Goal: Information Seeking & Learning: Learn about a topic

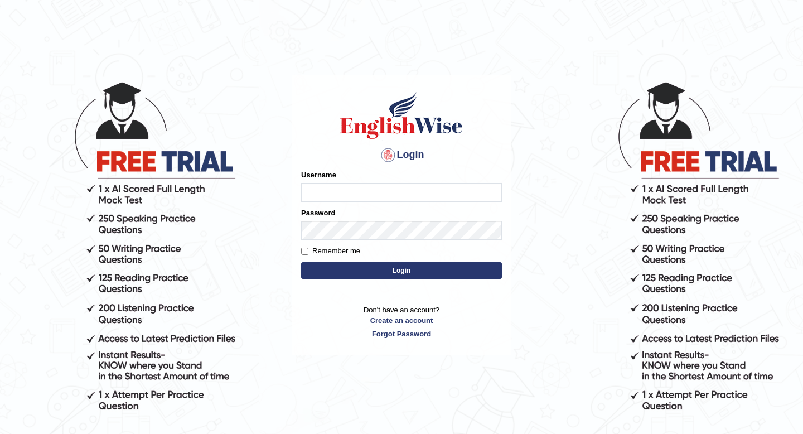
type input "Spmedi"
click at [409, 274] on button "Login" at bounding box center [401, 270] width 201 height 17
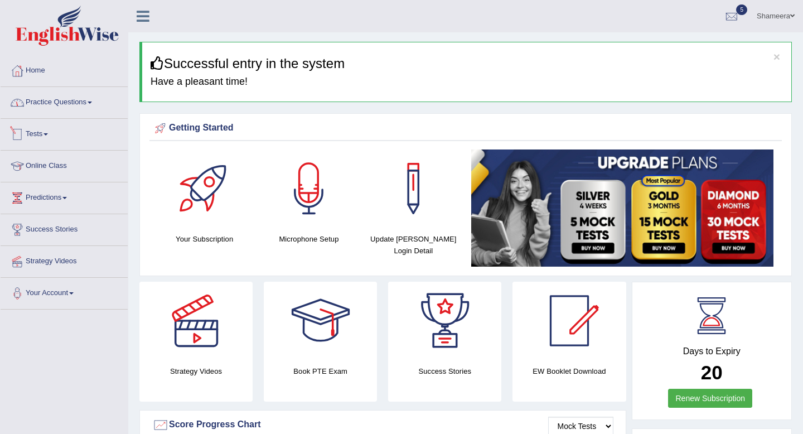
click at [93, 106] on link "Practice Questions" at bounding box center [64, 101] width 127 height 28
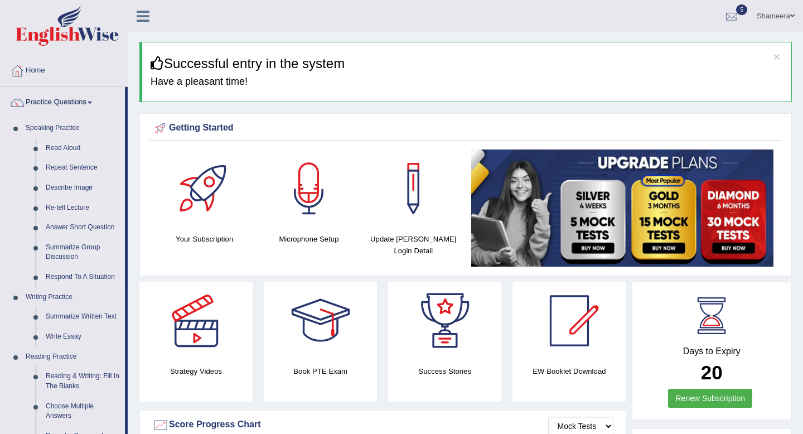
click at [78, 148] on link "Read Aloud" at bounding box center [83, 148] width 84 height 20
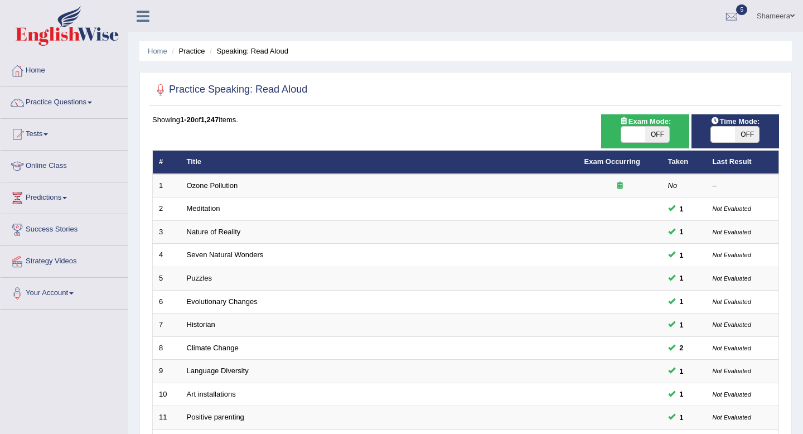
click at [78, 148] on li "Tests Take Practice Sectional Test Take Mock Test History" at bounding box center [64, 135] width 127 height 32
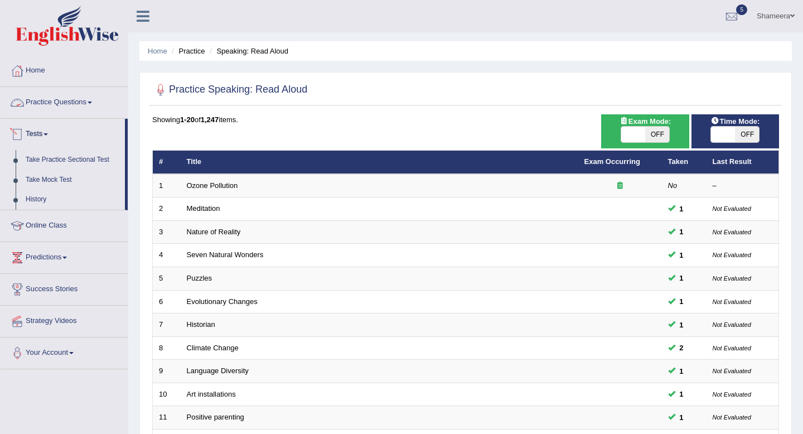
click at [78, 101] on link "Practice Questions" at bounding box center [64, 101] width 127 height 28
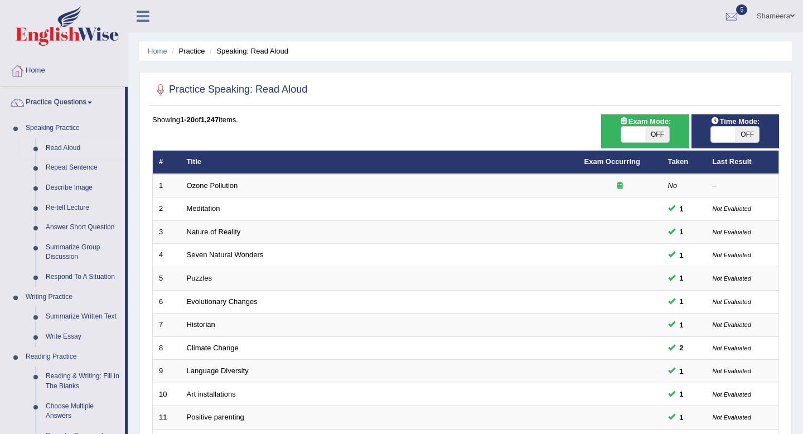
click at [427, 117] on div "Showing 1-20 of 1,247 items." at bounding box center [465, 119] width 627 height 11
click at [641, 135] on span at bounding box center [633, 135] width 24 height 16
checkbox input "true"
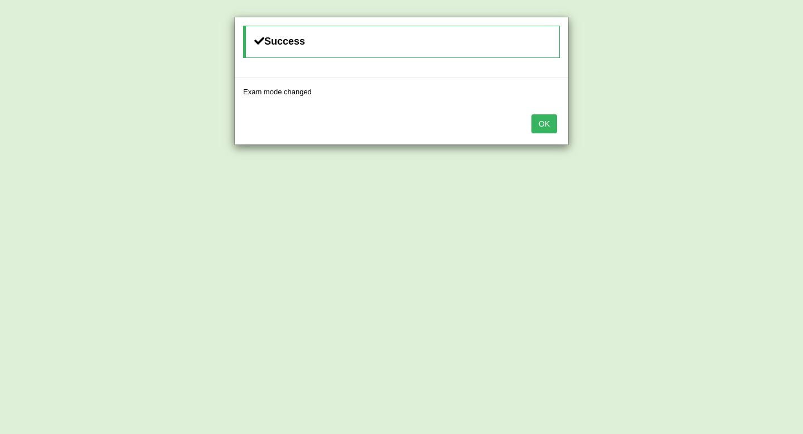
click at [543, 118] on button "OK" at bounding box center [545, 123] width 26 height 19
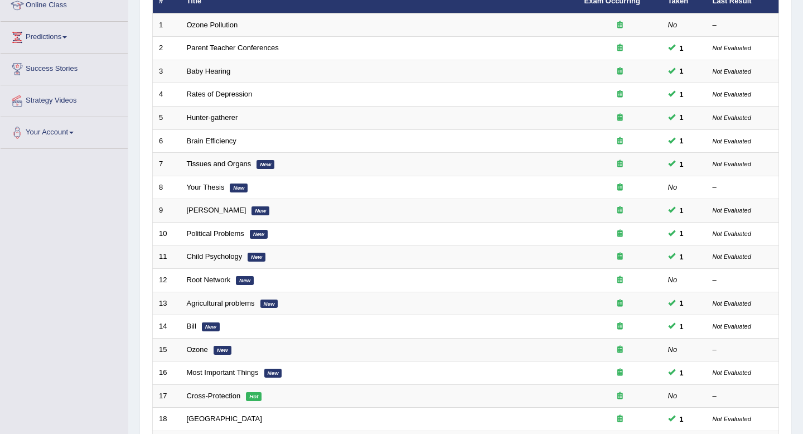
scroll to position [305, 0]
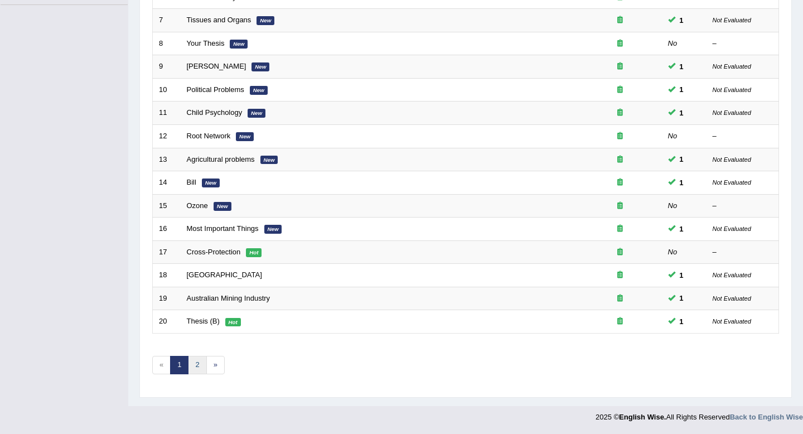
click at [200, 367] on link "2" at bounding box center [197, 365] width 18 height 18
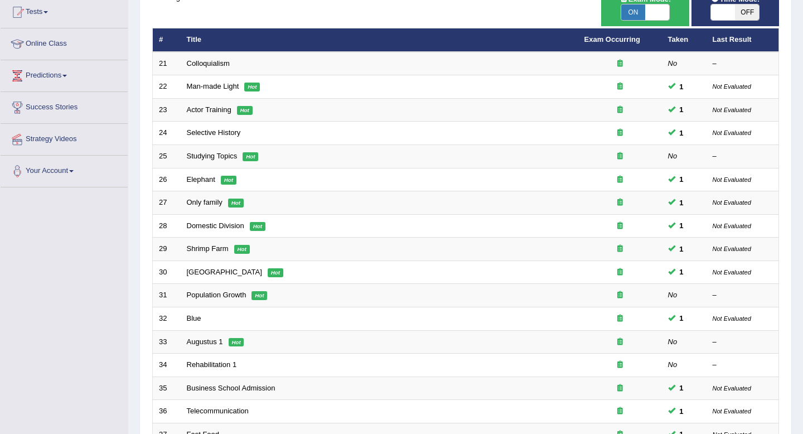
scroll to position [119, 0]
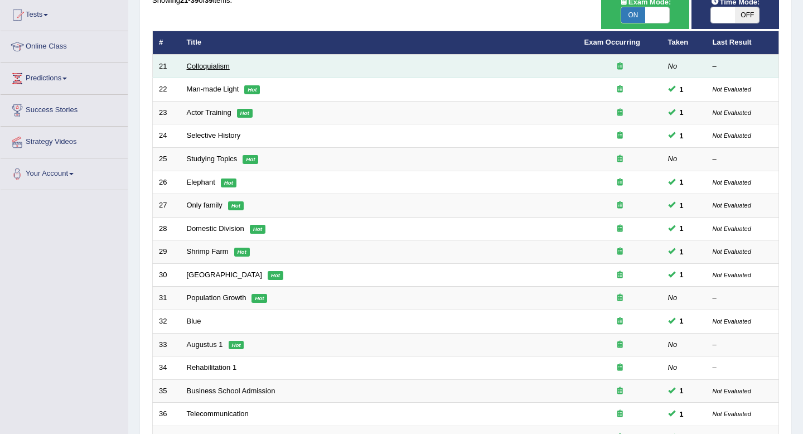
click at [205, 66] on link "Colloquialism" at bounding box center [208, 66] width 43 height 8
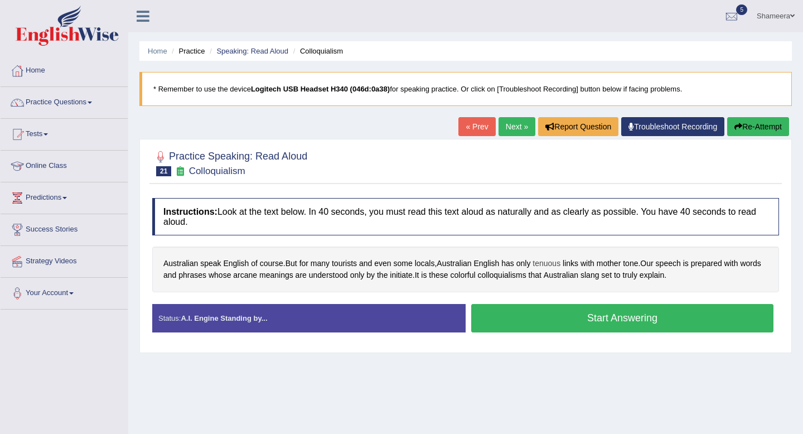
click at [554, 264] on span "tenuous" at bounding box center [547, 264] width 28 height 12
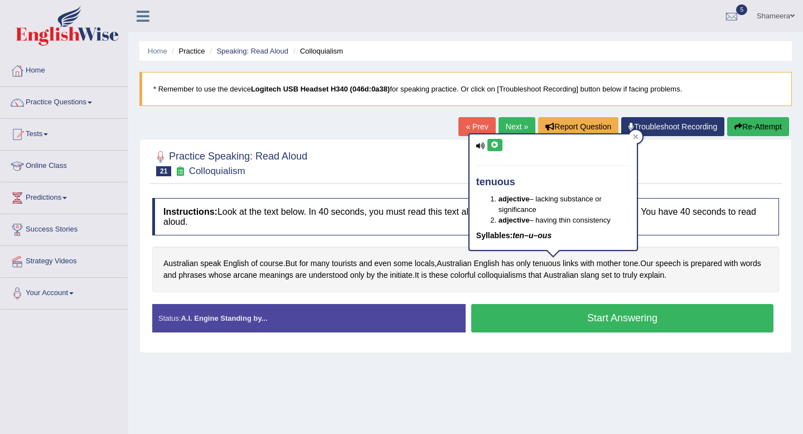
click at [498, 144] on icon at bounding box center [495, 145] width 8 height 7
click at [678, 170] on div at bounding box center [465, 163] width 627 height 34
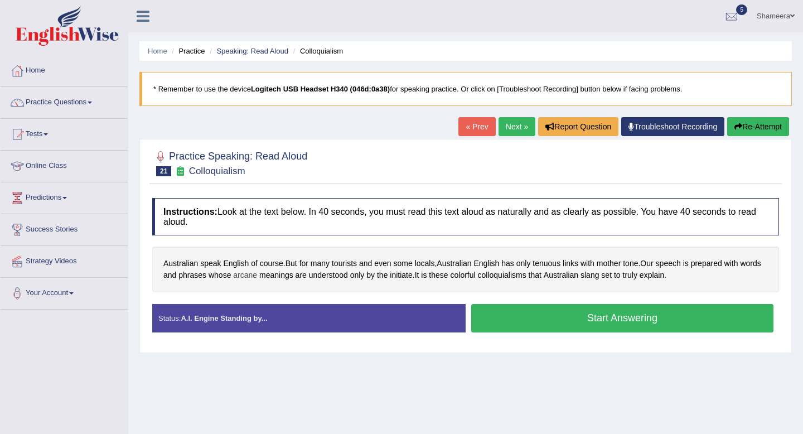
click at [257, 276] on span "arcane" at bounding box center [245, 275] width 24 height 12
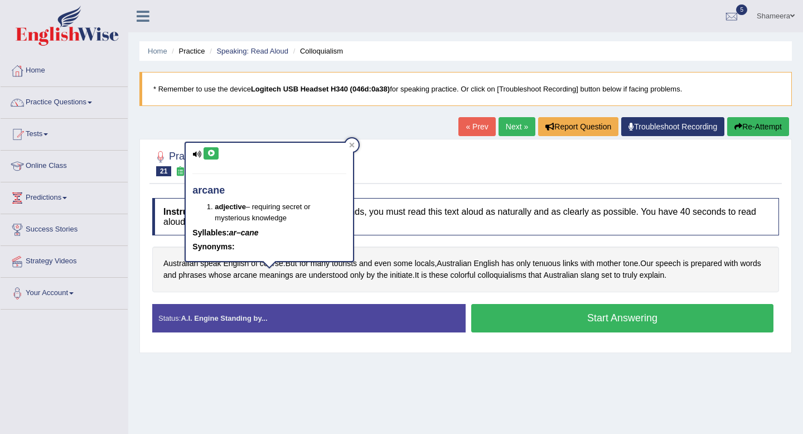
click at [212, 155] on icon at bounding box center [211, 153] width 8 height 7
click at [374, 178] on div at bounding box center [465, 163] width 627 height 34
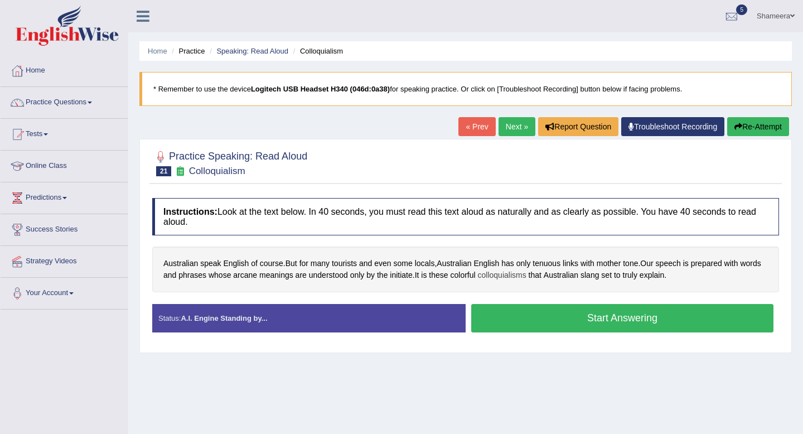
click at [525, 273] on span "colloquialisms" at bounding box center [502, 275] width 49 height 12
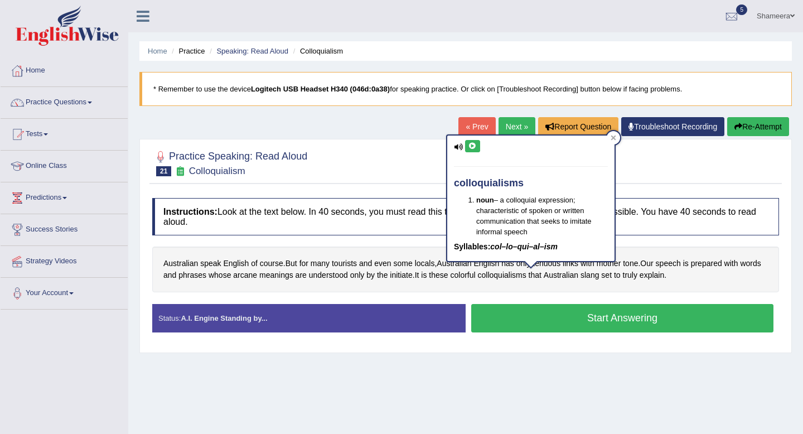
click at [472, 143] on icon at bounding box center [473, 146] width 8 height 7
click at [631, 184] on div "Practice Speaking: Read Aloud 21 Colloquialism Instructions: Look at the text b…" at bounding box center [465, 246] width 653 height 214
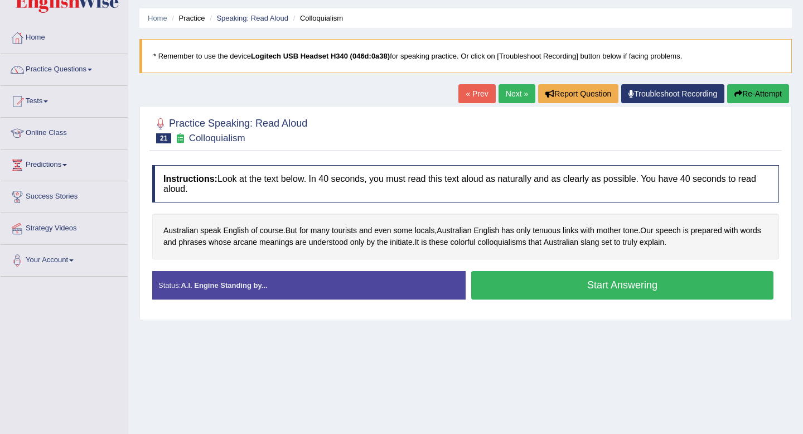
scroll to position [47, 0]
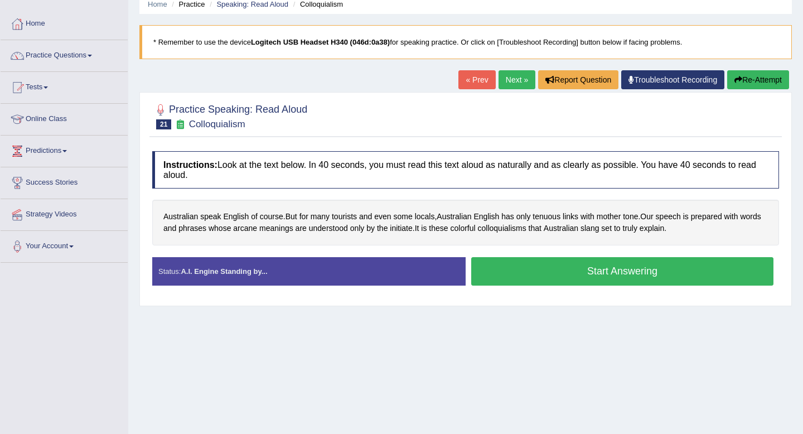
click at [559, 279] on button "Start Answering" at bounding box center [622, 271] width 302 height 28
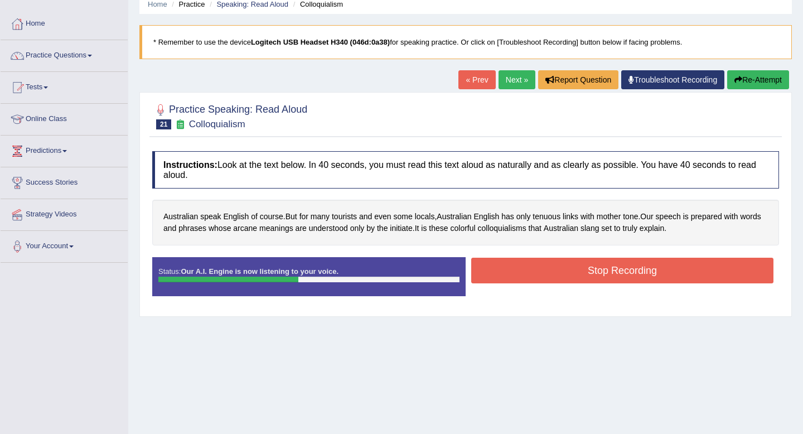
click at [580, 283] on button "Stop Recording" at bounding box center [622, 271] width 302 height 26
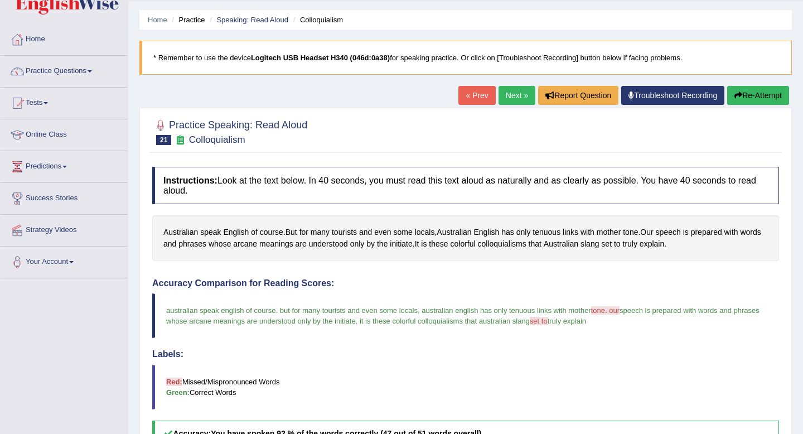
scroll to position [0, 0]
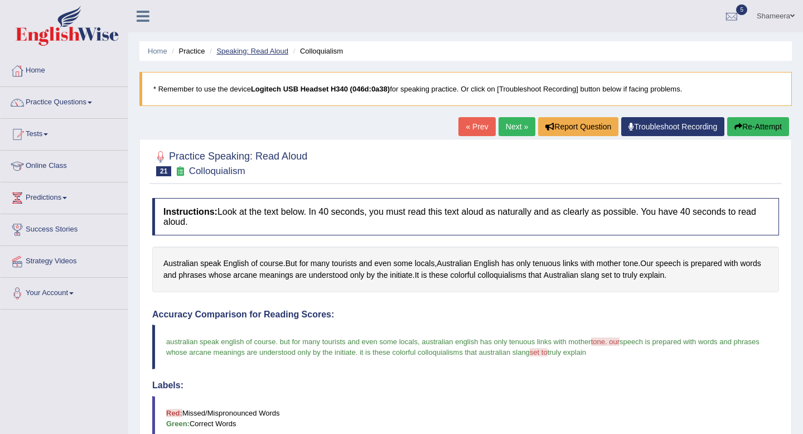
click at [261, 52] on link "Speaking: Read Aloud" at bounding box center [252, 51] width 72 height 8
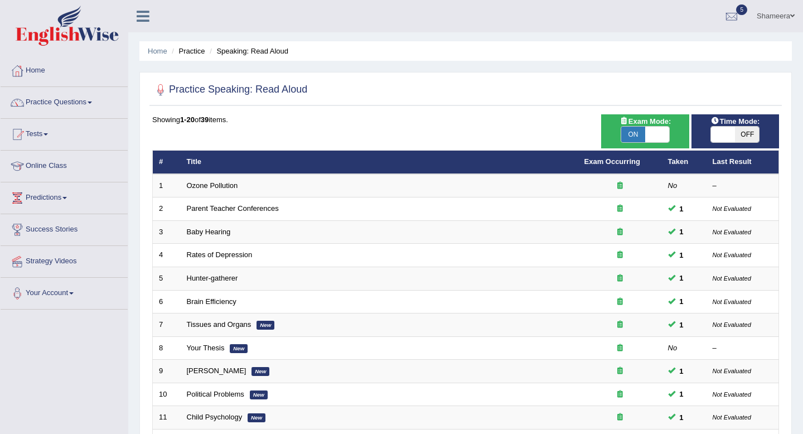
click at [654, 126] on span "Exam Mode:" at bounding box center [645, 121] width 60 height 12
click at [654, 131] on span at bounding box center [657, 135] width 24 height 16
checkbox input "false"
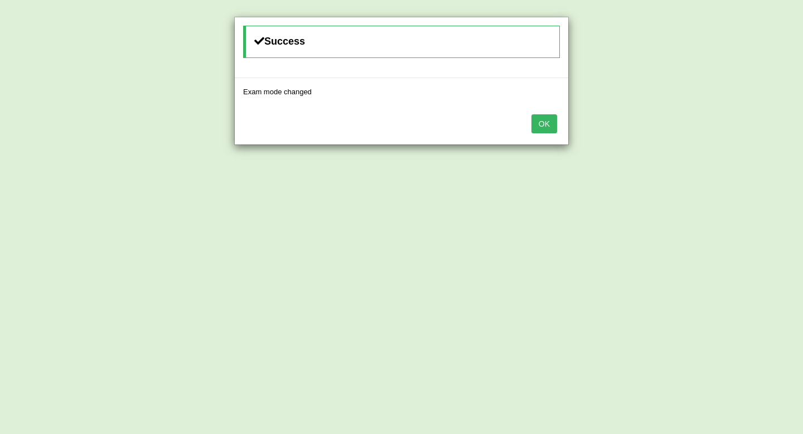
click at [546, 126] on button "OK" at bounding box center [545, 123] width 26 height 19
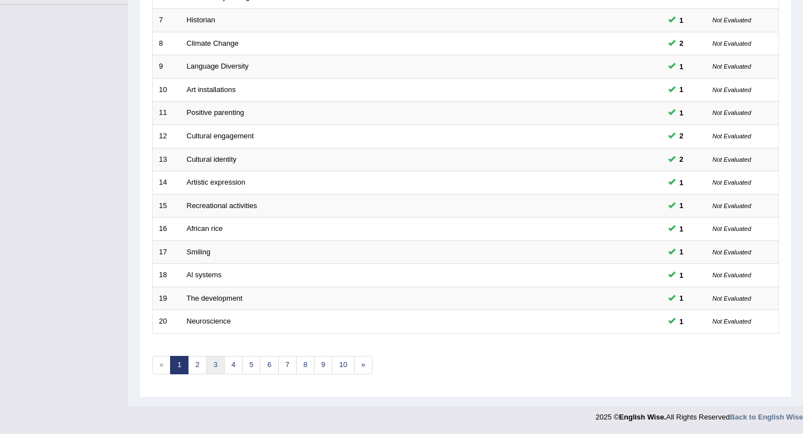
click at [209, 365] on link "3" at bounding box center [215, 365] width 18 height 18
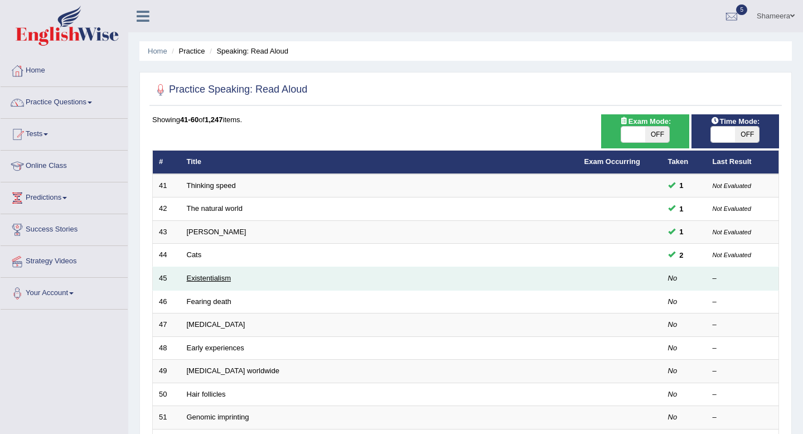
click at [190, 278] on link "Existentialism" at bounding box center [209, 278] width 44 height 8
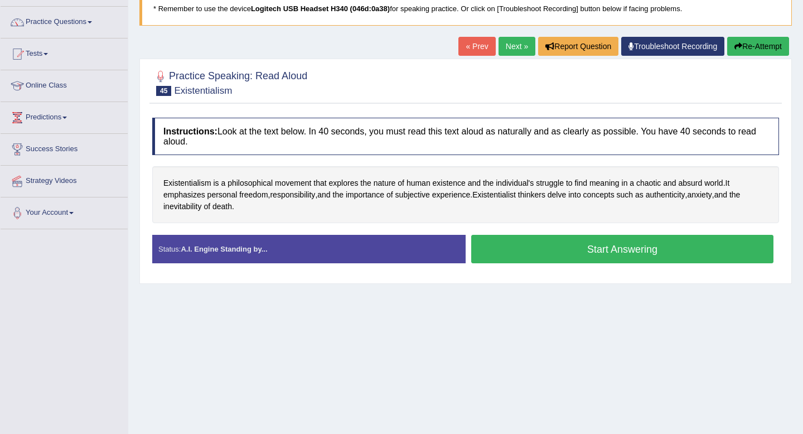
scroll to position [81, 0]
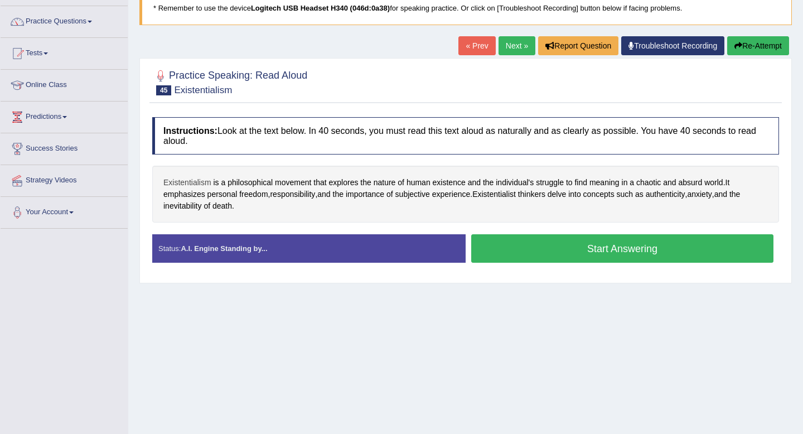
click at [187, 186] on span "Existentialism" at bounding box center [187, 183] width 48 height 12
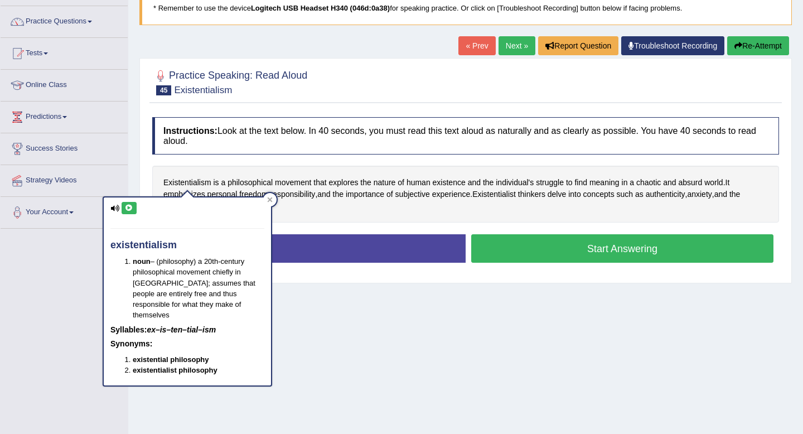
click at [129, 205] on icon at bounding box center [129, 208] width 8 height 7
click at [402, 326] on div "Home Practice Speaking: Read Aloud Existentialism * Remember to use the device …" at bounding box center [465, 198] width 675 height 558
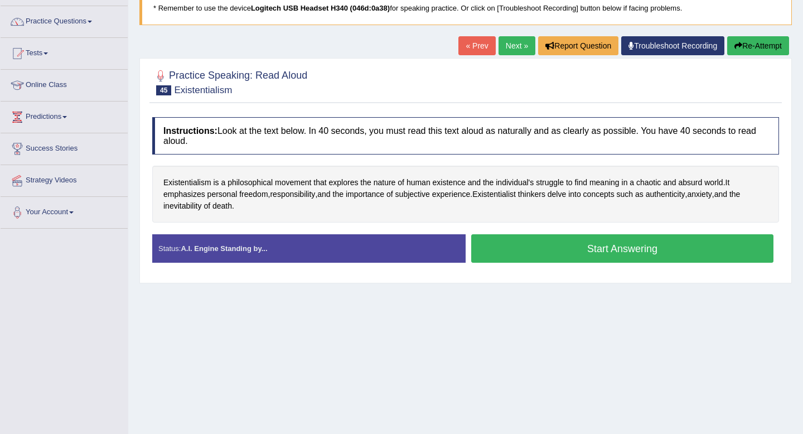
click at [557, 255] on button "Start Answering" at bounding box center [622, 248] width 302 height 28
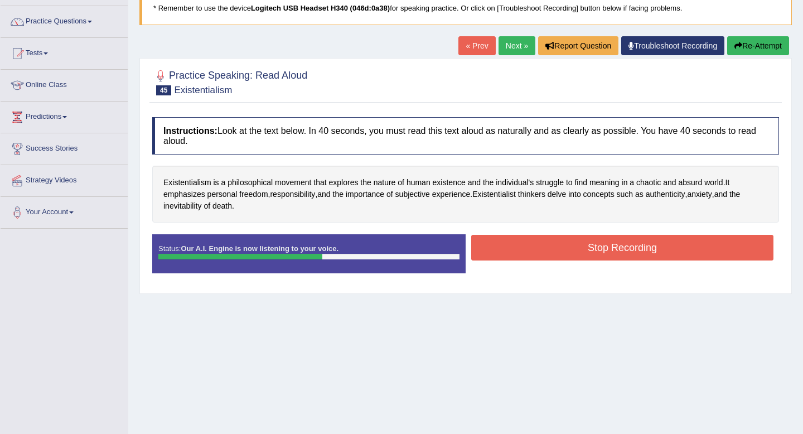
click at [616, 251] on button "Stop Recording" at bounding box center [622, 248] width 302 height 26
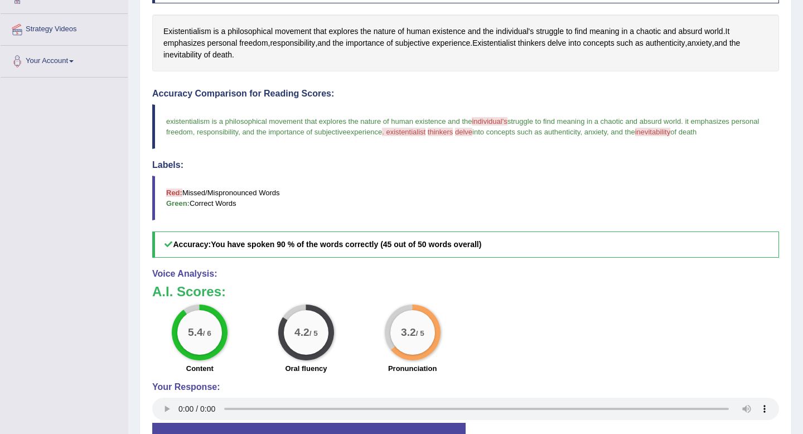
scroll to position [234, 0]
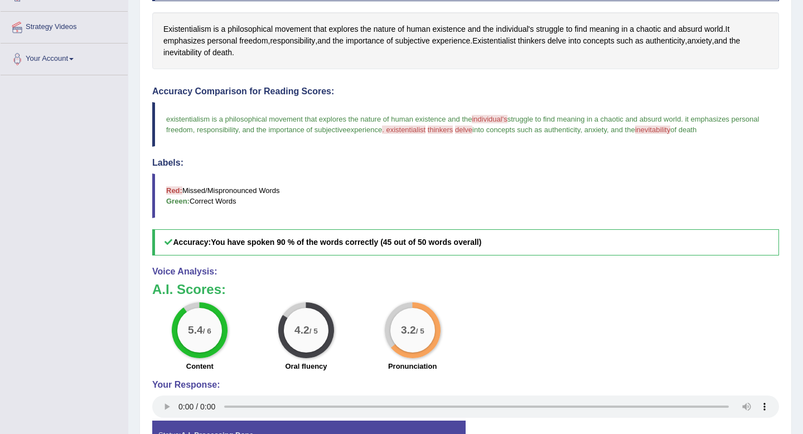
click at [426, 126] on span ". existentialist" at bounding box center [404, 130] width 44 height 8
click at [426, 132] on span ". existentialist" at bounding box center [404, 130] width 44 height 8
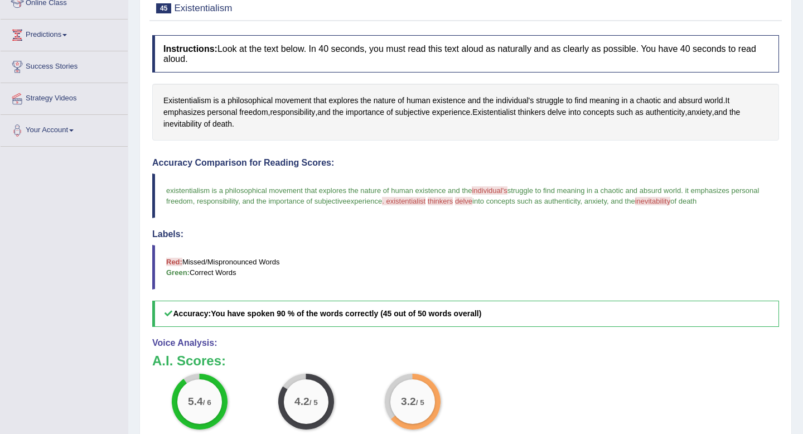
scroll to position [158, 0]
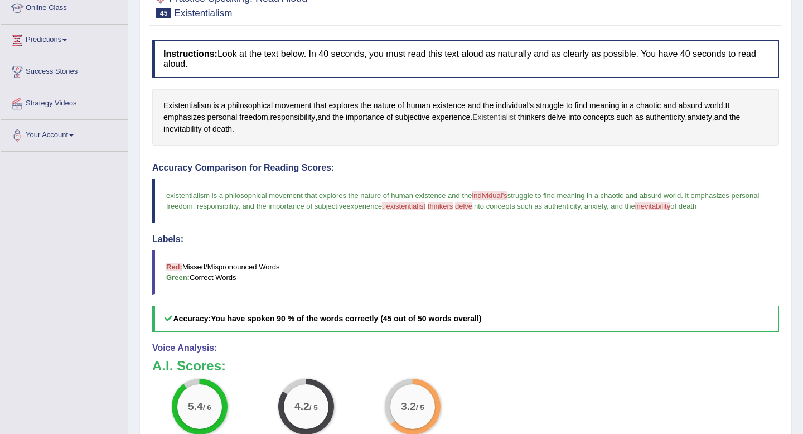
click at [492, 119] on span "Existentialist" at bounding box center [494, 118] width 44 height 12
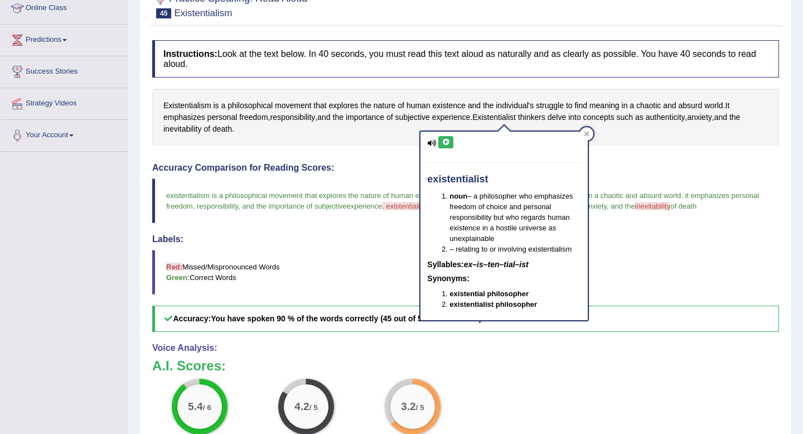
click at [450, 141] on button at bounding box center [445, 142] width 15 height 12
click at [338, 258] on blockquote "Red: Missed/Mispronounced Words Green: Correct Words" at bounding box center [465, 272] width 627 height 45
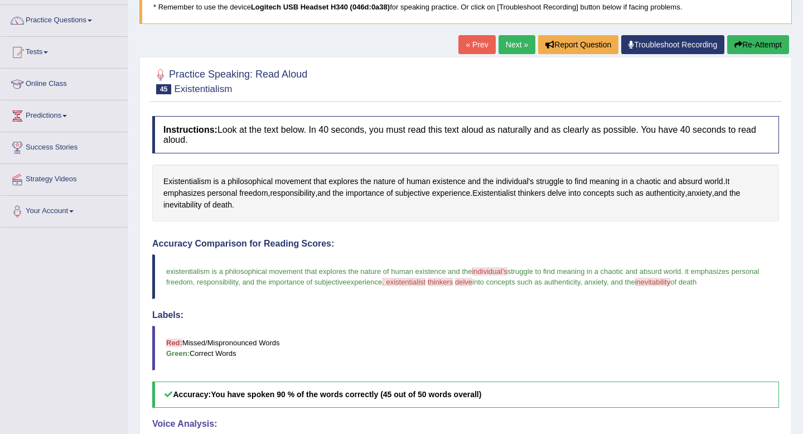
scroll to position [0, 0]
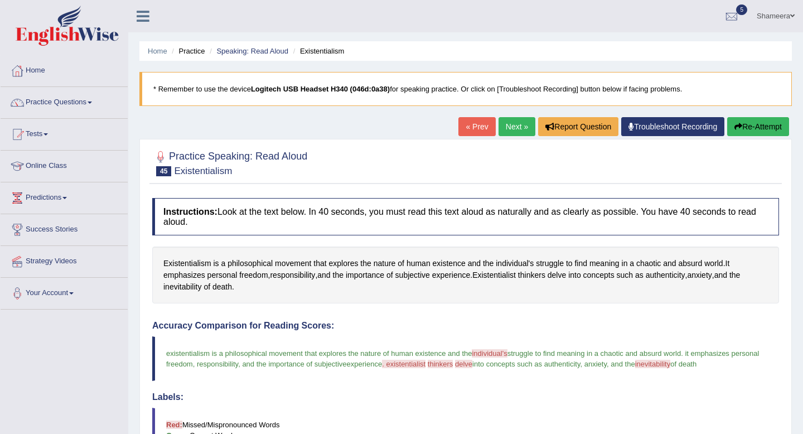
click at [516, 133] on link "Next »" at bounding box center [517, 126] width 37 height 19
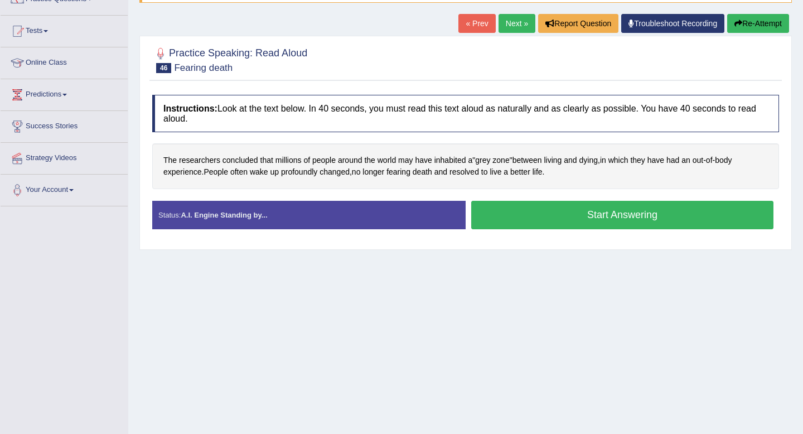
click at [527, 216] on button "Start Answering" at bounding box center [622, 215] width 302 height 28
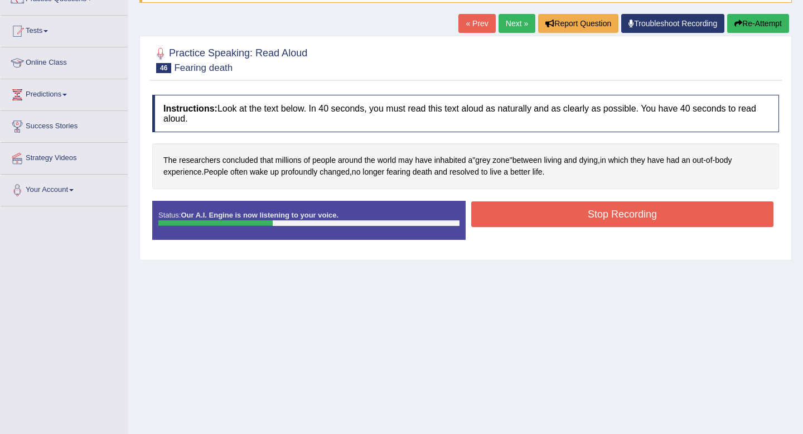
click at [620, 217] on button "Stop Recording" at bounding box center [622, 214] width 302 height 26
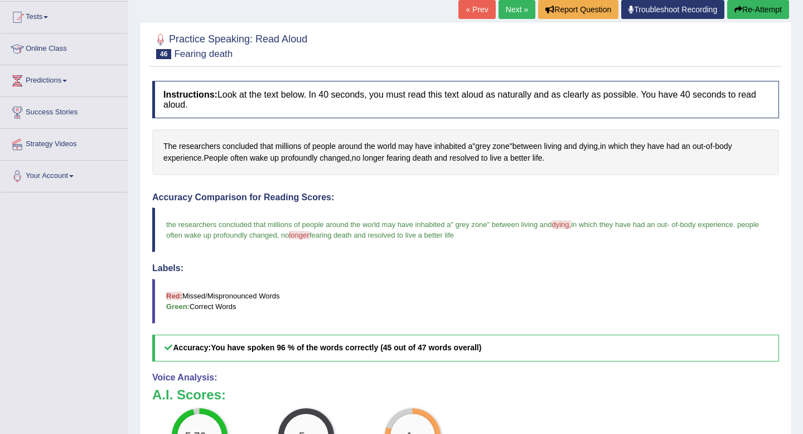
scroll to position [55, 0]
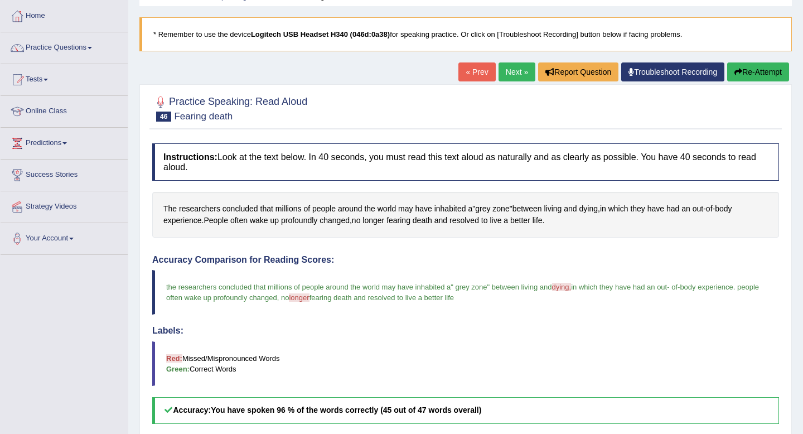
click at [514, 71] on link "Next »" at bounding box center [517, 71] width 37 height 19
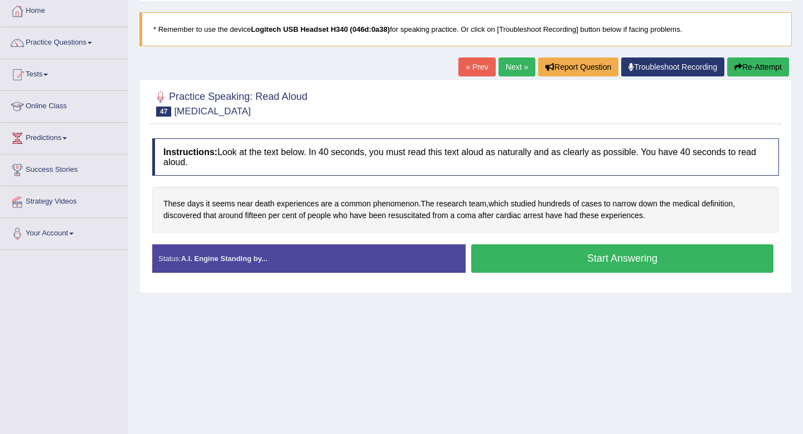
click at [504, 259] on button "Start Answering" at bounding box center [622, 258] width 302 height 28
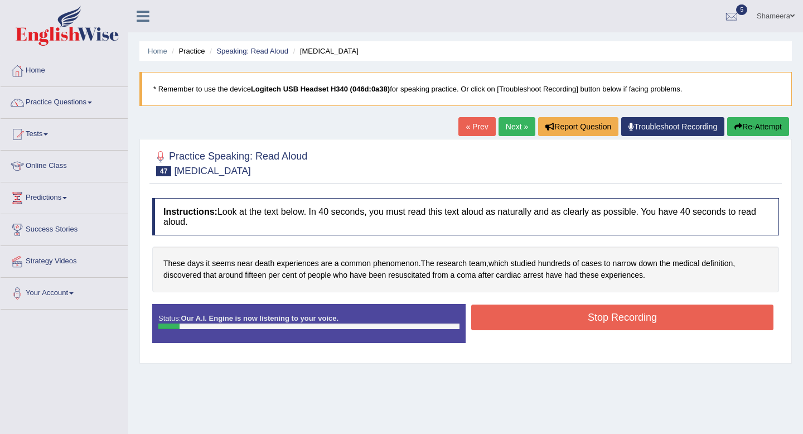
click at [755, 125] on button "Re-Attempt" at bounding box center [758, 126] width 62 height 19
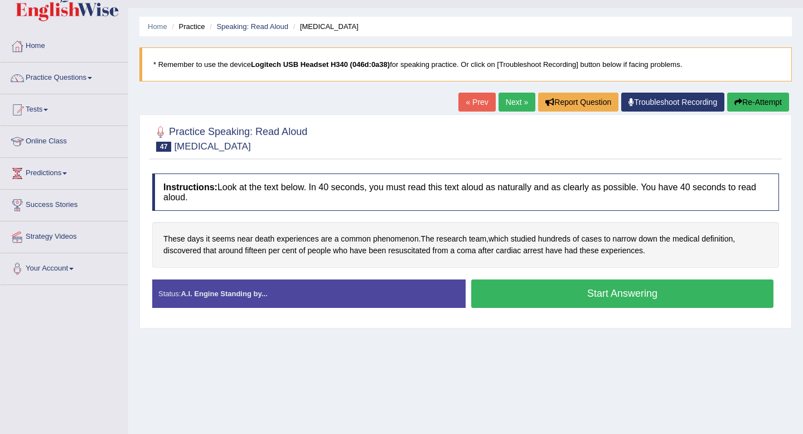
click at [587, 297] on button "Start Answering" at bounding box center [622, 293] width 302 height 28
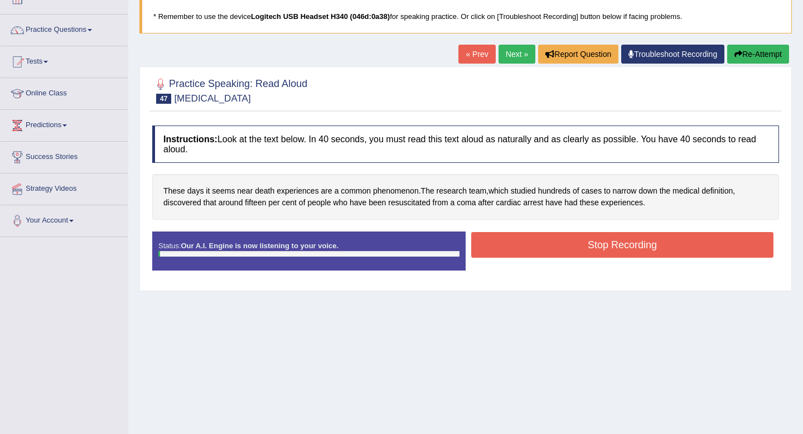
scroll to position [74, 0]
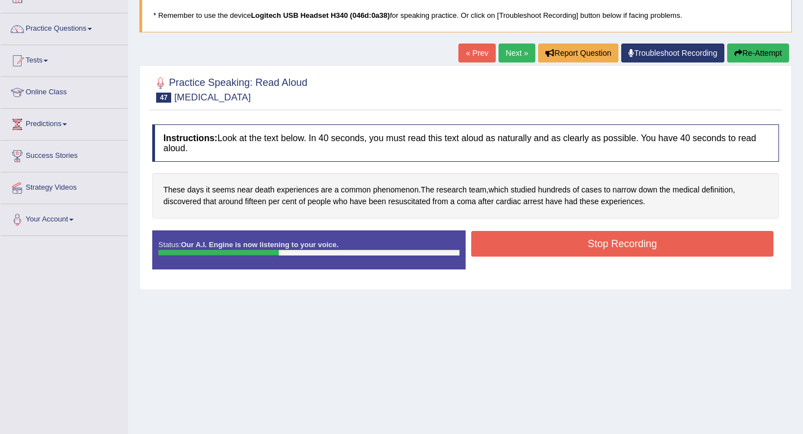
click at [658, 248] on button "Stop Recording" at bounding box center [622, 244] width 302 height 26
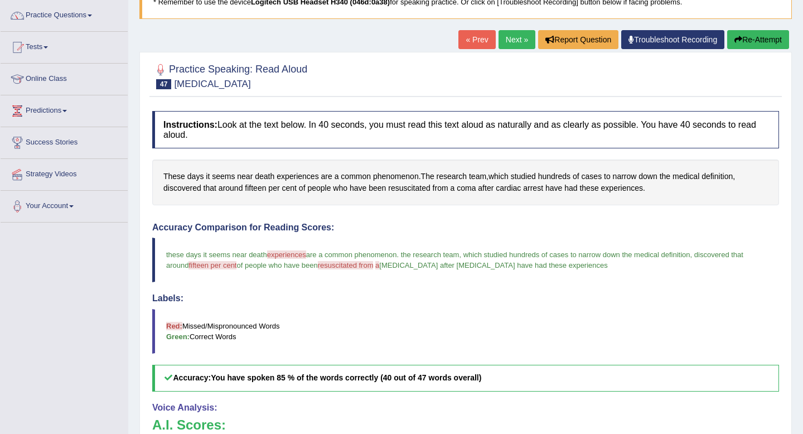
scroll to position [47, 0]
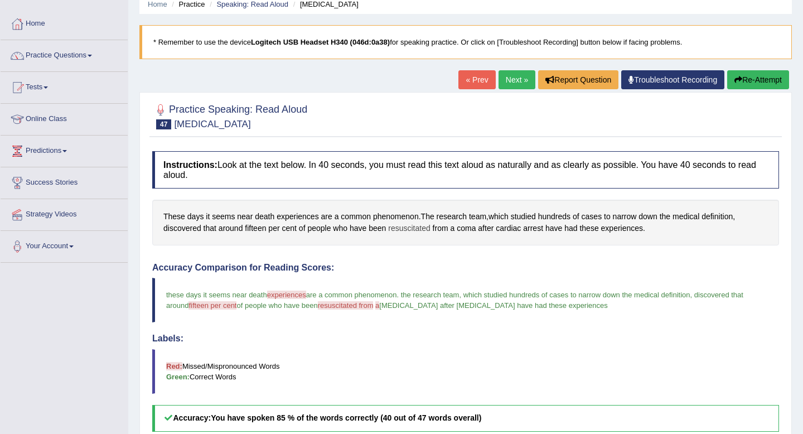
click at [419, 228] on span "resuscitated" at bounding box center [409, 229] width 42 height 12
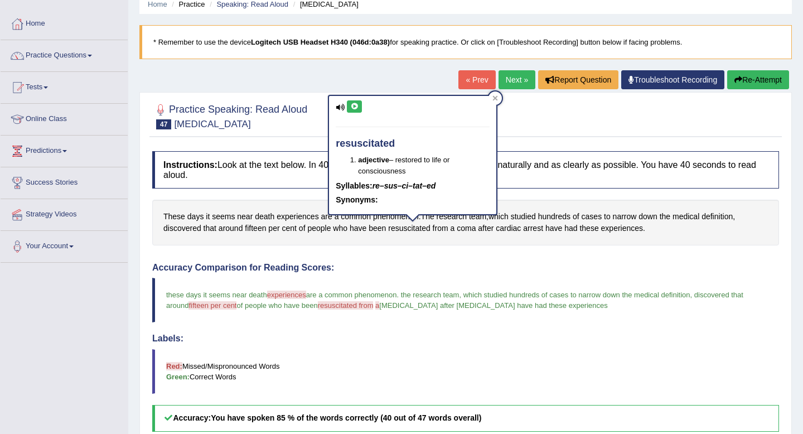
click at [355, 109] on icon at bounding box center [354, 106] width 8 height 7
click at [379, 241] on div "These days it seems near death experiences are a common phenomenon . The resear…" at bounding box center [465, 222] width 627 height 45
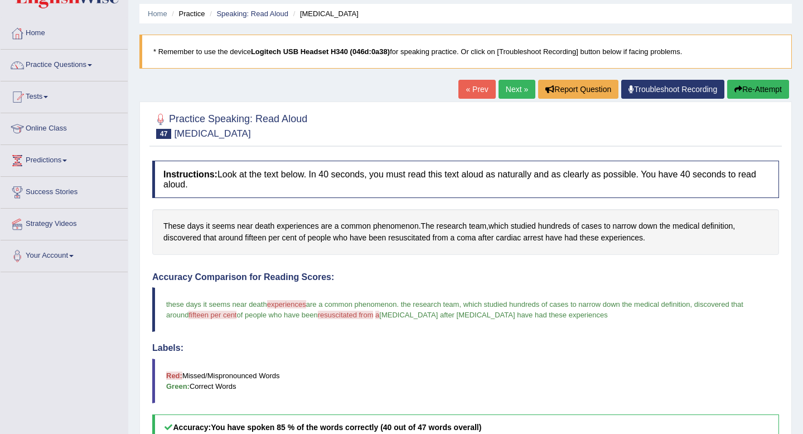
scroll to position [0, 0]
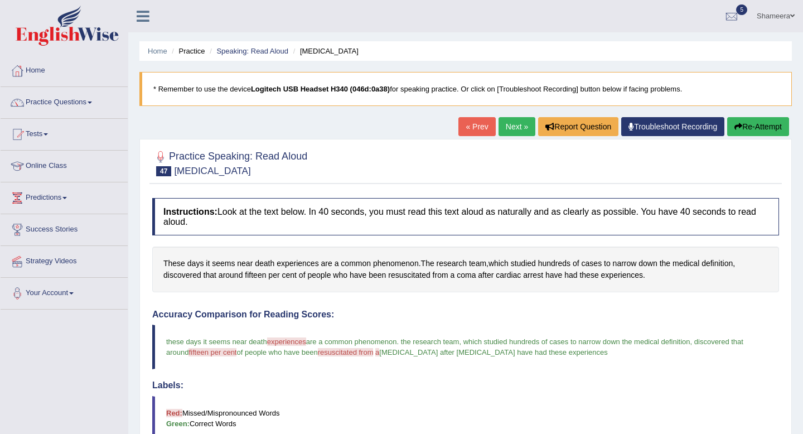
click at [513, 137] on div "« Prev Next » Report Question Troubleshoot Recording Re-Attempt" at bounding box center [626, 128] width 334 height 22
click at [513, 127] on link "Next »" at bounding box center [517, 126] width 37 height 19
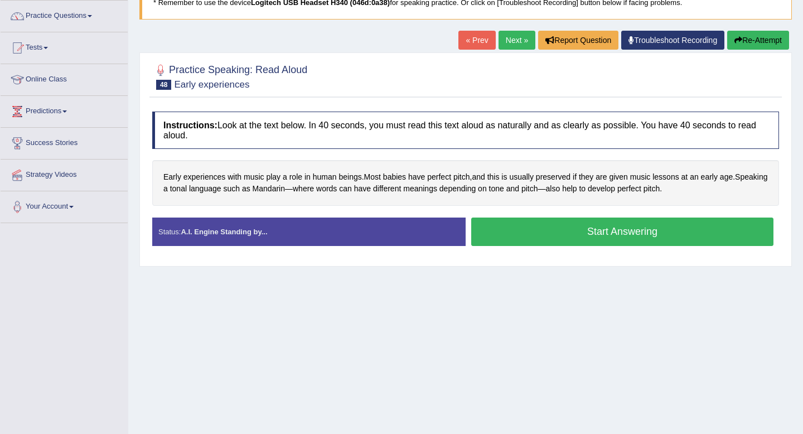
scroll to position [89, 0]
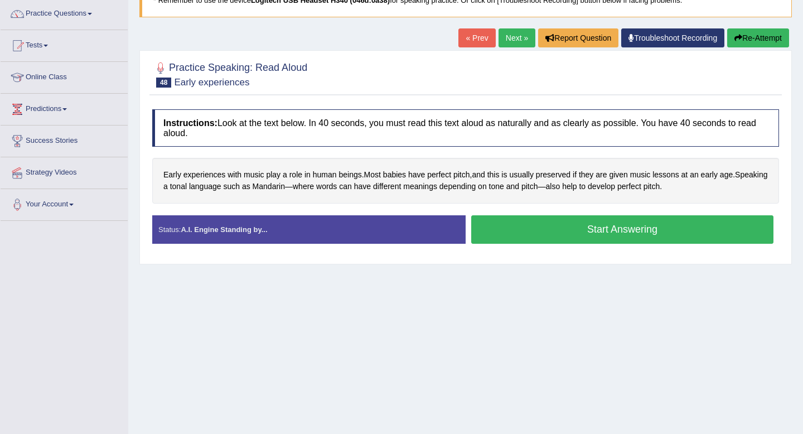
click at [508, 234] on button "Start Answering" at bounding box center [622, 229] width 302 height 28
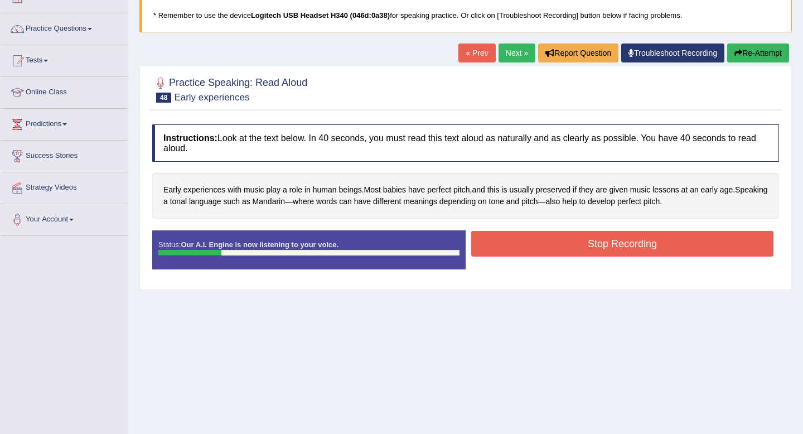
scroll to position [62, 0]
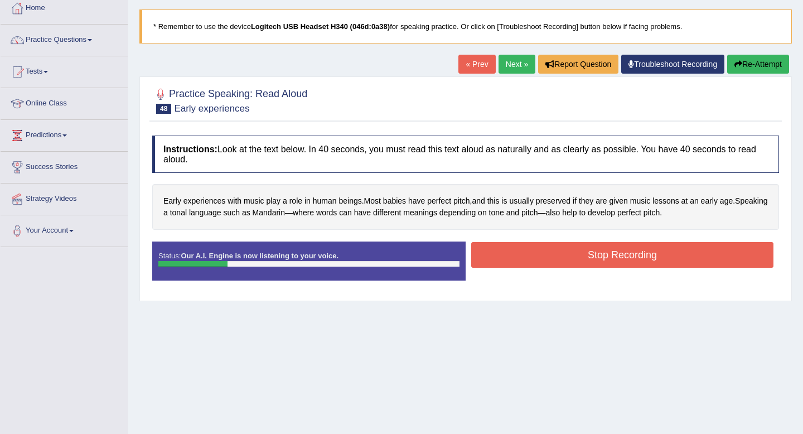
click at [761, 64] on button "Re-Attempt" at bounding box center [758, 64] width 62 height 19
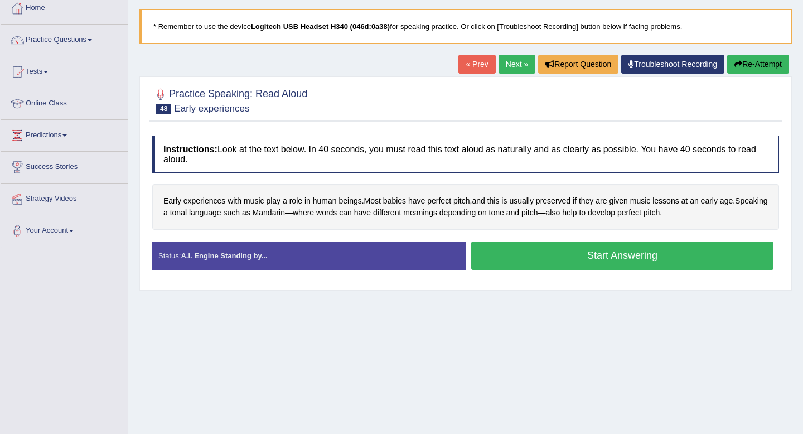
click at [643, 262] on button "Start Answering" at bounding box center [622, 256] width 302 height 28
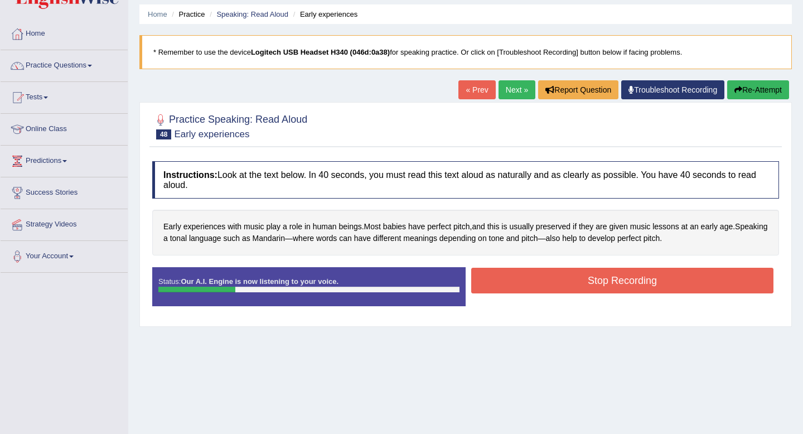
scroll to position [35, 0]
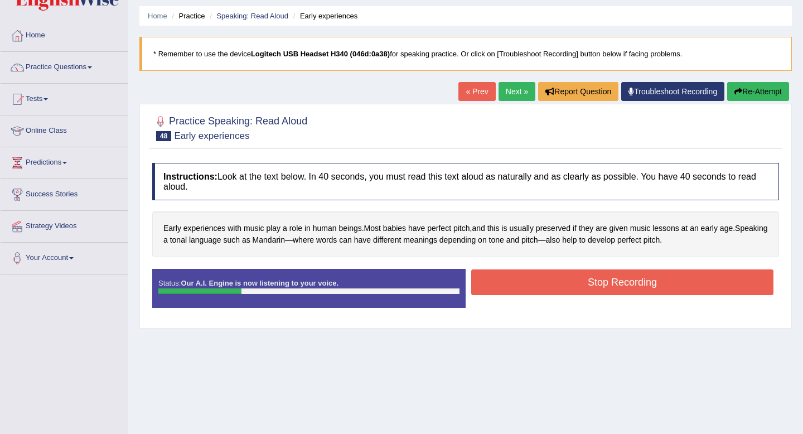
click at [764, 94] on button "Re-Attempt" at bounding box center [758, 91] width 62 height 19
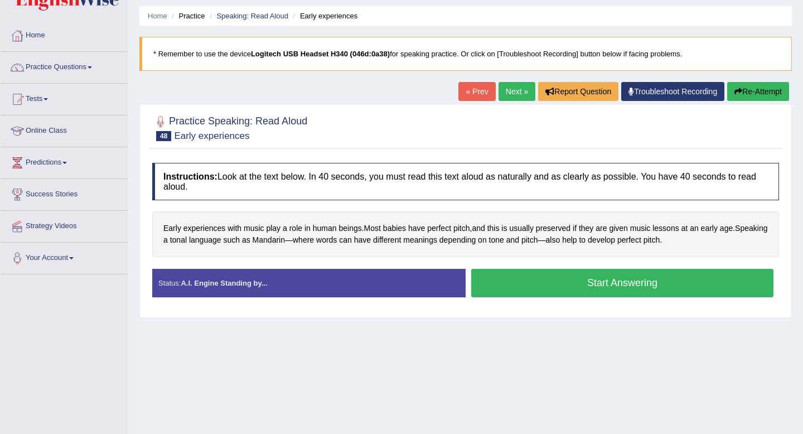
click at [620, 284] on button "Start Answering" at bounding box center [622, 283] width 302 height 28
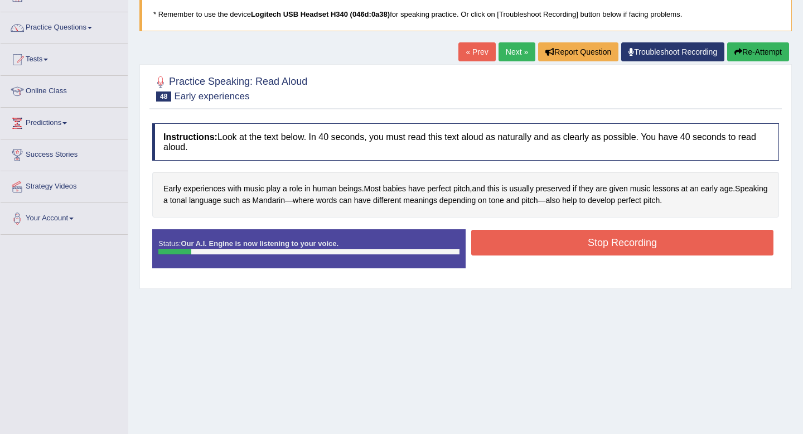
scroll to position [70, 0]
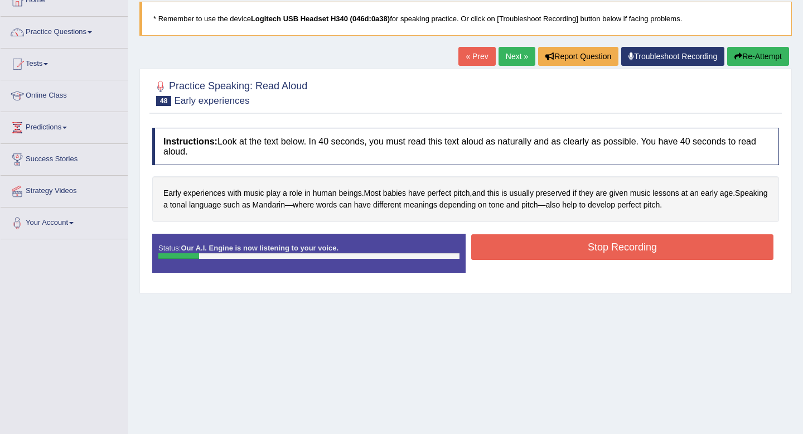
click at [772, 59] on button "Re-Attempt" at bounding box center [758, 56] width 62 height 19
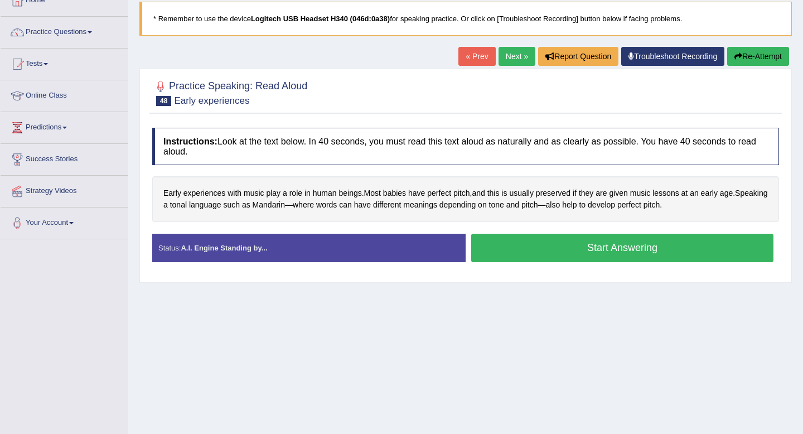
click at [611, 246] on button "Start Answering" at bounding box center [622, 248] width 302 height 28
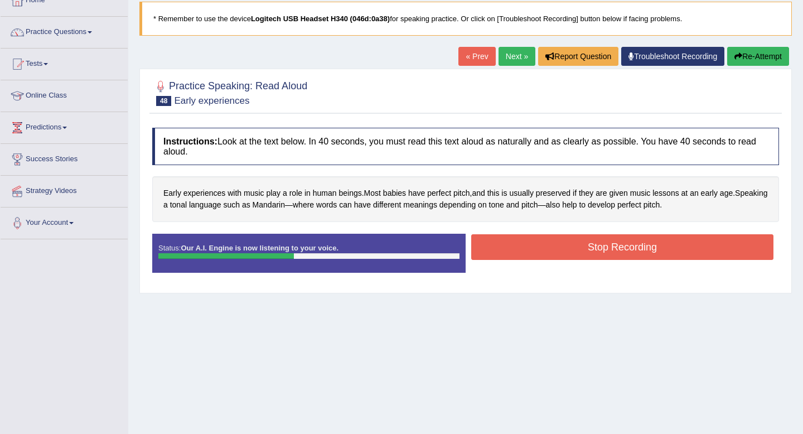
click at [636, 245] on button "Stop Recording" at bounding box center [622, 247] width 302 height 26
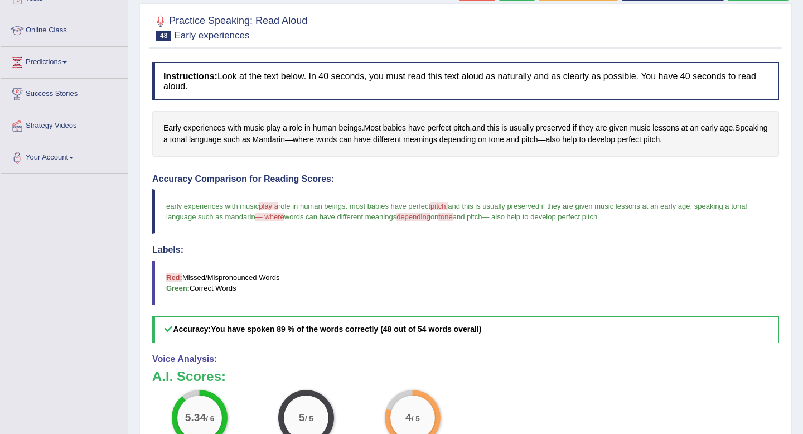
scroll to position [88, 0]
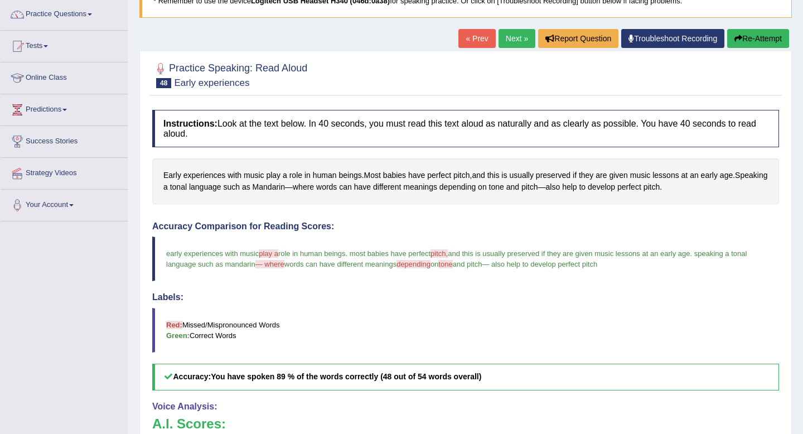
click at [512, 38] on link "Next »" at bounding box center [517, 38] width 37 height 19
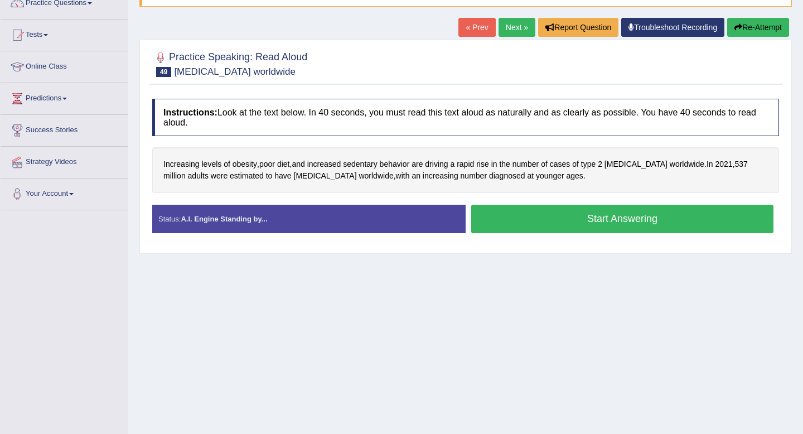
click at [540, 218] on button "Start Answering" at bounding box center [622, 219] width 302 height 28
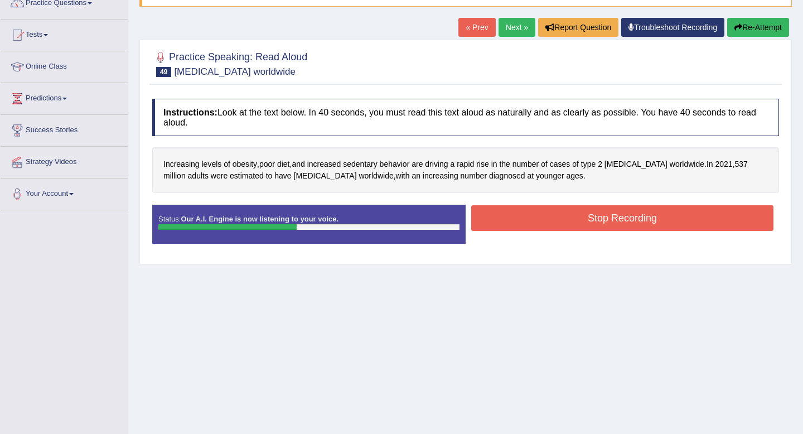
click at [591, 214] on button "Stop Recording" at bounding box center [622, 218] width 302 height 26
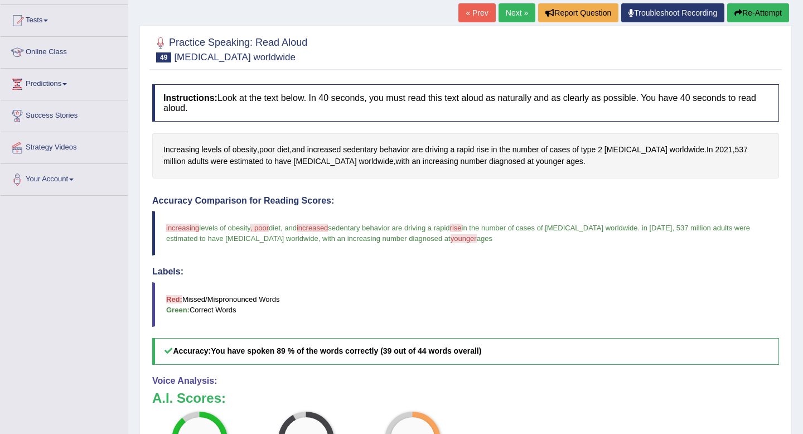
scroll to position [110, 0]
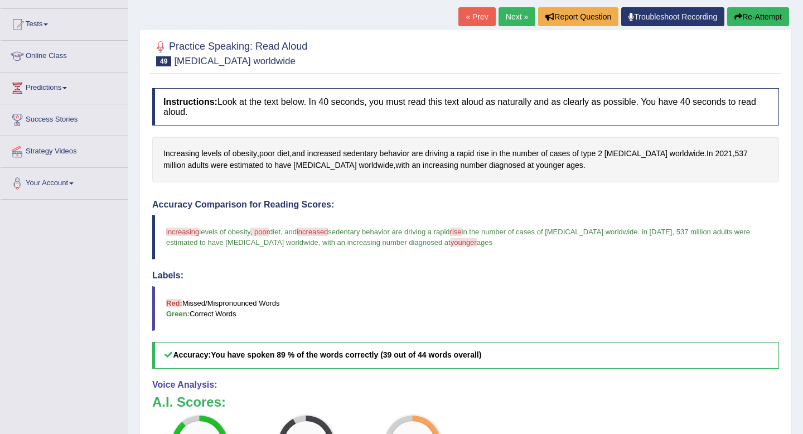
click at [770, 23] on button "Re-Attempt" at bounding box center [758, 16] width 62 height 19
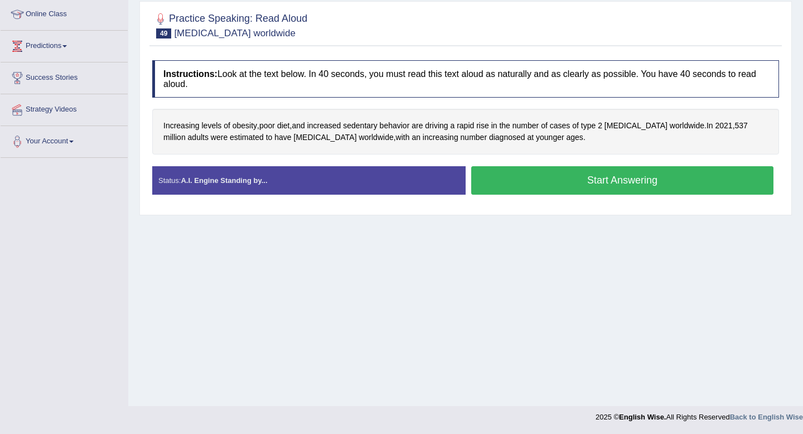
click at [602, 181] on button "Start Answering" at bounding box center [622, 180] width 302 height 28
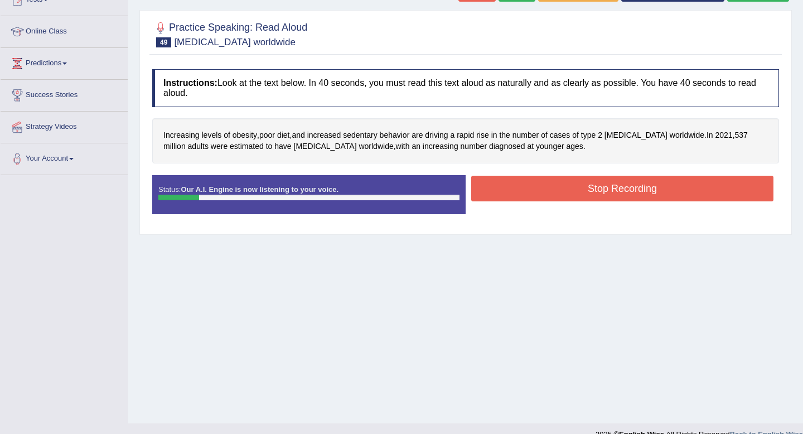
scroll to position [93, 0]
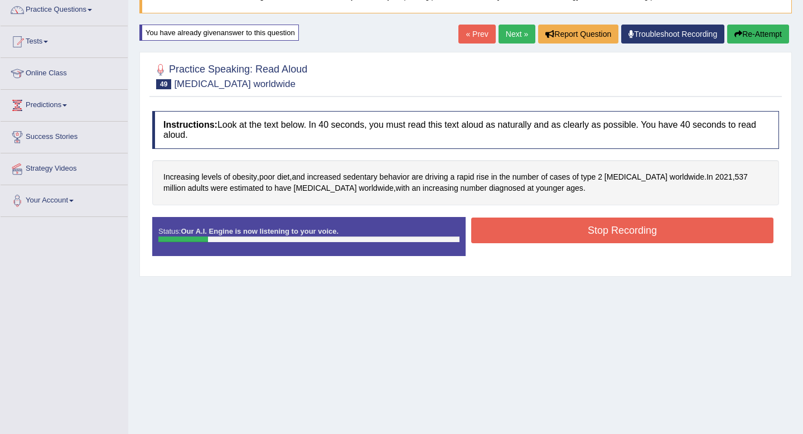
click at [779, 31] on button "Re-Attempt" at bounding box center [758, 34] width 62 height 19
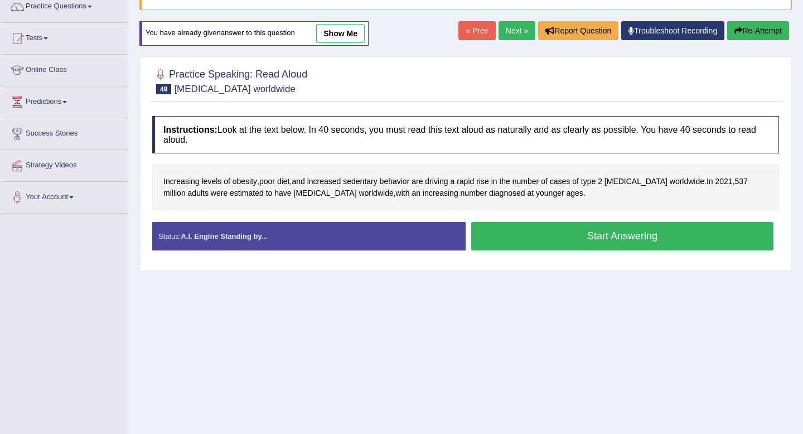
click at [603, 238] on button "Start Answering" at bounding box center [622, 236] width 302 height 28
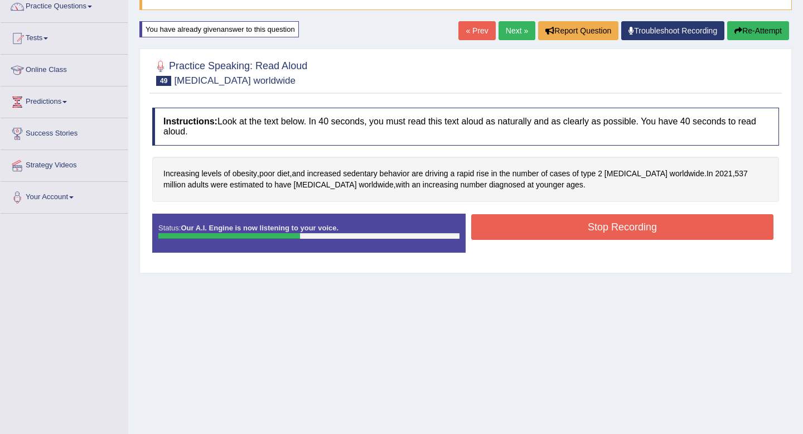
click at [647, 225] on button "Stop Recording" at bounding box center [622, 227] width 302 height 26
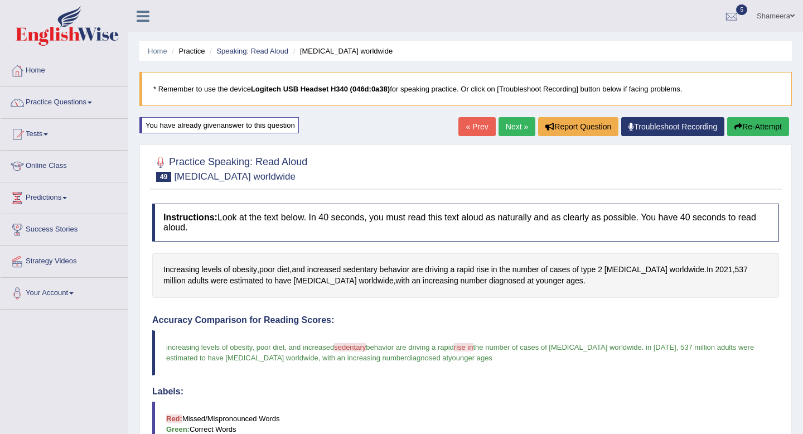
click at [508, 127] on link "Next »" at bounding box center [517, 126] width 37 height 19
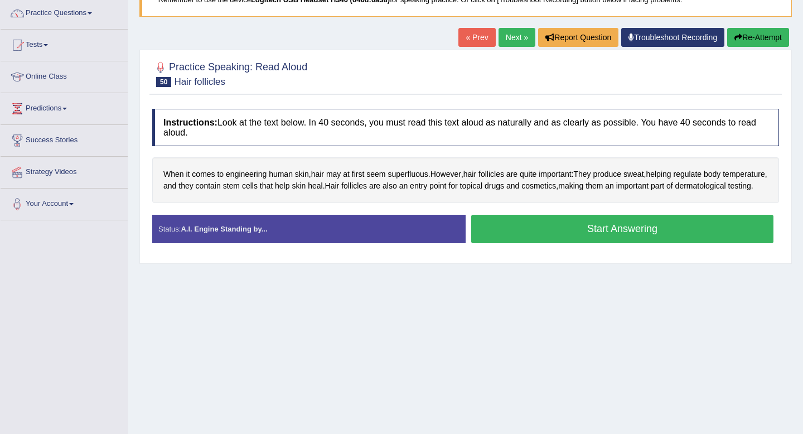
click at [542, 240] on button "Start Answering" at bounding box center [622, 229] width 302 height 28
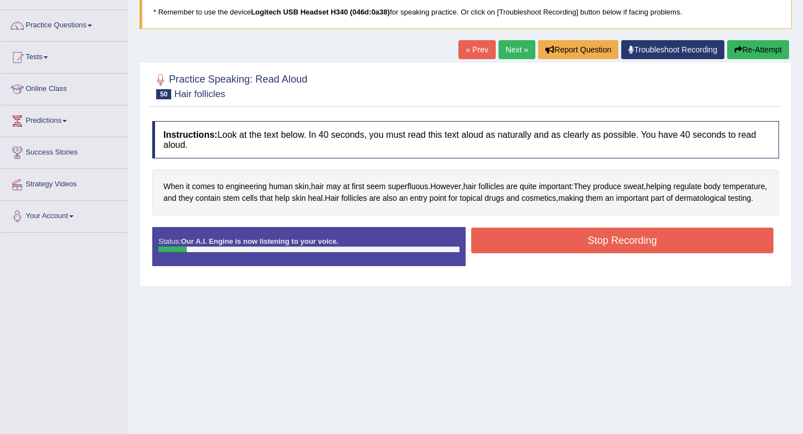
scroll to position [74, 0]
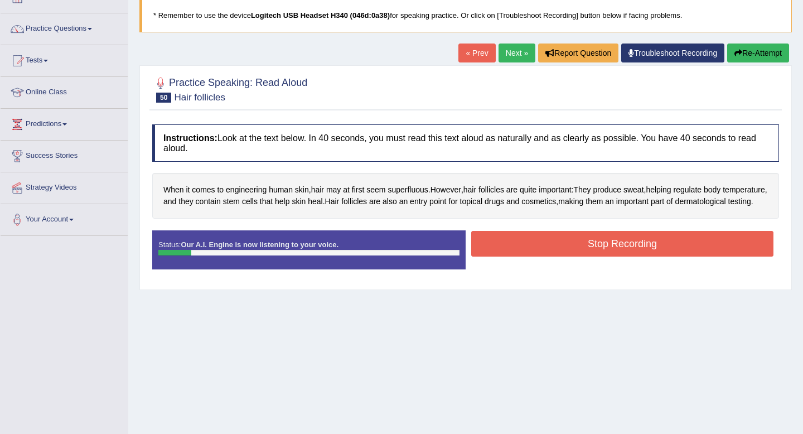
click at [736, 52] on icon "button" at bounding box center [739, 53] width 8 height 8
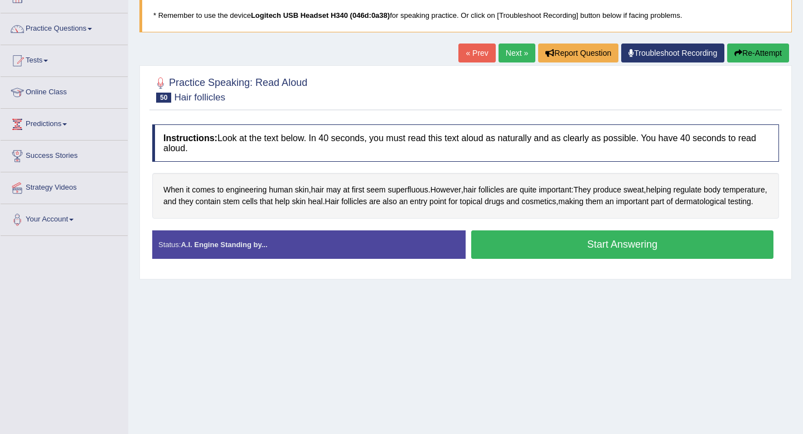
click at [594, 257] on button "Start Answering" at bounding box center [622, 244] width 302 height 28
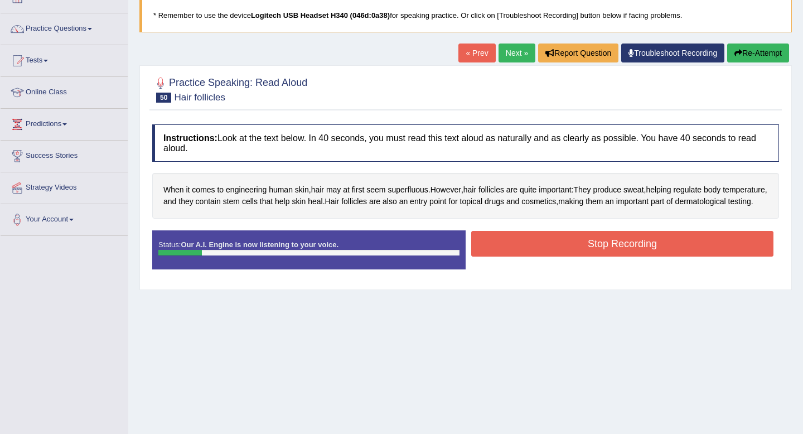
scroll to position [69, 0]
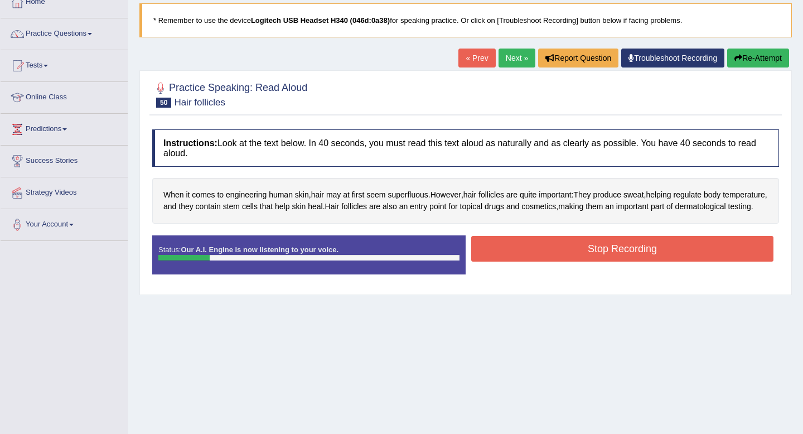
click at [748, 65] on button "Re-Attempt" at bounding box center [758, 58] width 62 height 19
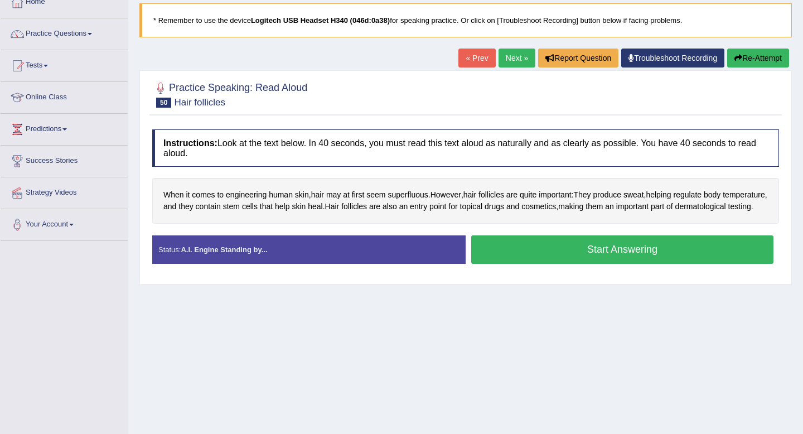
click at [627, 255] on button "Start Answering" at bounding box center [622, 249] width 302 height 28
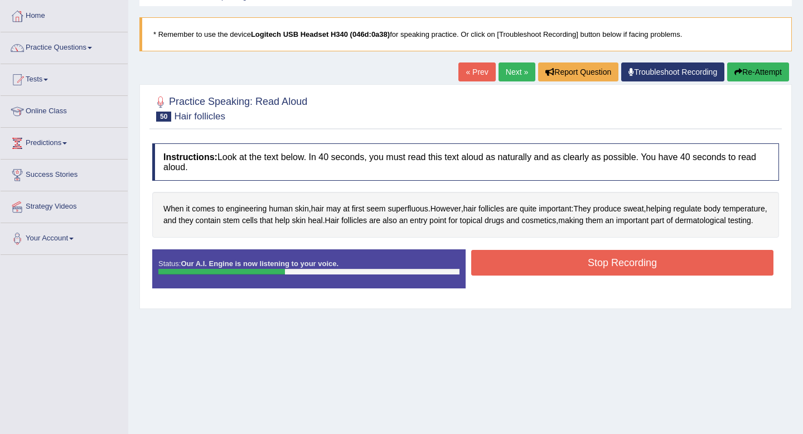
scroll to position [54, 0]
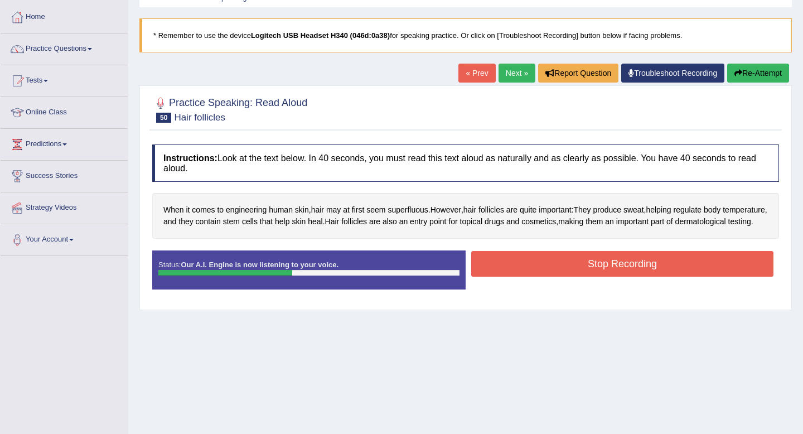
click at [736, 73] on icon "button" at bounding box center [739, 73] width 8 height 8
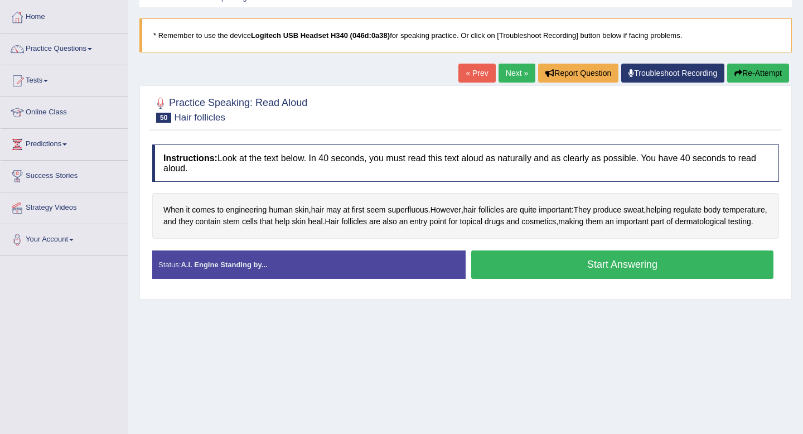
click at [646, 279] on button "Start Answering" at bounding box center [622, 264] width 302 height 28
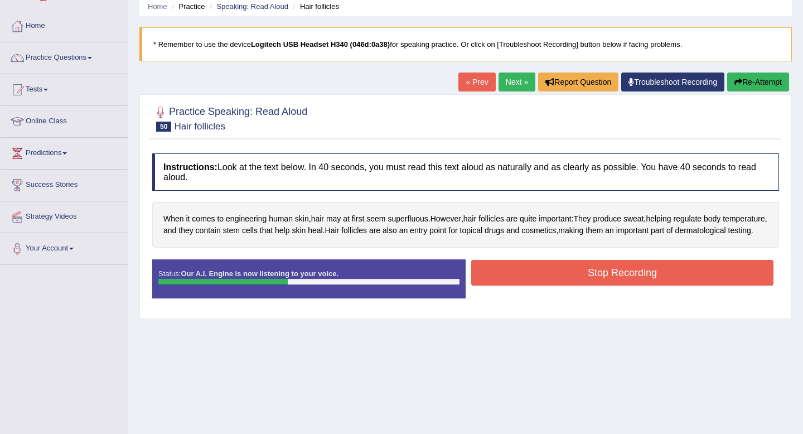
scroll to position [43, 0]
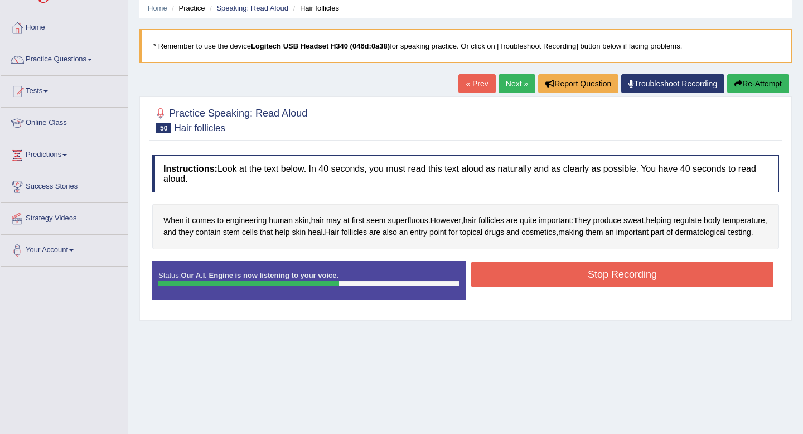
click at [776, 85] on button "Re-Attempt" at bounding box center [758, 83] width 62 height 19
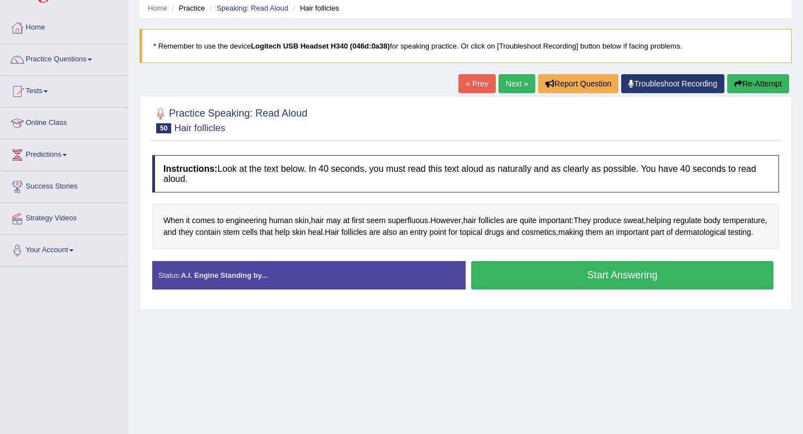
click at [644, 284] on button "Start Answering" at bounding box center [622, 275] width 302 height 28
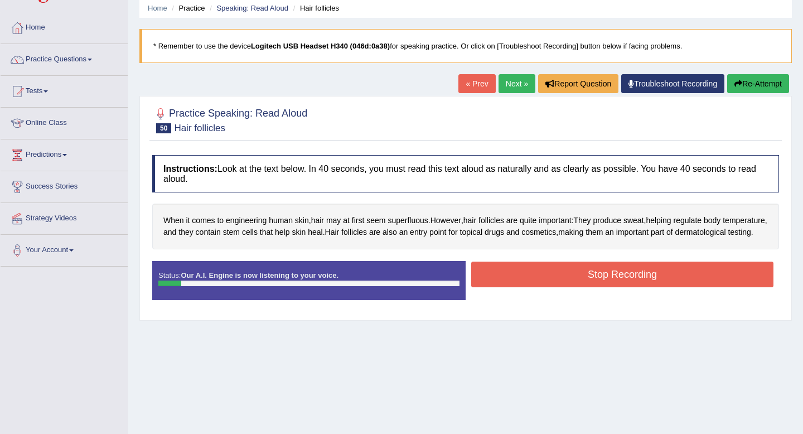
click at [742, 89] on button "Re-Attempt" at bounding box center [758, 83] width 62 height 19
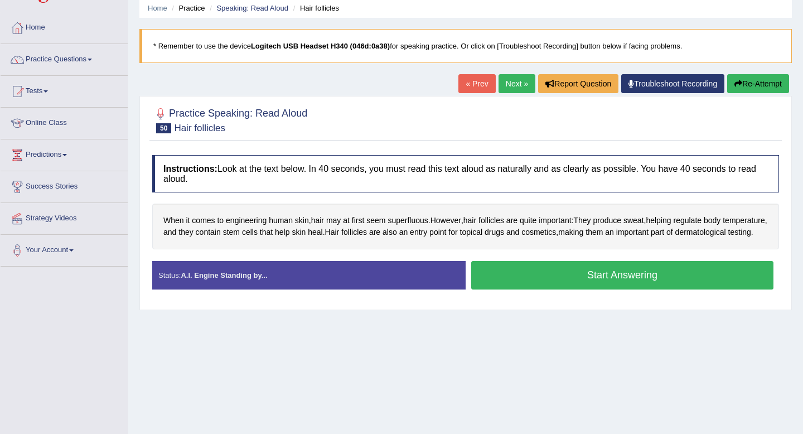
click at [673, 286] on button "Start Answering" at bounding box center [622, 275] width 302 height 28
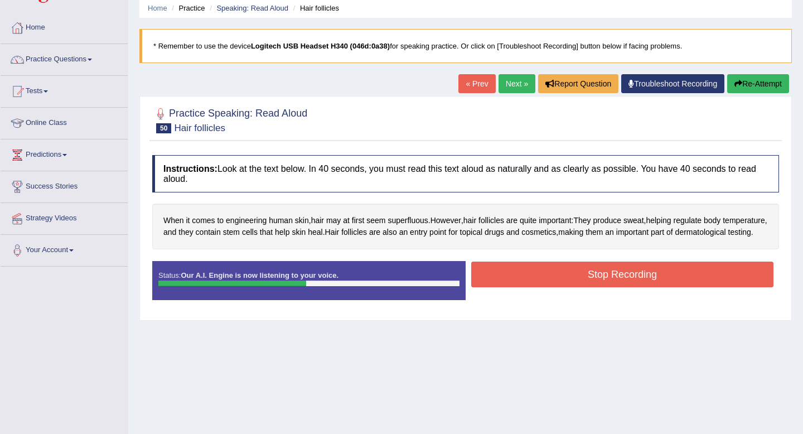
click at [651, 287] on button "Stop Recording" at bounding box center [622, 275] width 302 height 26
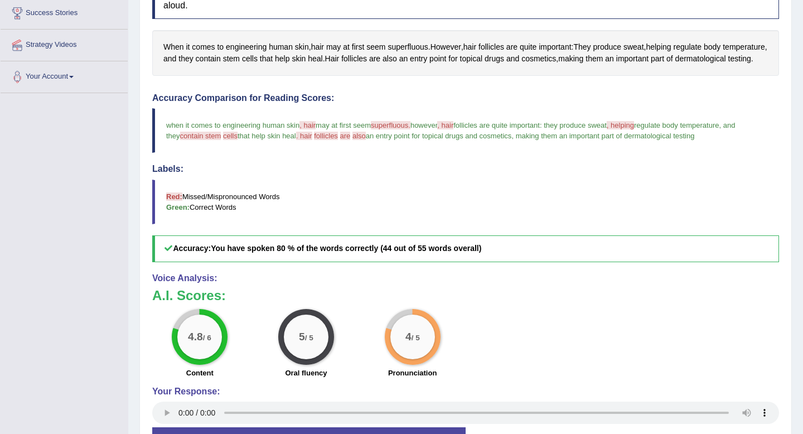
scroll to position [191, 0]
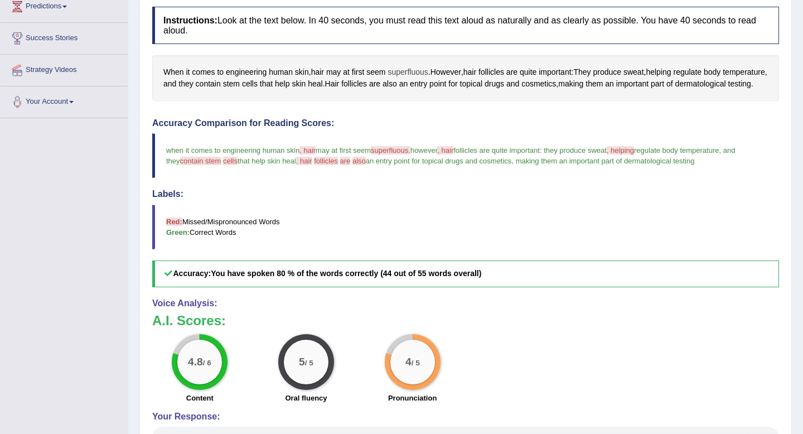
click at [410, 74] on span "superfluous" at bounding box center [408, 72] width 40 height 12
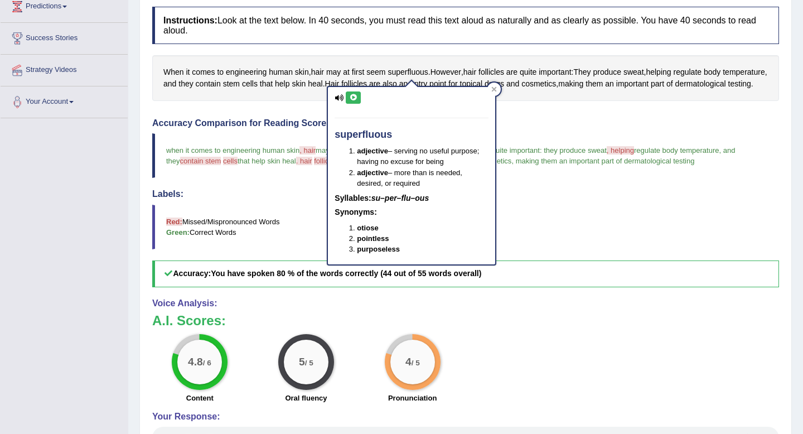
click at [358, 95] on button at bounding box center [353, 97] width 15 height 12
click at [293, 178] on blockquote "when it comes to engineering human skin , hair here may at first seem superfluo…" at bounding box center [465, 155] width 627 height 45
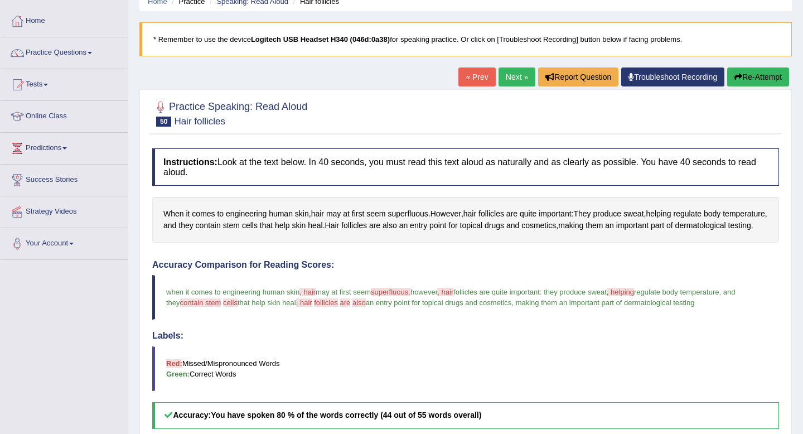
scroll to position [30, 0]
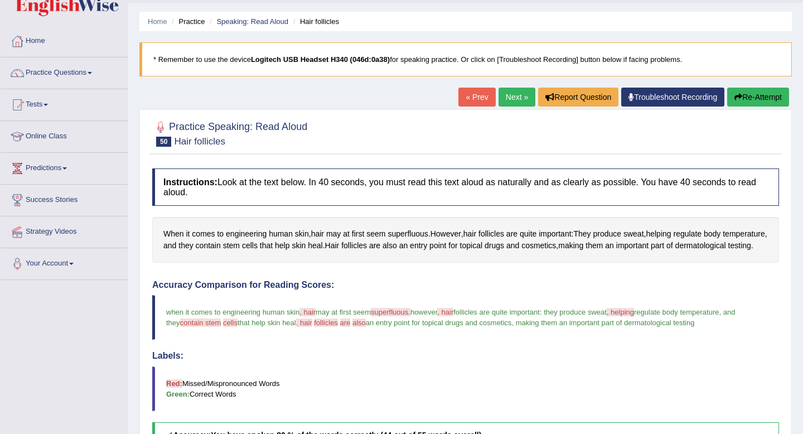
click at [513, 91] on link "Next »" at bounding box center [517, 97] width 37 height 19
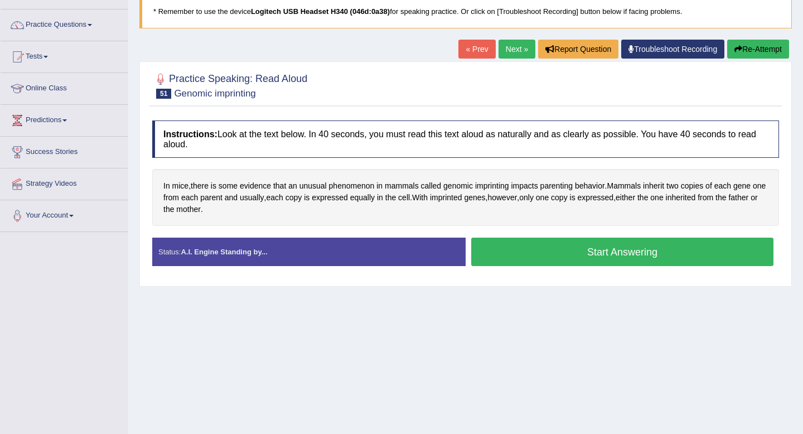
click at [521, 249] on button "Start Answering" at bounding box center [622, 252] width 302 height 28
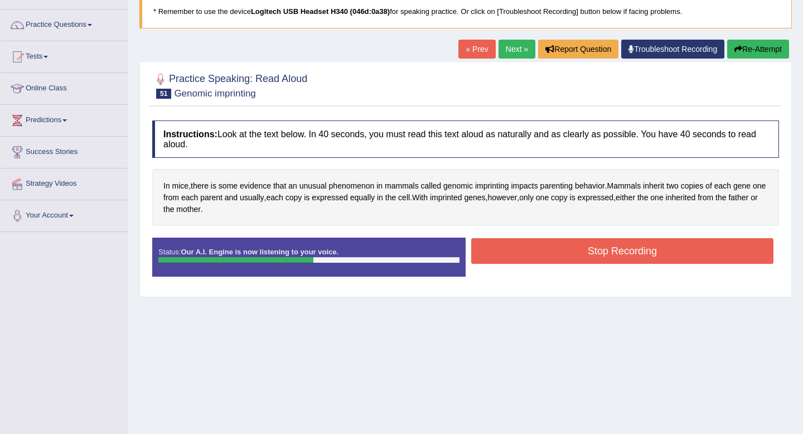
click at [521, 249] on button "Stop Recording" at bounding box center [622, 251] width 302 height 26
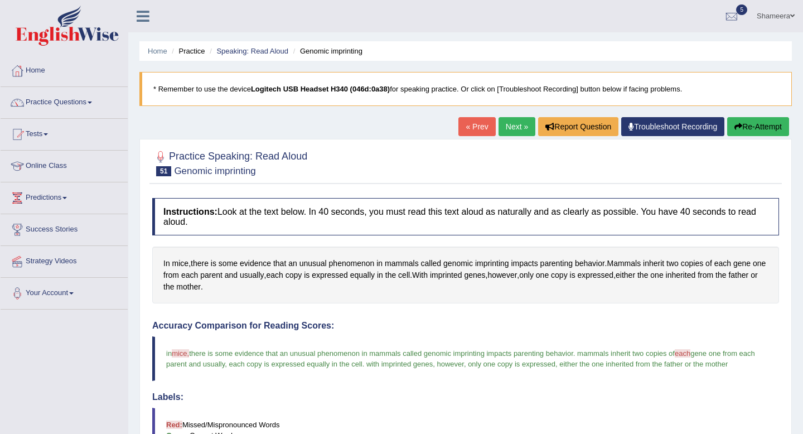
click at [510, 123] on link "Next »" at bounding box center [517, 126] width 37 height 19
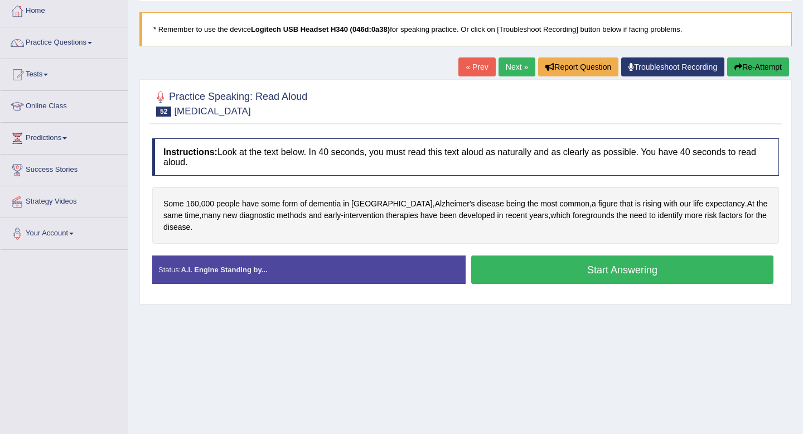
click at [532, 272] on button "Start Answering" at bounding box center [622, 269] width 302 height 28
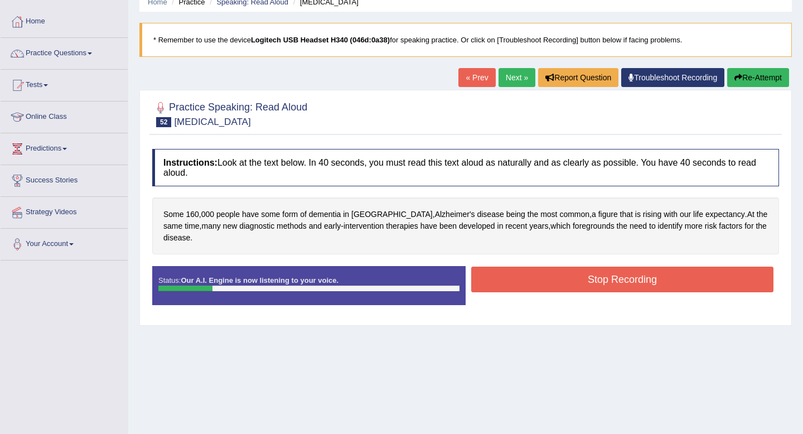
scroll to position [49, 0]
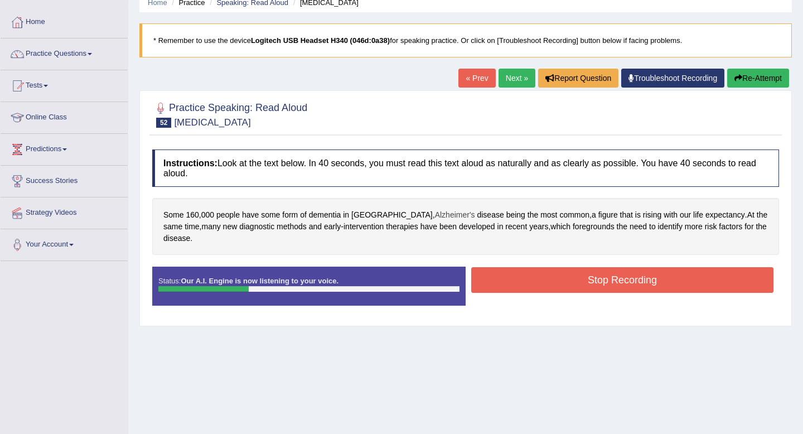
click at [435, 215] on span "Alzheimer's" at bounding box center [455, 215] width 40 height 12
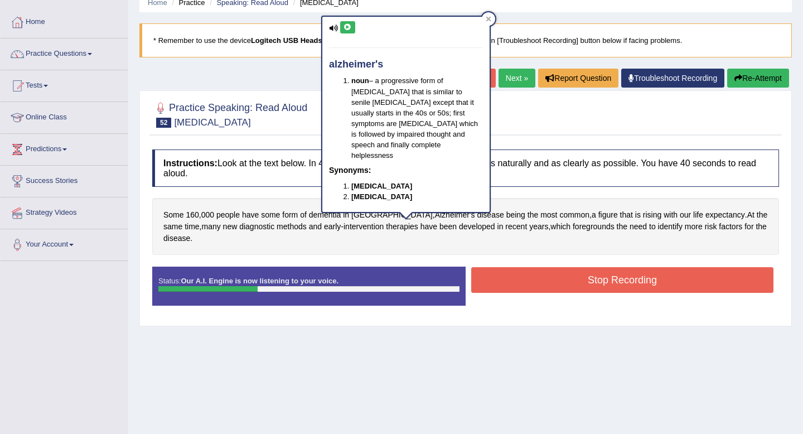
click at [355, 28] on button at bounding box center [347, 27] width 15 height 12
click at [350, 27] on icon at bounding box center [348, 27] width 8 height 7
click at [485, 18] on div at bounding box center [488, 18] width 13 height 13
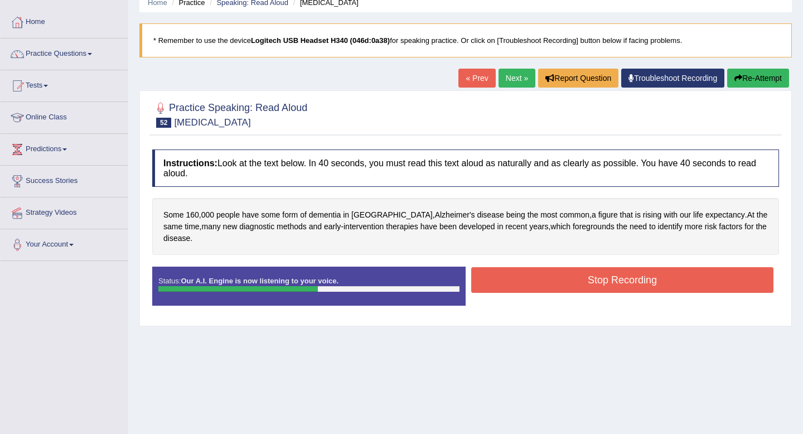
click at [752, 71] on button "Re-Attempt" at bounding box center [758, 78] width 62 height 19
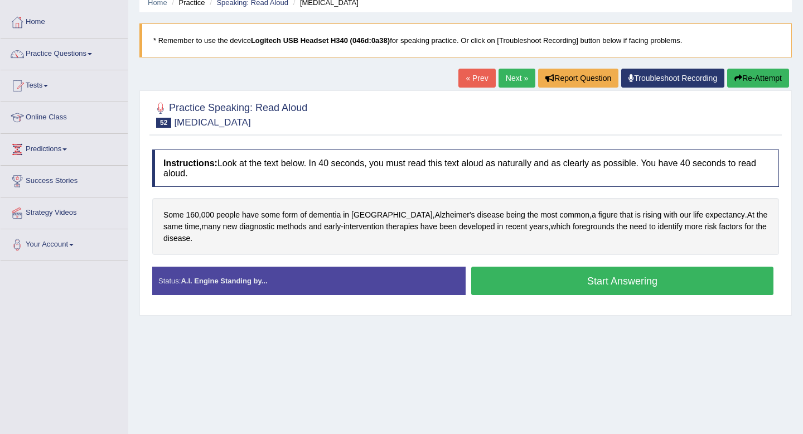
click at [662, 284] on button "Start Answering" at bounding box center [622, 281] width 302 height 28
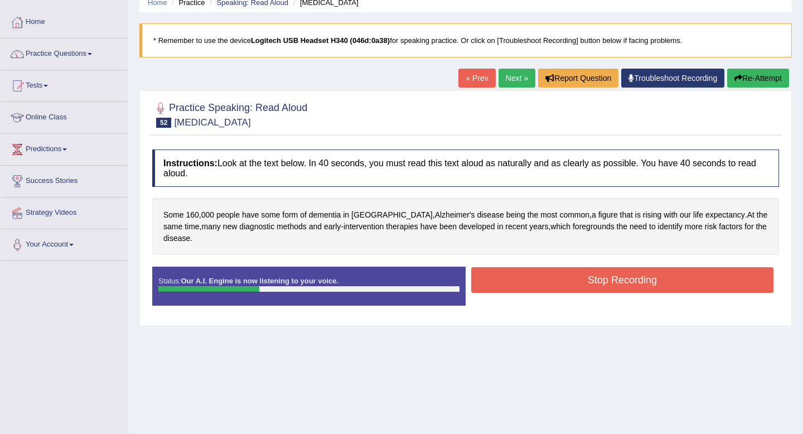
click at [747, 72] on button "Re-Attempt" at bounding box center [758, 78] width 62 height 19
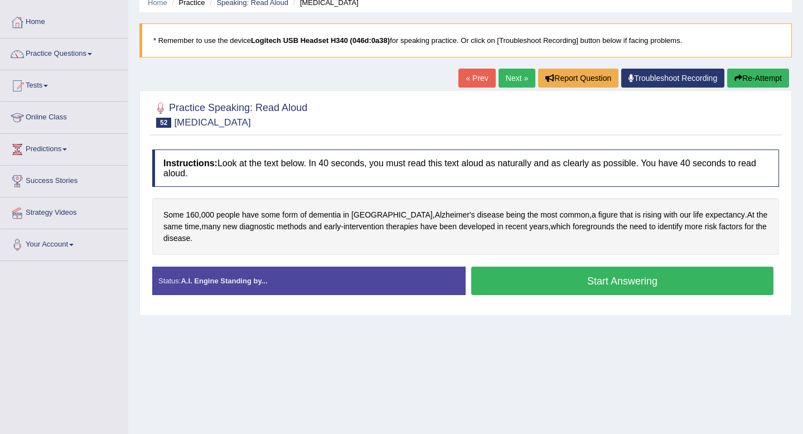
click at [640, 279] on button "Start Answering" at bounding box center [622, 281] width 302 height 28
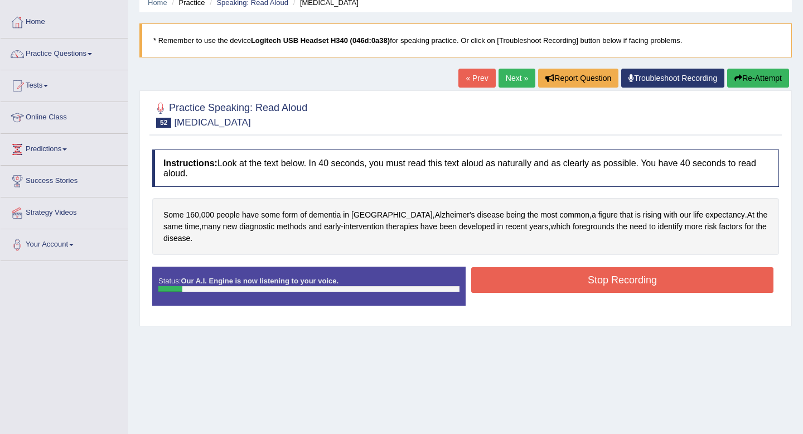
click at [751, 83] on button "Re-Attempt" at bounding box center [758, 78] width 62 height 19
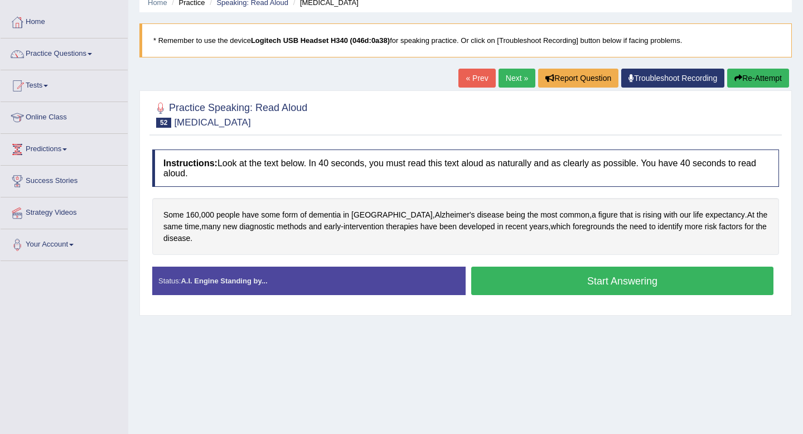
scroll to position [49, 0]
click at [643, 290] on button "Start Answering" at bounding box center [622, 281] width 302 height 28
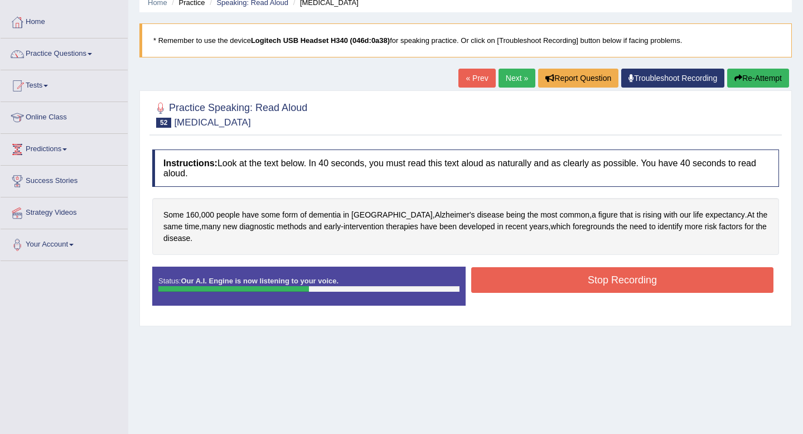
click at [708, 274] on button "Stop Recording" at bounding box center [622, 280] width 302 height 26
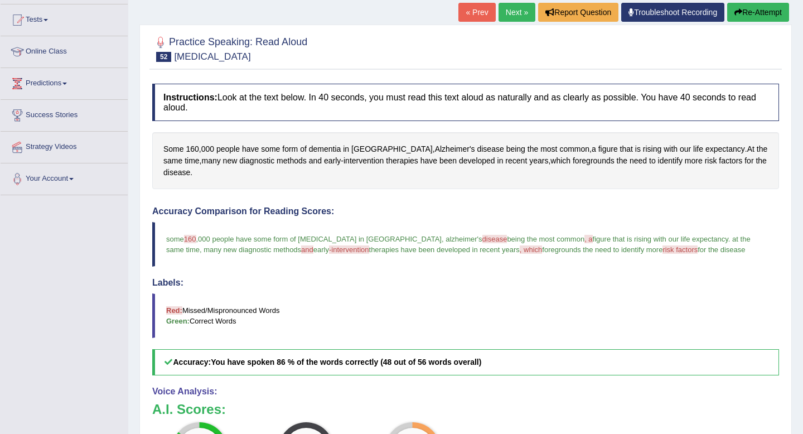
scroll to position [95, 0]
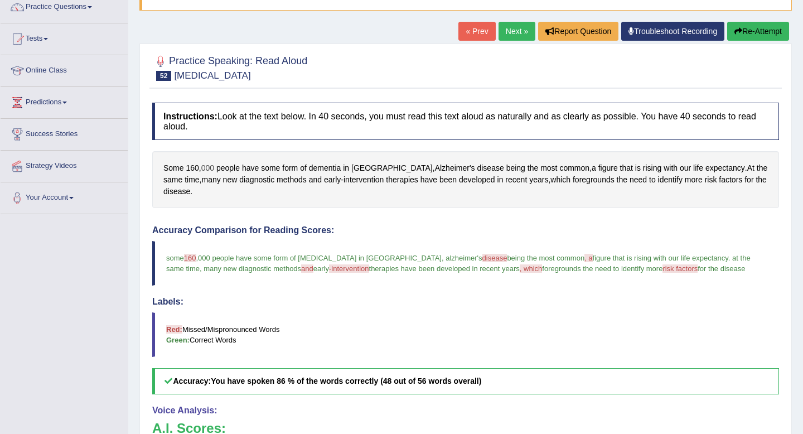
click at [204, 167] on span "000" at bounding box center [207, 168] width 13 height 12
click at [192, 167] on span "160" at bounding box center [192, 168] width 13 height 12
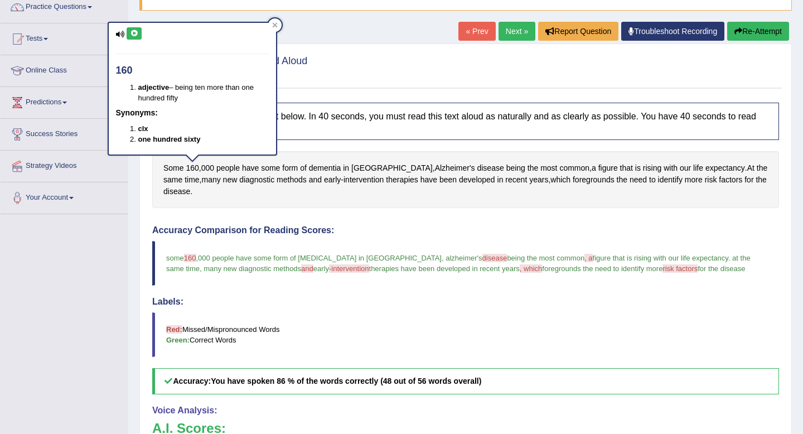
click at [133, 40] on button at bounding box center [134, 33] width 15 height 12
click at [133, 35] on icon at bounding box center [134, 33] width 8 height 7
click at [277, 25] on icon at bounding box center [275, 25] width 6 height 6
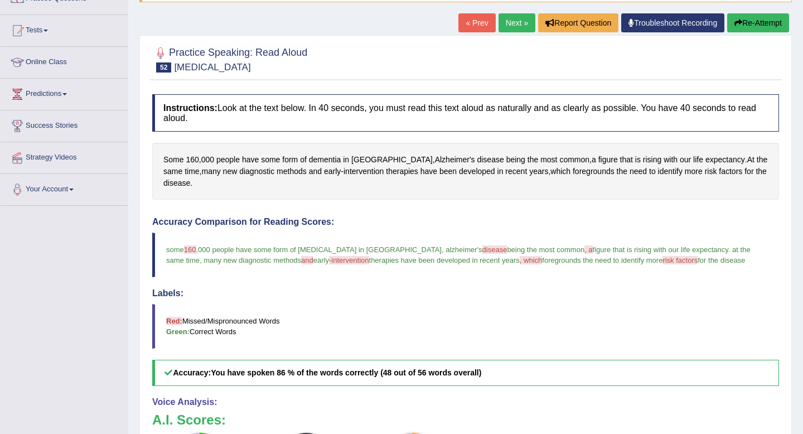
scroll to position [0, 0]
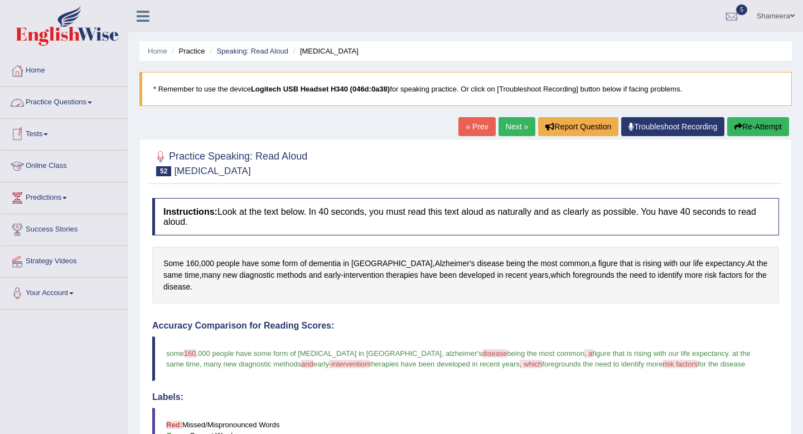
click at [514, 121] on link "Next »" at bounding box center [517, 126] width 37 height 19
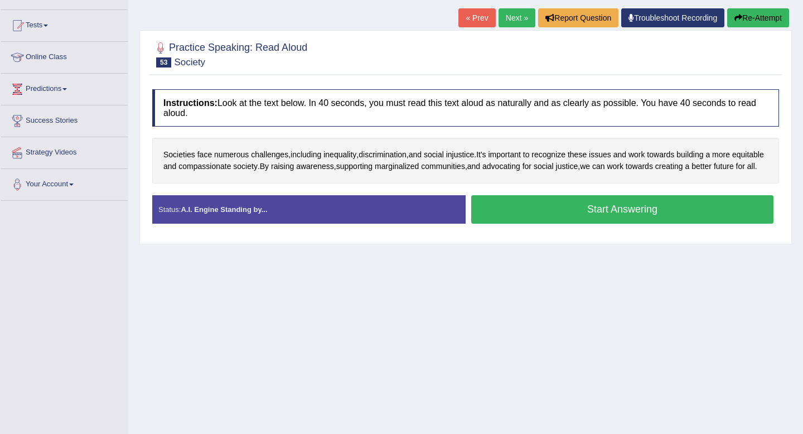
scroll to position [109, 0]
click at [537, 221] on button "Start Answering" at bounding box center [622, 209] width 302 height 28
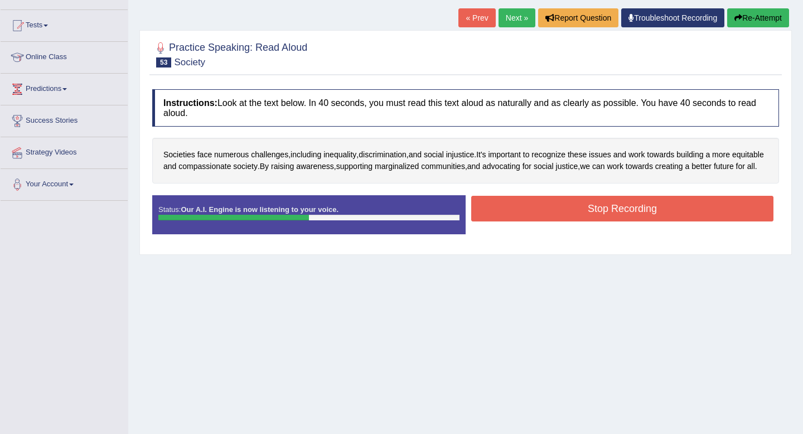
click at [692, 221] on button "Stop Recording" at bounding box center [622, 209] width 302 height 26
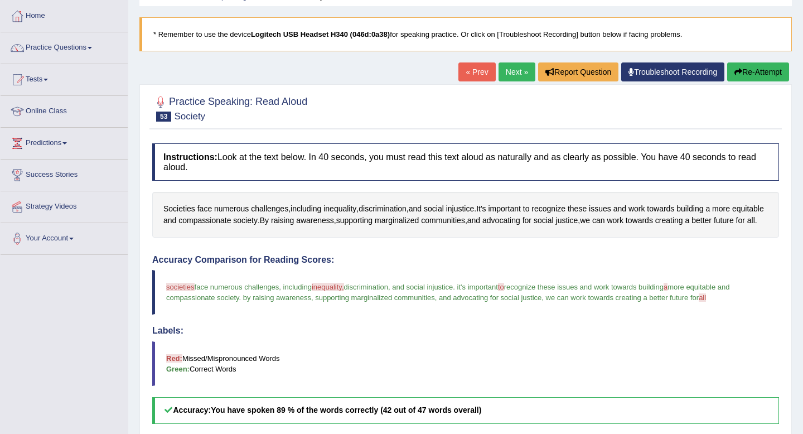
scroll to position [0, 0]
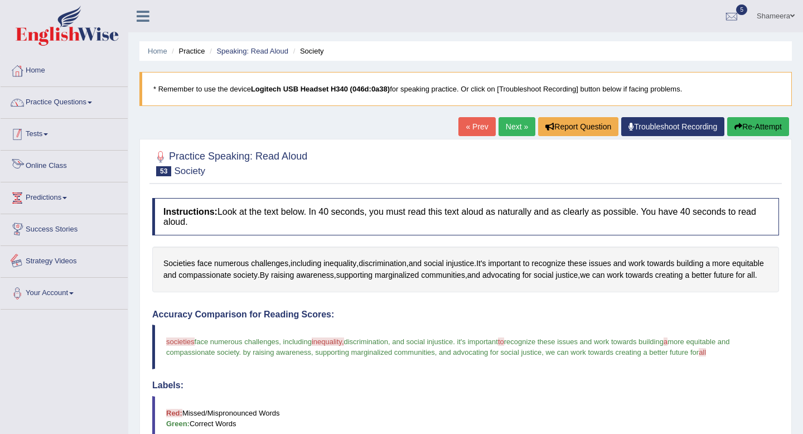
click at [74, 102] on link "Practice Questions" at bounding box center [64, 101] width 127 height 28
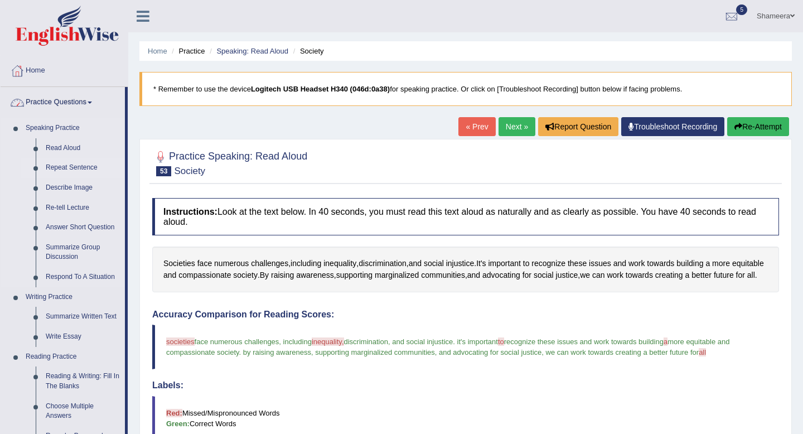
click at [68, 166] on link "Repeat Sentence" at bounding box center [83, 168] width 84 height 20
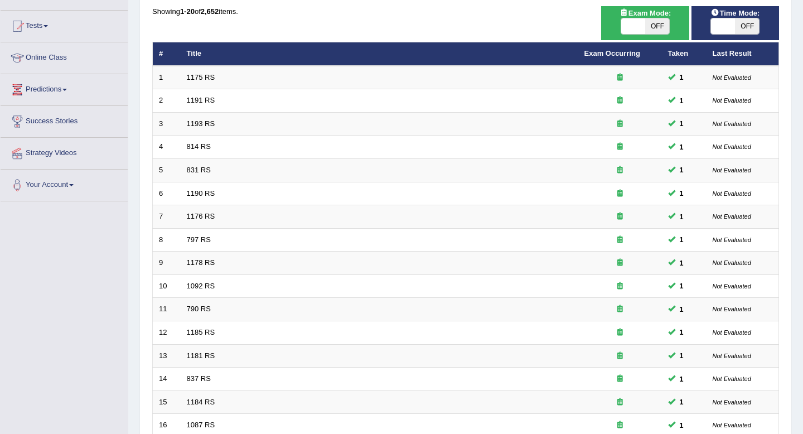
scroll to position [15, 0]
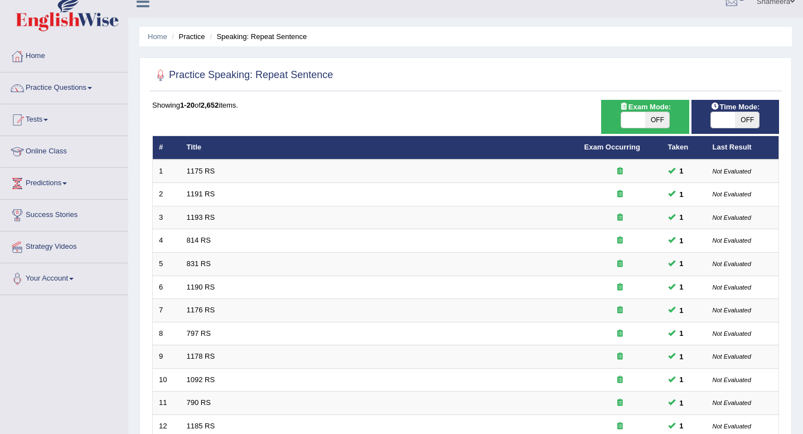
click at [655, 119] on span "OFF" at bounding box center [657, 120] width 24 height 16
checkbox input "true"
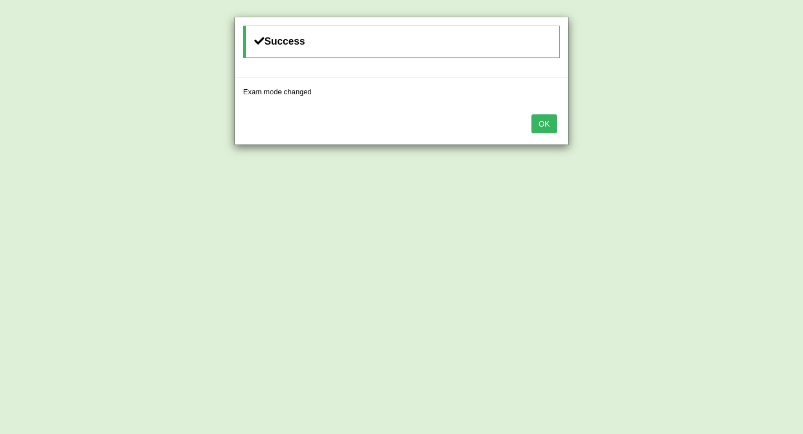
click at [541, 125] on button "OK" at bounding box center [545, 123] width 26 height 19
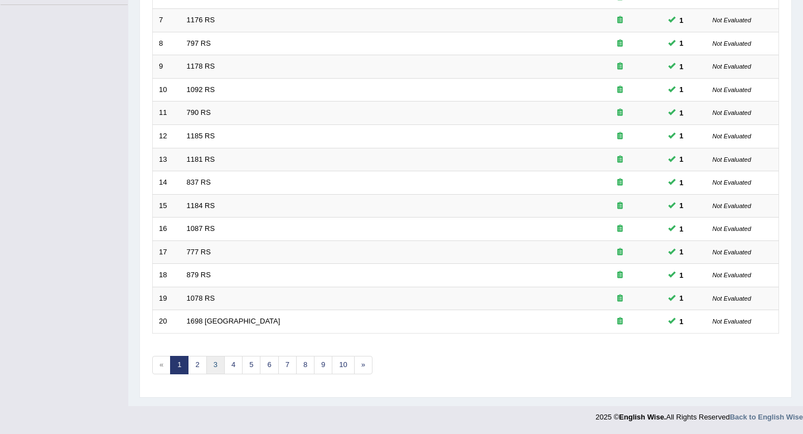
click at [211, 369] on link "3" at bounding box center [215, 365] width 18 height 18
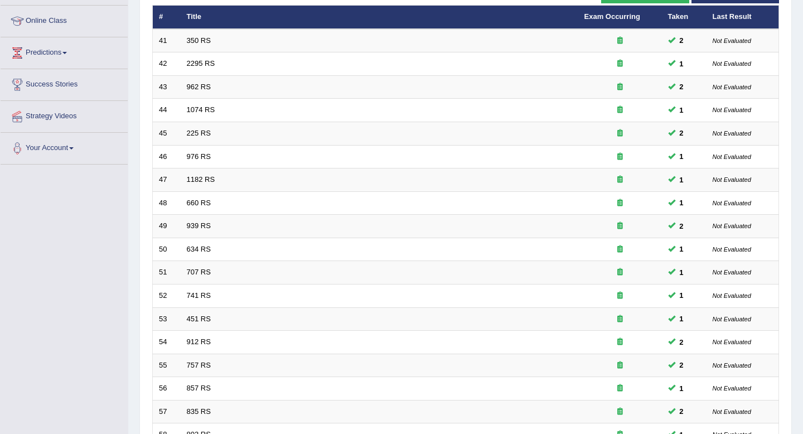
scroll to position [305, 0]
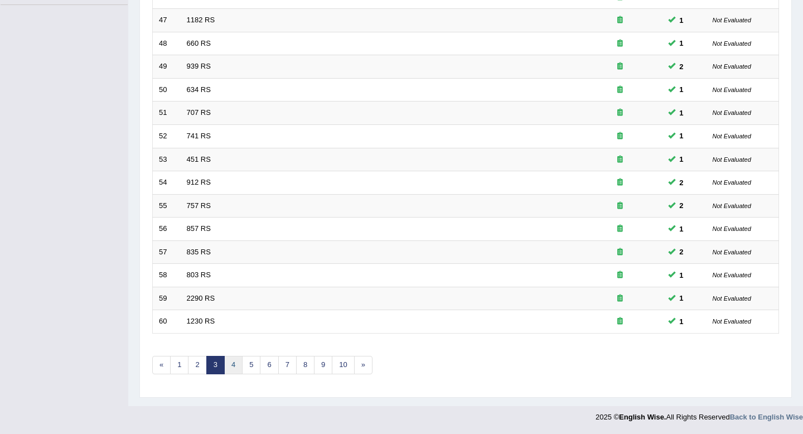
click at [231, 365] on link "4" at bounding box center [233, 365] width 18 height 18
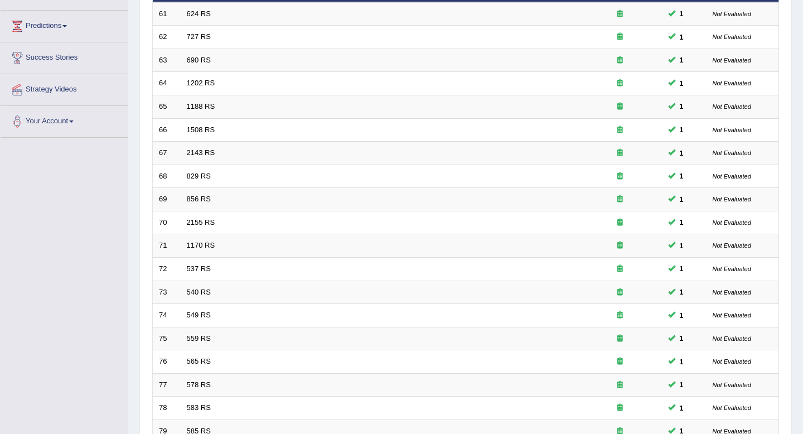
scroll to position [305, 0]
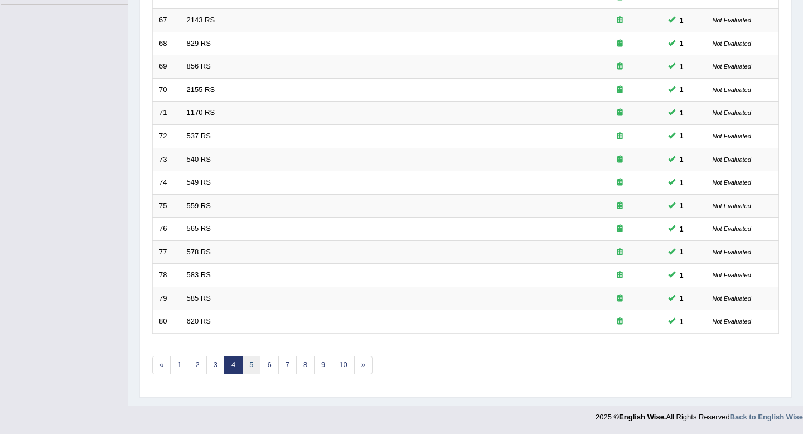
click at [245, 360] on link "5" at bounding box center [251, 365] width 18 height 18
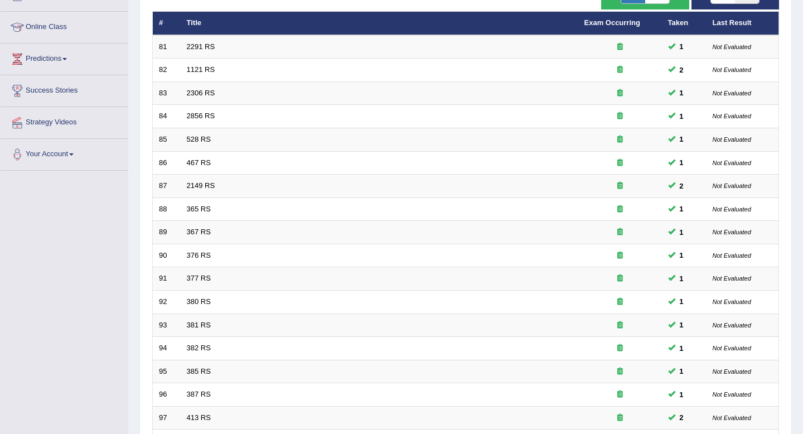
scroll to position [305, 0]
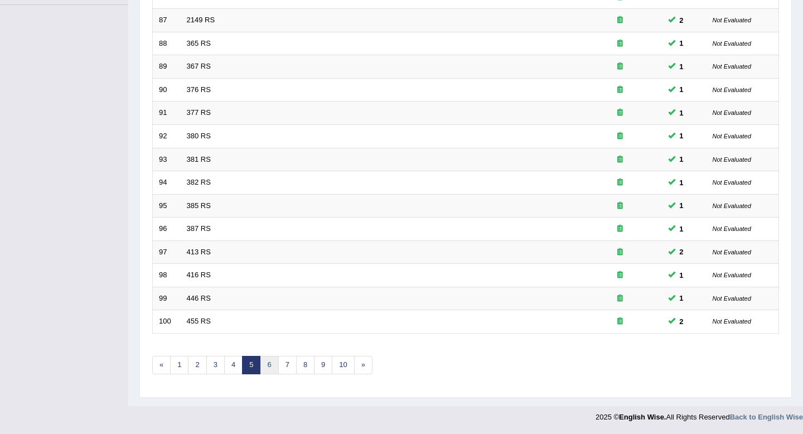
click at [263, 370] on link "6" at bounding box center [269, 365] width 18 height 18
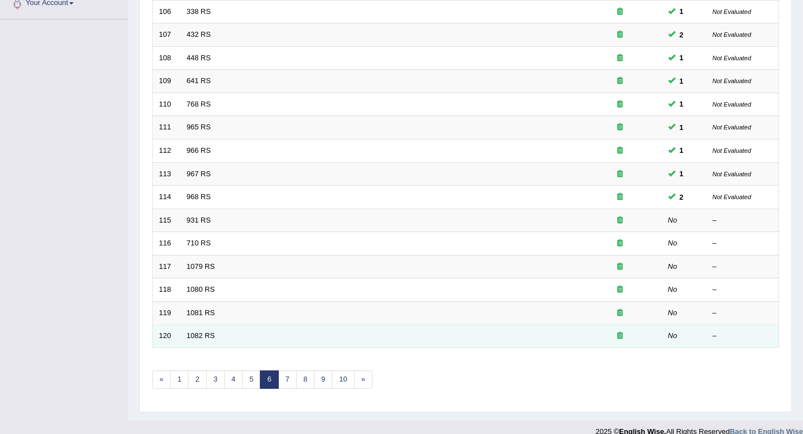
scroll to position [267, 0]
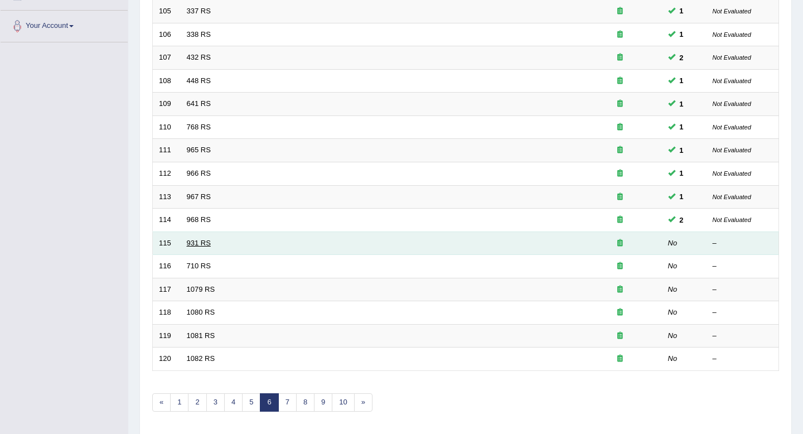
click at [199, 245] on link "931 RS" at bounding box center [199, 243] width 24 height 8
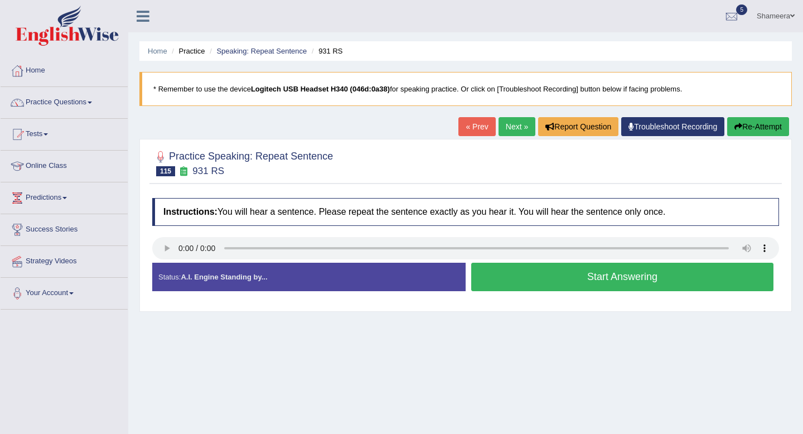
click at [575, 277] on button "Start Answering" at bounding box center [622, 277] width 302 height 28
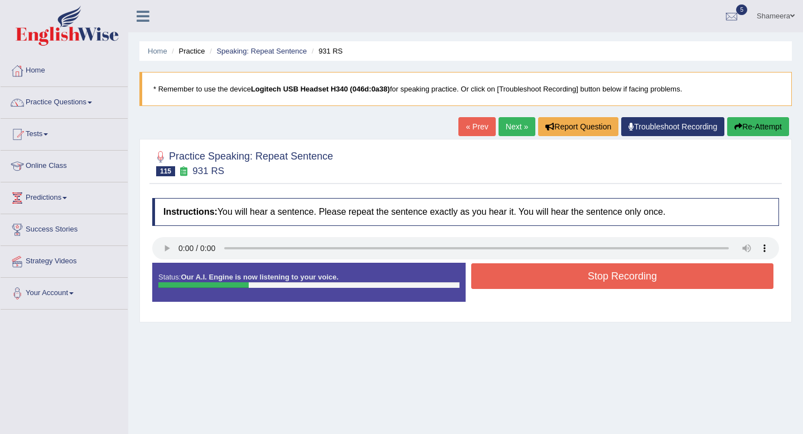
click at [757, 120] on button "Re-Attempt" at bounding box center [758, 126] width 62 height 19
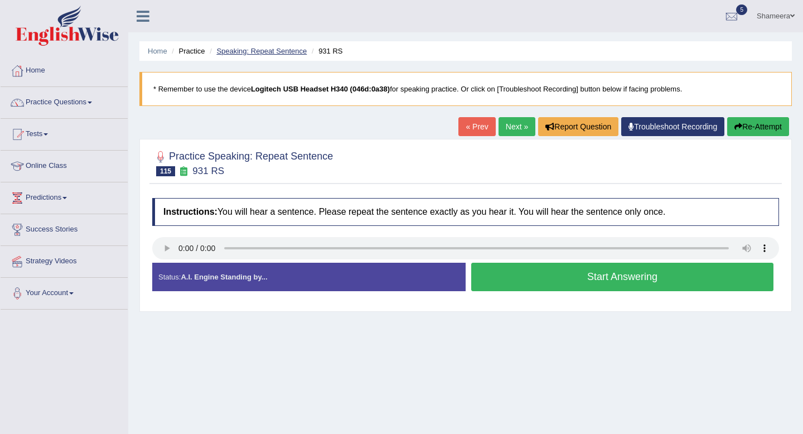
click at [244, 50] on link "Speaking: Repeat Sentence" at bounding box center [261, 51] width 90 height 8
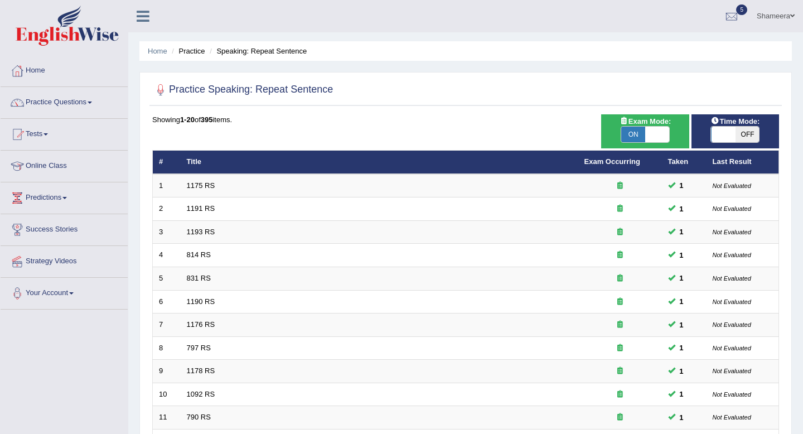
click at [739, 133] on span "OFF" at bounding box center [747, 135] width 24 height 16
checkbox input "true"
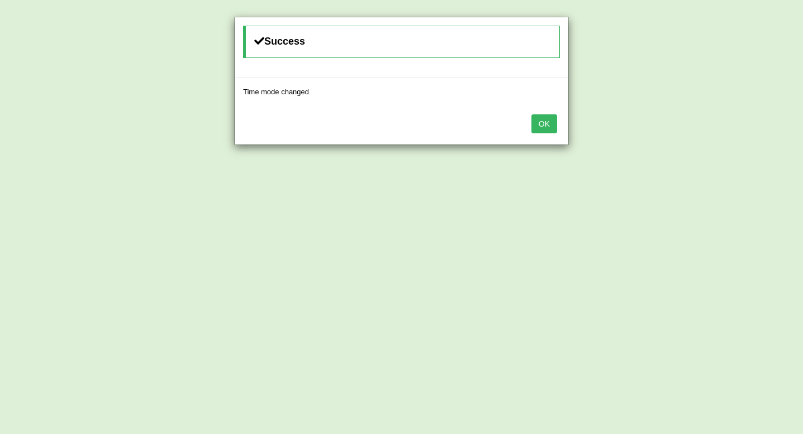
click at [553, 121] on button "OK" at bounding box center [545, 123] width 26 height 19
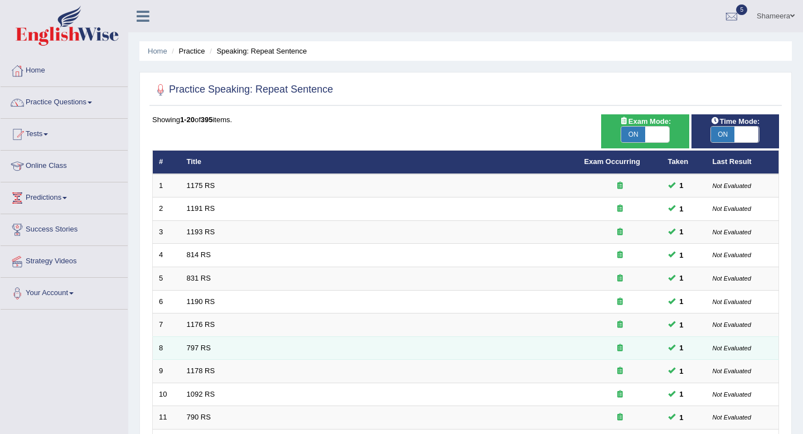
scroll to position [305, 0]
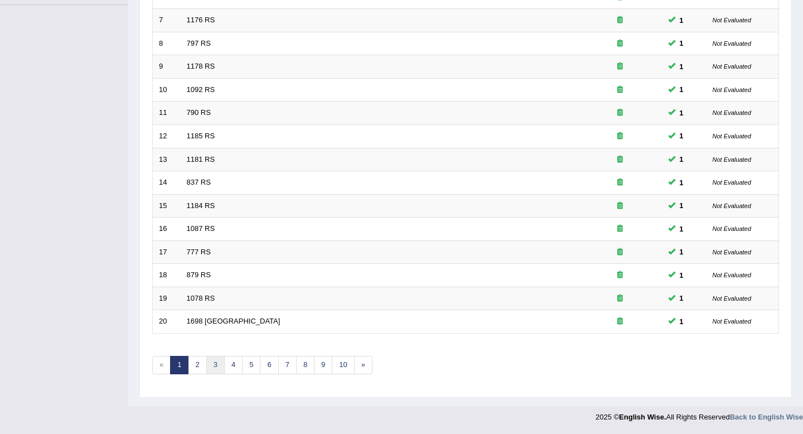
click at [213, 365] on link "3" at bounding box center [215, 365] width 18 height 18
click at [235, 345] on div "Showing 41-60 of 395 items. # Title Exam Occurring Taken Last Result 41 350 RS …" at bounding box center [465, 99] width 627 height 578
click at [237, 363] on link "4" at bounding box center [233, 365] width 18 height 18
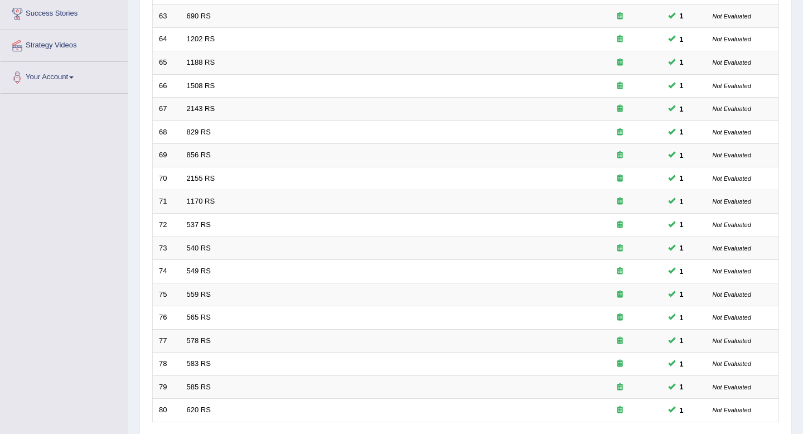
scroll to position [305, 0]
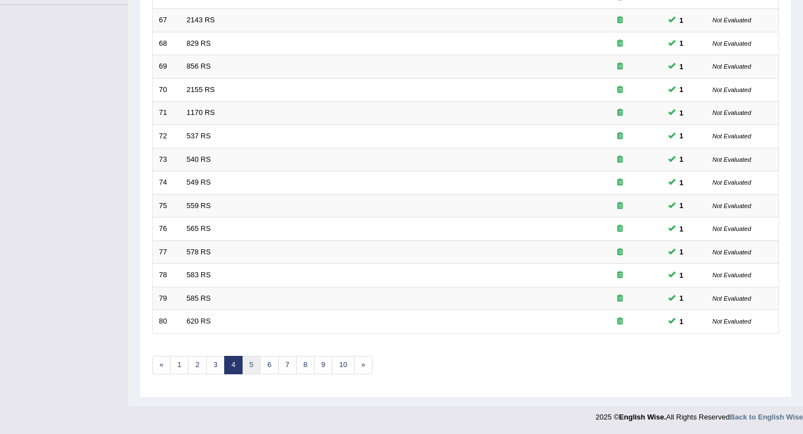
click at [251, 363] on link "5" at bounding box center [251, 365] width 18 height 18
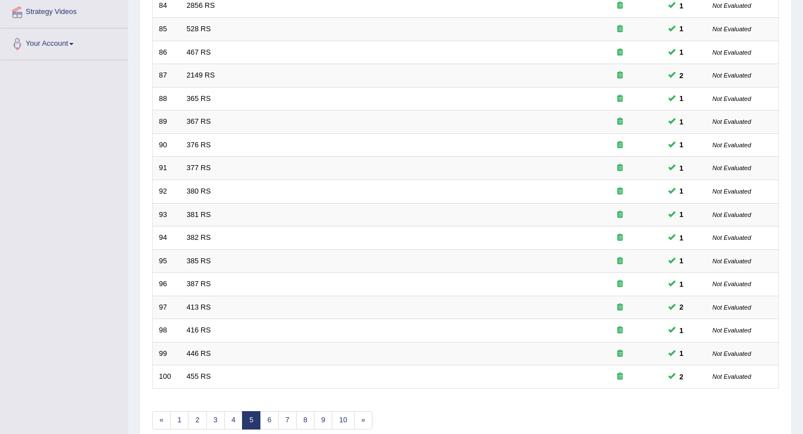
scroll to position [305, 0]
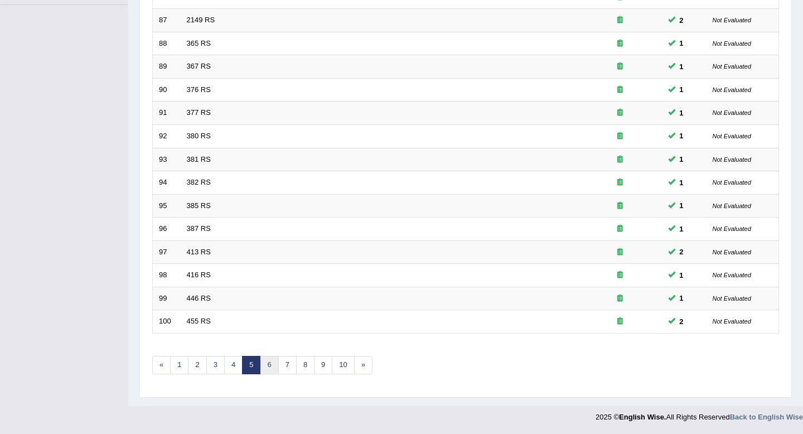
click at [274, 367] on link "6" at bounding box center [269, 365] width 18 height 18
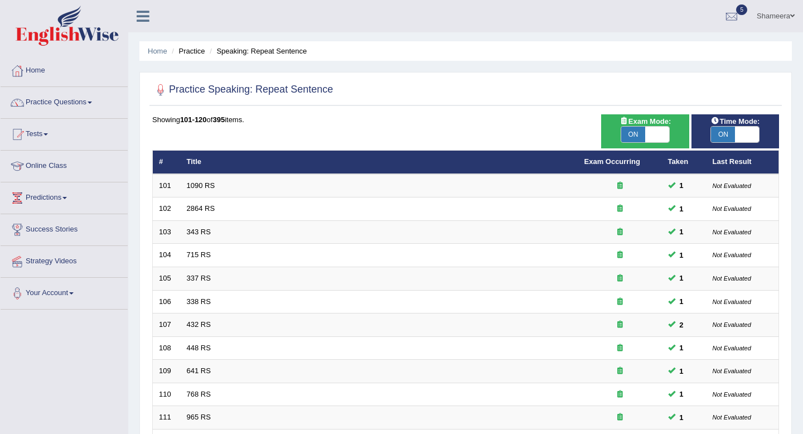
scroll to position [305, 0]
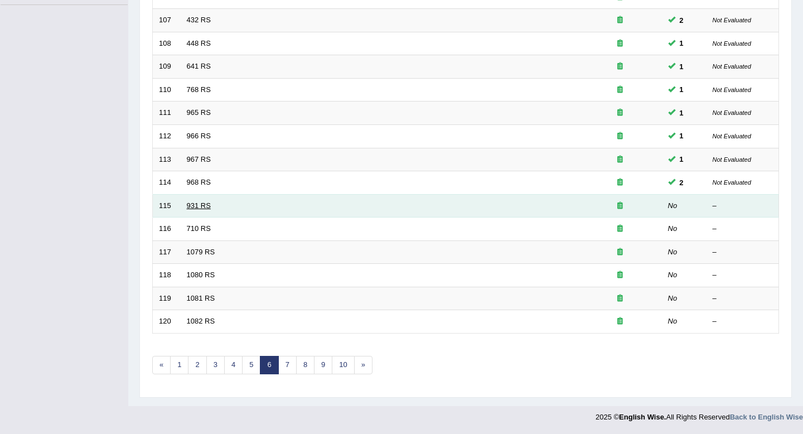
click at [206, 208] on link "931 RS" at bounding box center [199, 205] width 24 height 8
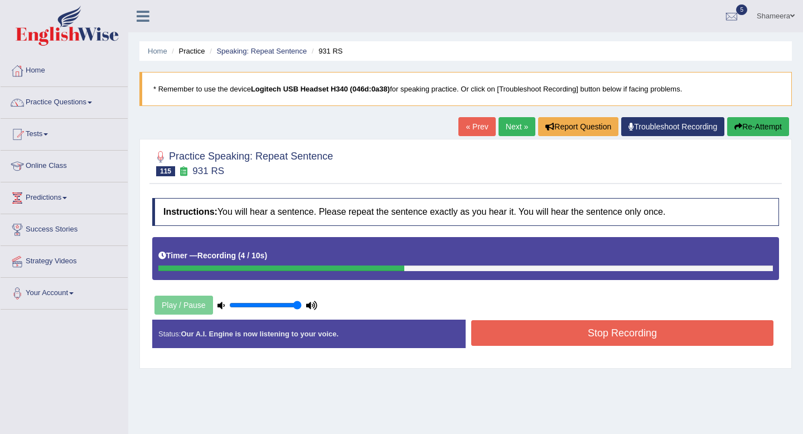
click at [609, 331] on button "Stop Recording" at bounding box center [622, 333] width 302 height 26
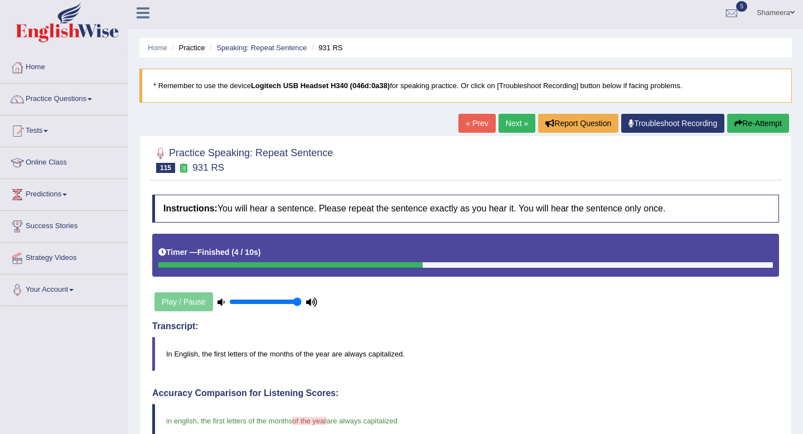
scroll to position [3, 0]
click at [512, 127] on link "Next »" at bounding box center [517, 123] width 37 height 19
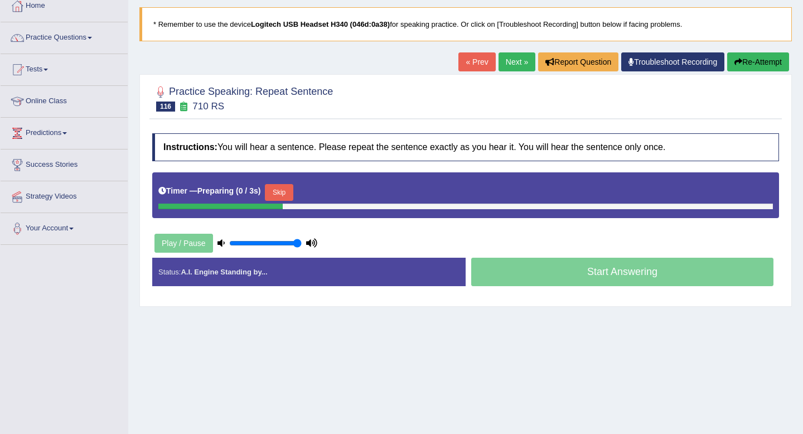
scroll to position [70, 0]
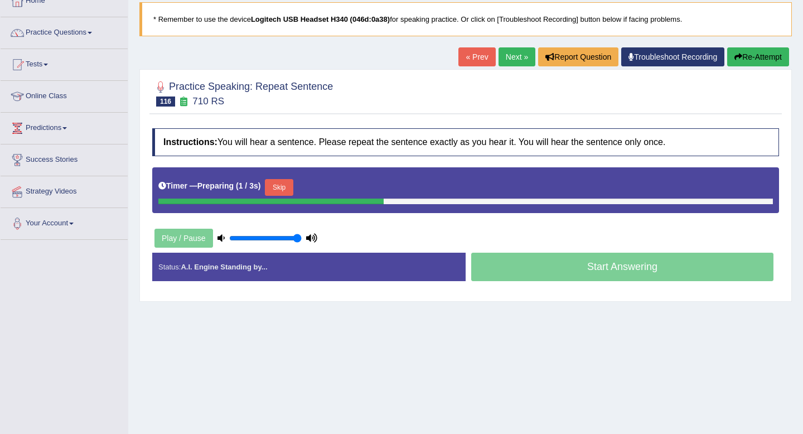
click at [288, 191] on button "Skip" at bounding box center [279, 187] width 28 height 17
click at [328, 186] on button "Skip" at bounding box center [328, 187] width 28 height 17
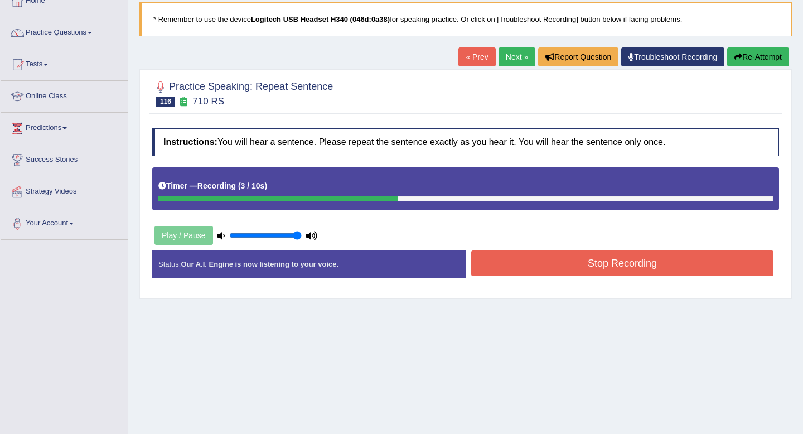
click at [571, 262] on button "Stop Recording" at bounding box center [622, 263] width 302 height 26
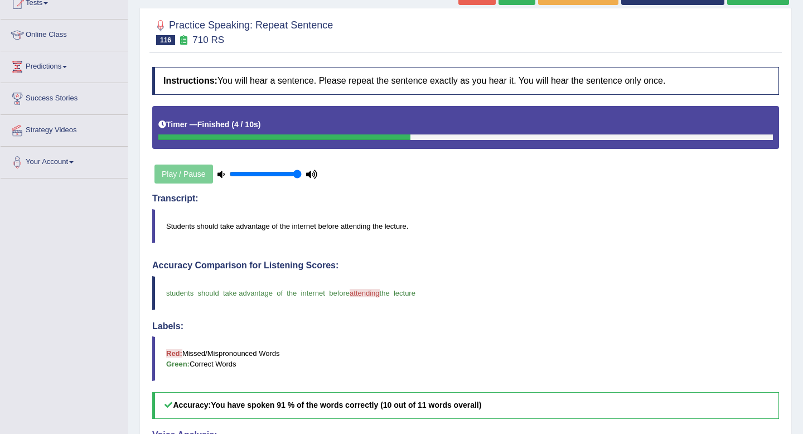
scroll to position [0, 0]
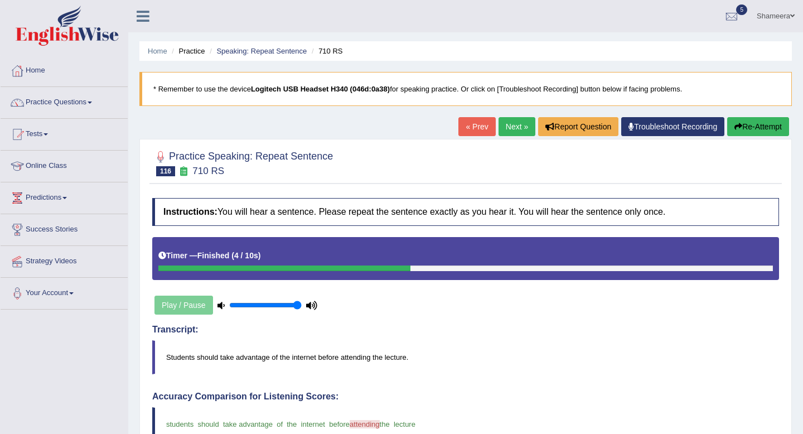
click at [500, 127] on link "Next »" at bounding box center [517, 126] width 37 height 19
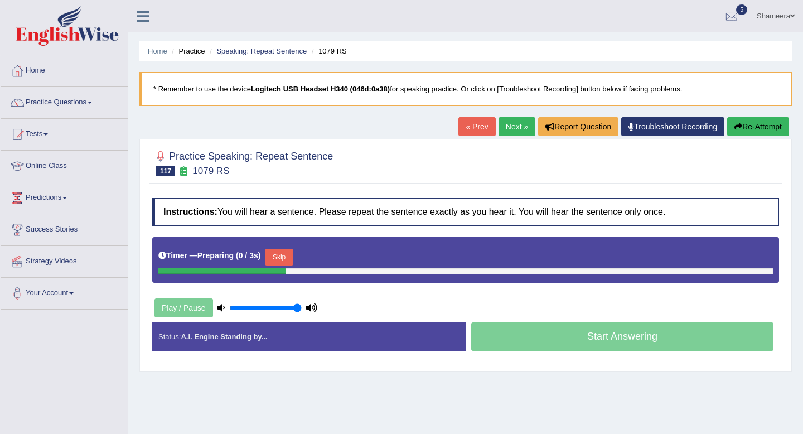
click at [291, 259] on button "Skip" at bounding box center [279, 257] width 28 height 17
click at [764, 131] on button "Re-Attempt" at bounding box center [758, 126] width 62 height 19
click at [288, 258] on button "Skip" at bounding box center [279, 257] width 28 height 17
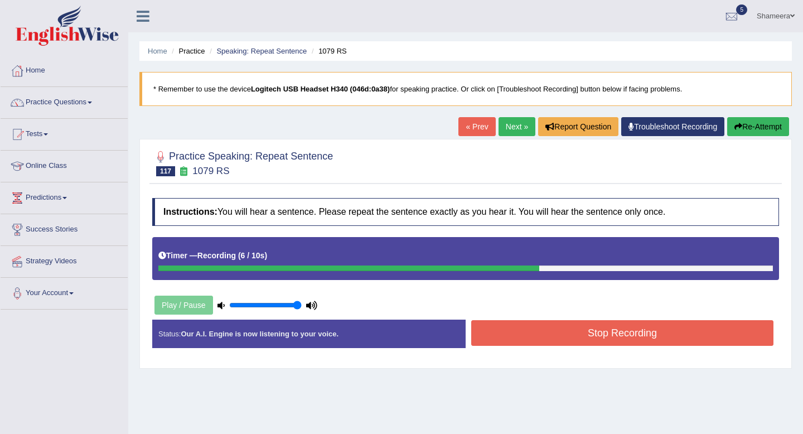
click at [737, 120] on button "Re-Attempt" at bounding box center [758, 126] width 62 height 19
click at [650, 325] on button "Stop Recording" at bounding box center [622, 333] width 302 height 26
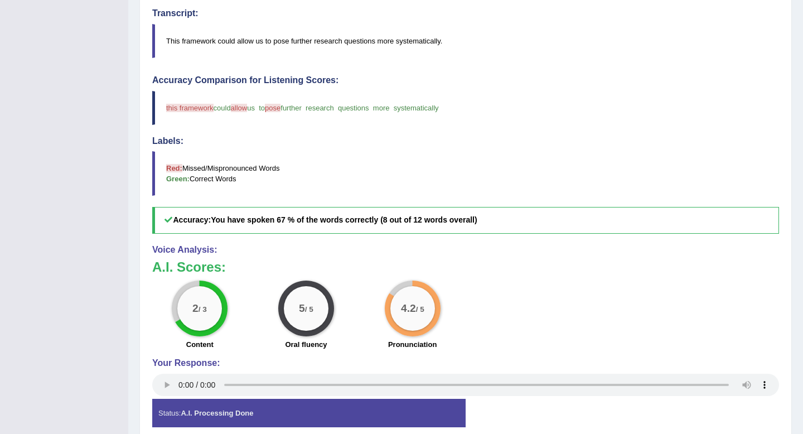
scroll to position [361, 0]
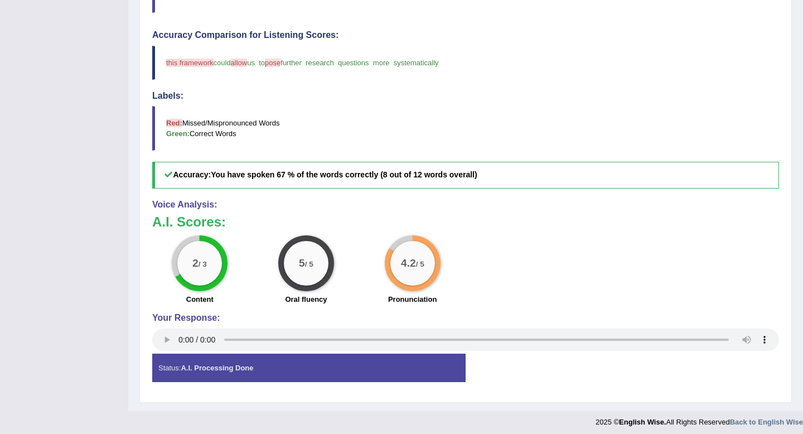
click at [148, 337] on div "Practice Speaking: Repeat Sentence 117 1079 RS Instructions: You will hear a se…" at bounding box center [465, 89] width 653 height 625
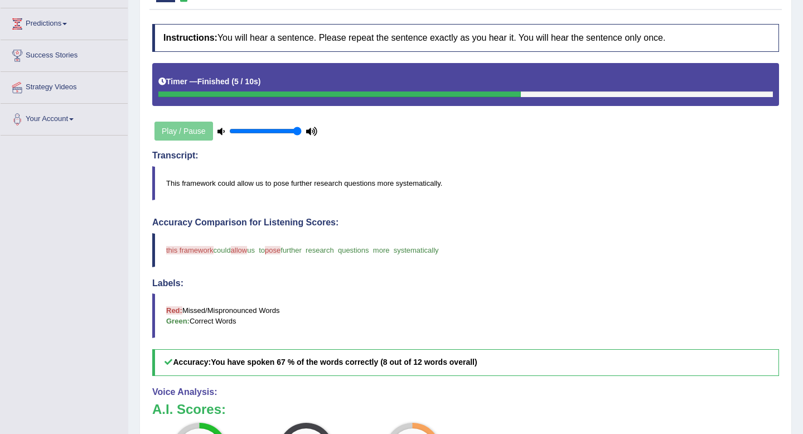
scroll to position [77, 0]
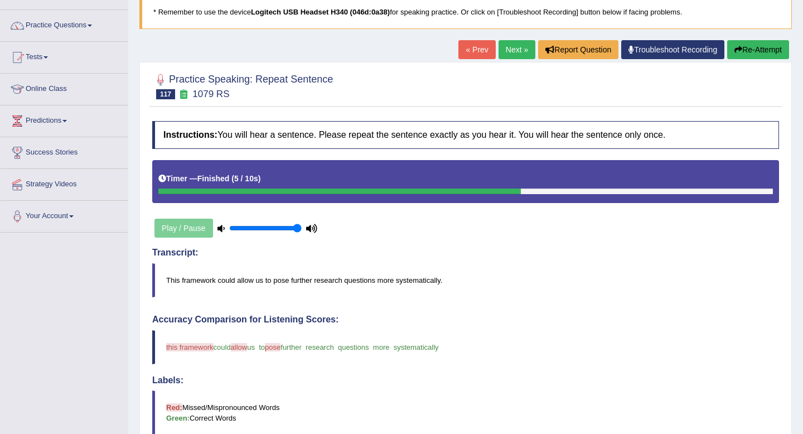
click at [515, 59] on link "Next »" at bounding box center [517, 49] width 37 height 19
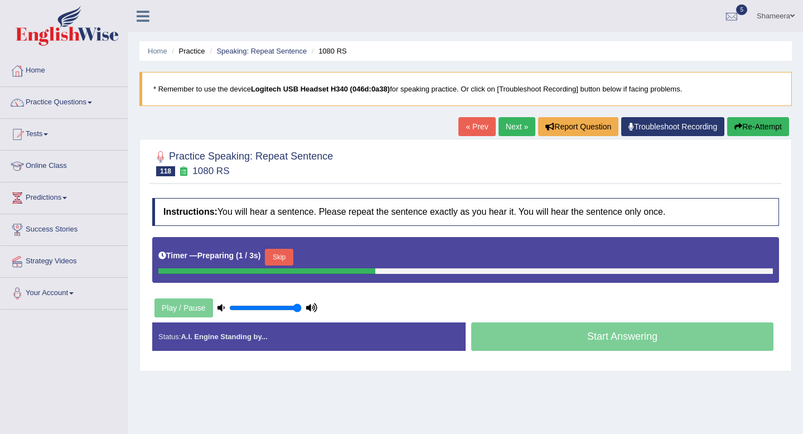
scroll to position [56, 0]
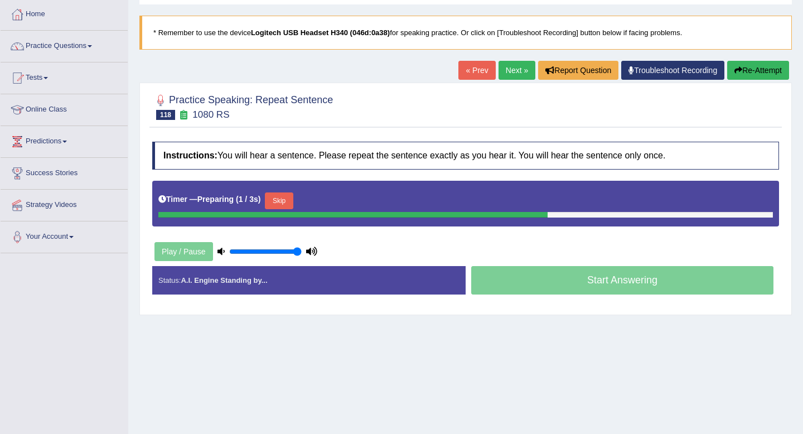
click at [290, 201] on button "Skip" at bounding box center [279, 200] width 28 height 17
click at [331, 199] on button "Skip" at bounding box center [328, 200] width 28 height 17
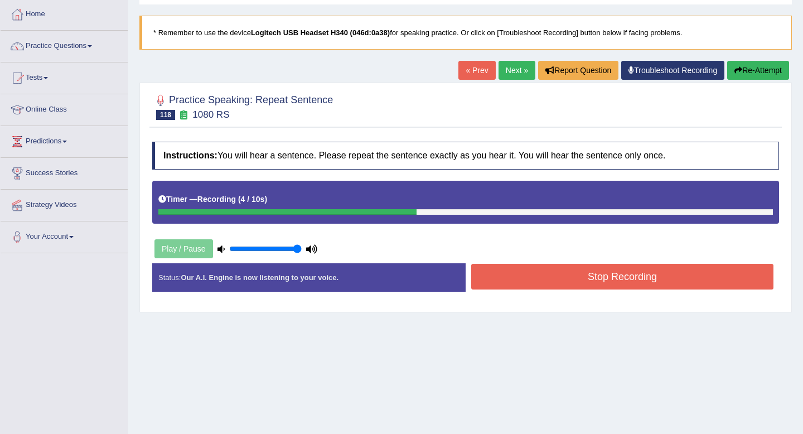
click at [623, 276] on button "Stop Recording" at bounding box center [622, 277] width 302 height 26
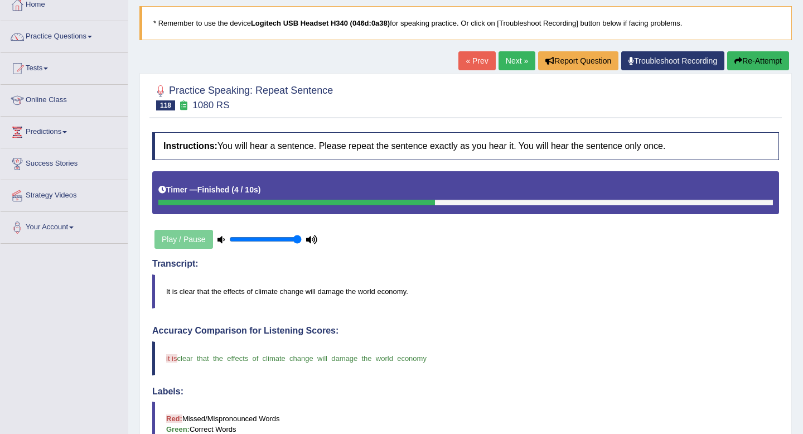
scroll to position [22, 0]
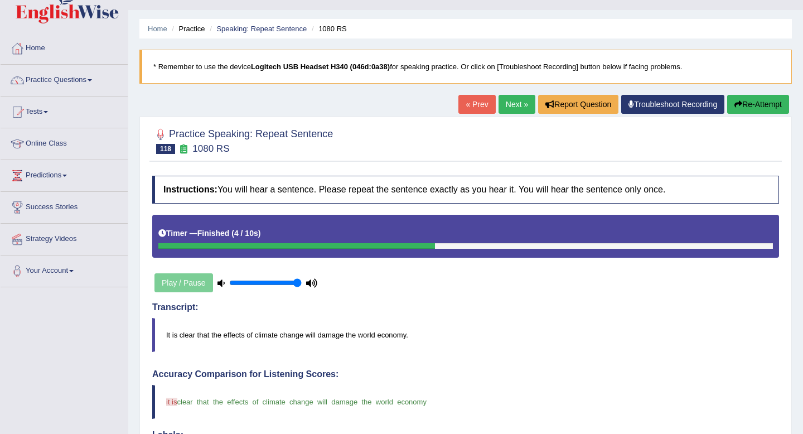
click at [507, 102] on link "Next »" at bounding box center [517, 104] width 37 height 19
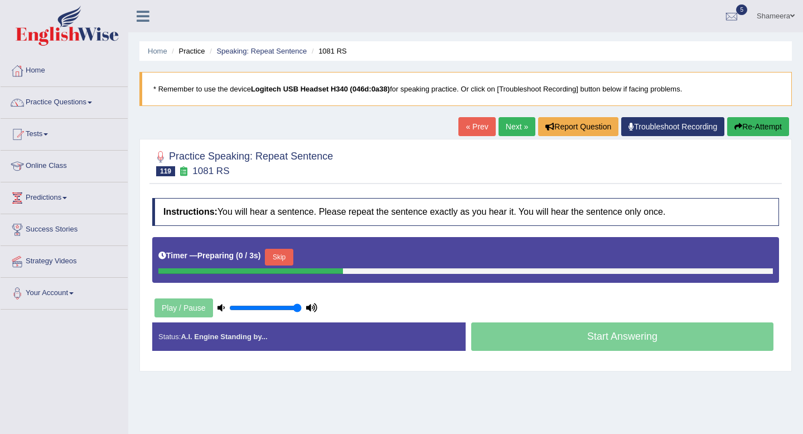
click at [289, 253] on button "Skip" at bounding box center [279, 257] width 28 height 17
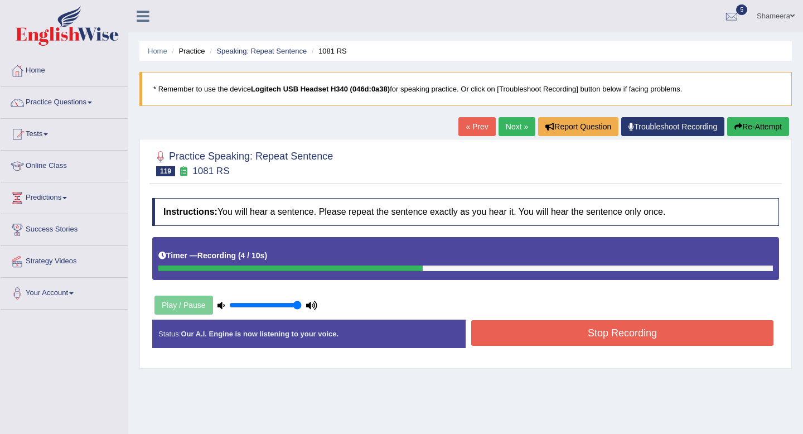
click at [747, 132] on button "Re-Attempt" at bounding box center [758, 126] width 62 height 19
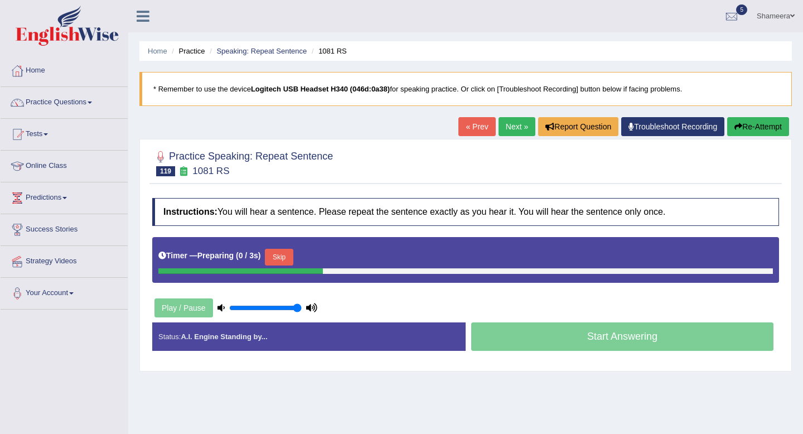
click at [290, 257] on button "Skip" at bounding box center [279, 257] width 28 height 17
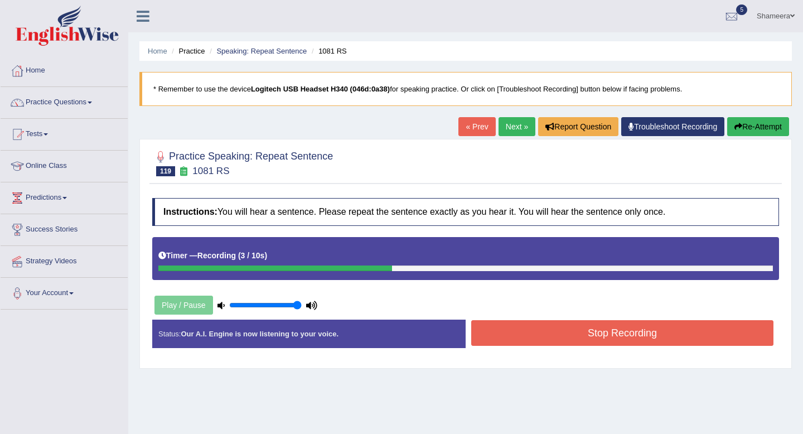
click at [567, 326] on button "Stop Recording" at bounding box center [622, 333] width 302 height 26
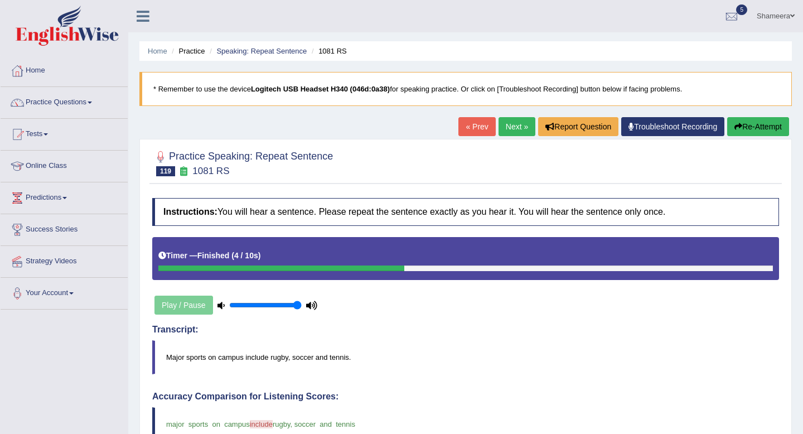
click at [513, 126] on link "Next »" at bounding box center [517, 126] width 37 height 19
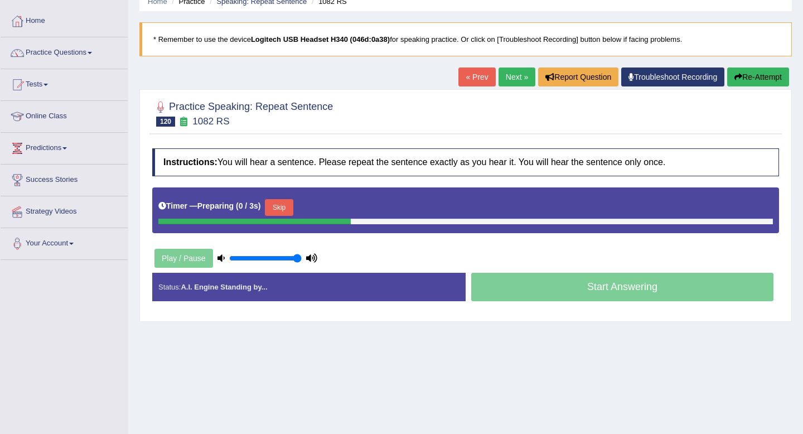
scroll to position [65, 0]
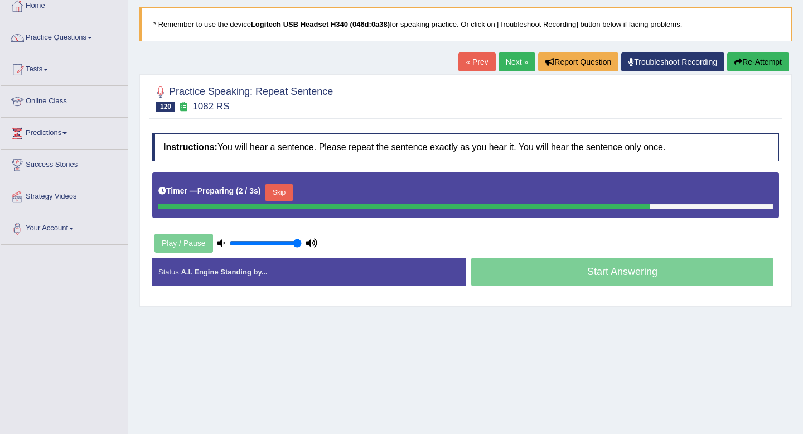
click at [291, 197] on button "Skip" at bounding box center [279, 192] width 28 height 17
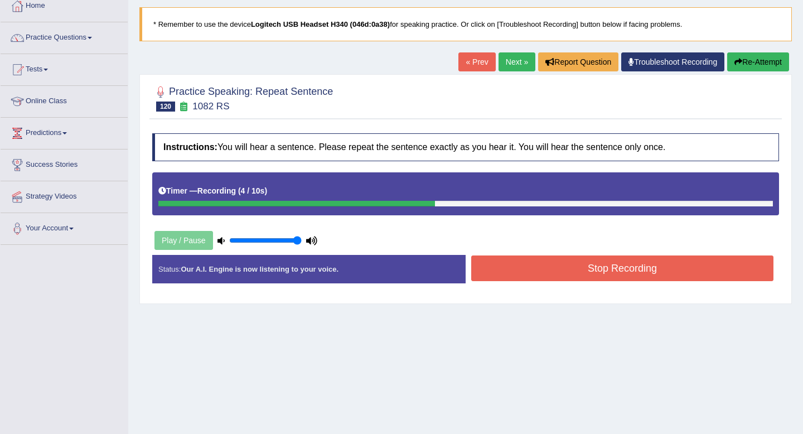
click at [619, 266] on button "Stop Recording" at bounding box center [622, 268] width 302 height 26
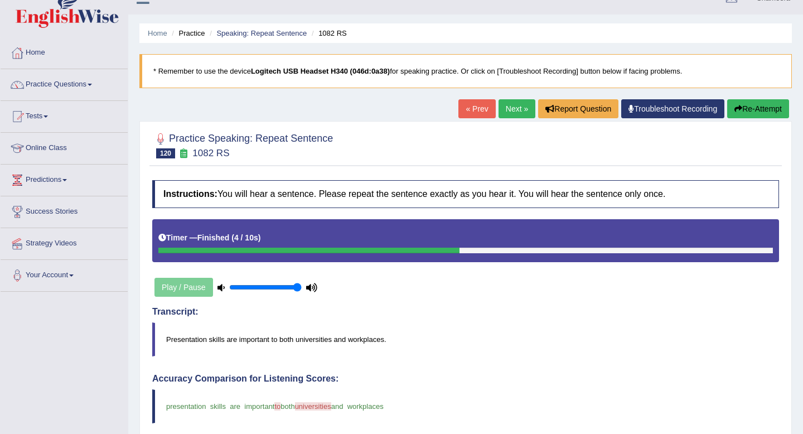
scroll to position [4, 0]
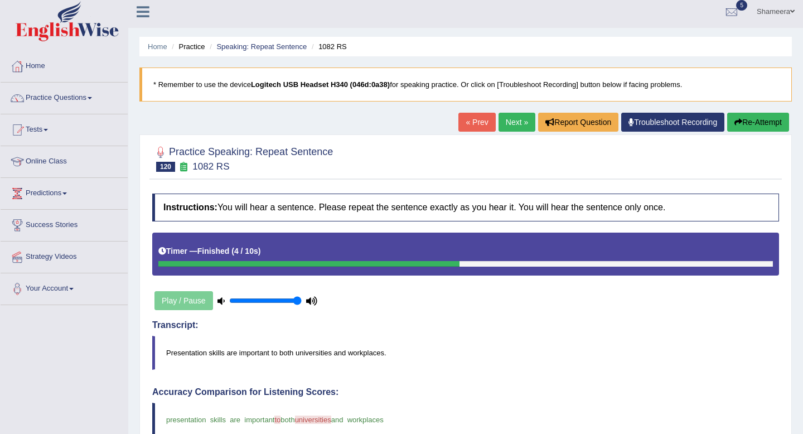
click at [513, 120] on link "Next »" at bounding box center [517, 122] width 37 height 19
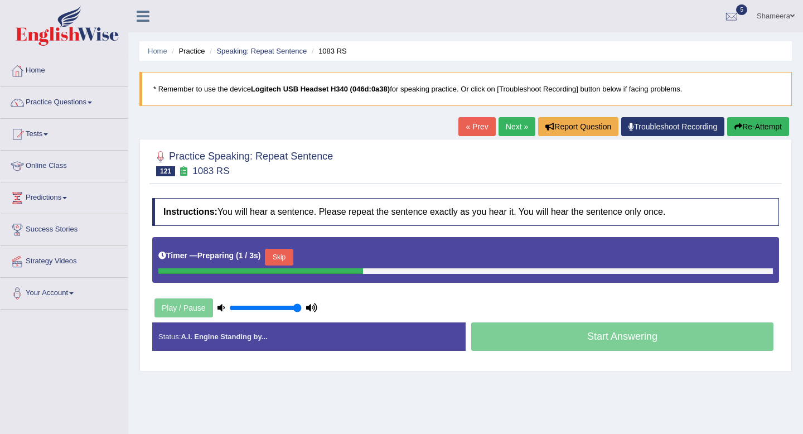
click at [289, 252] on button "Skip" at bounding box center [279, 257] width 28 height 17
click at [337, 257] on button "Skip" at bounding box center [328, 257] width 28 height 17
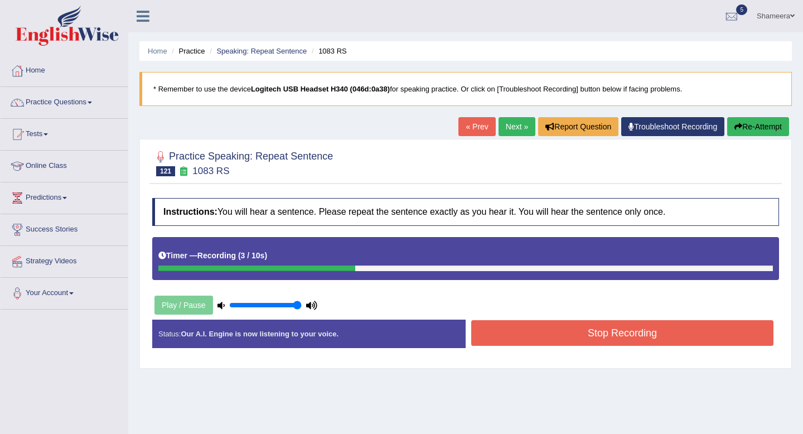
click at [596, 344] on button "Stop Recording" at bounding box center [622, 333] width 302 height 26
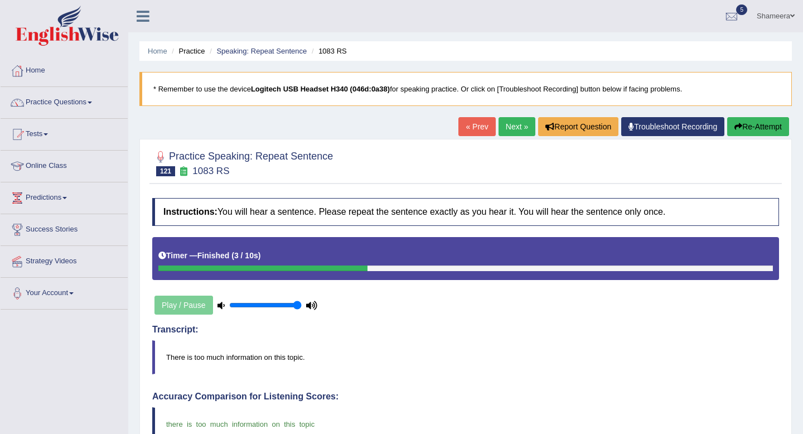
click at [510, 128] on link "Next »" at bounding box center [517, 126] width 37 height 19
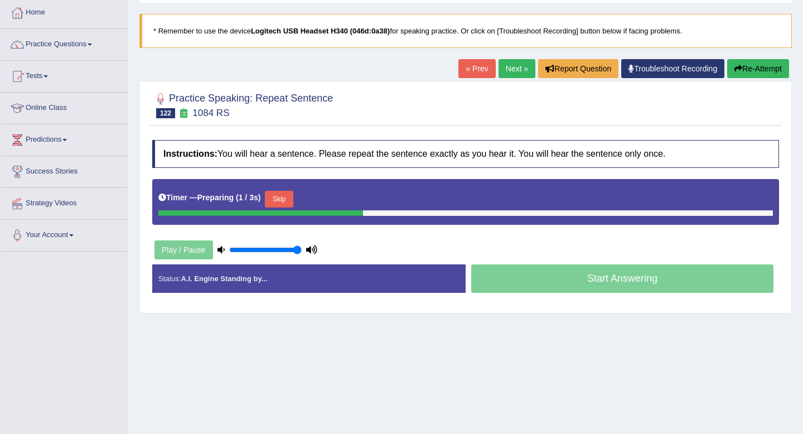
scroll to position [65, 0]
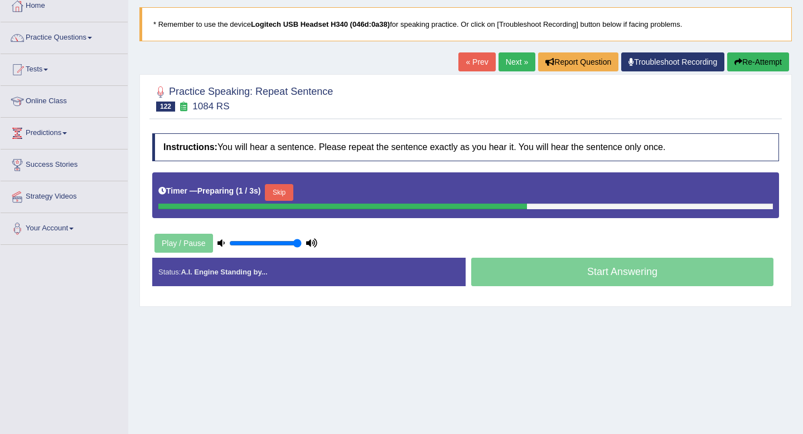
click at [292, 196] on button "Skip" at bounding box center [279, 192] width 28 height 17
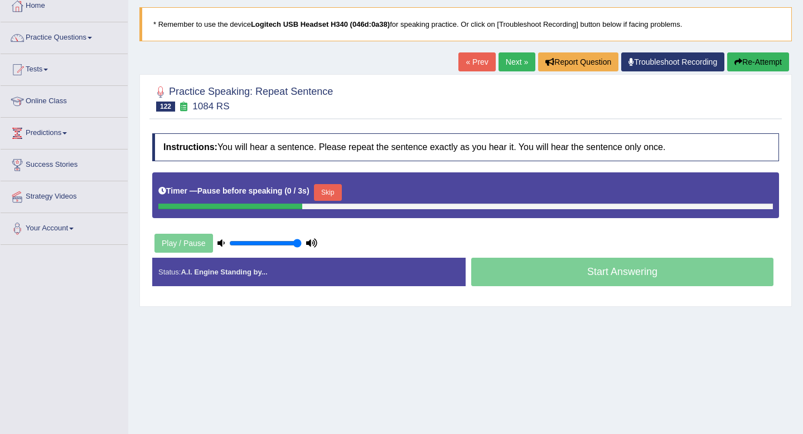
click at [330, 193] on button "Skip" at bounding box center [328, 192] width 28 height 17
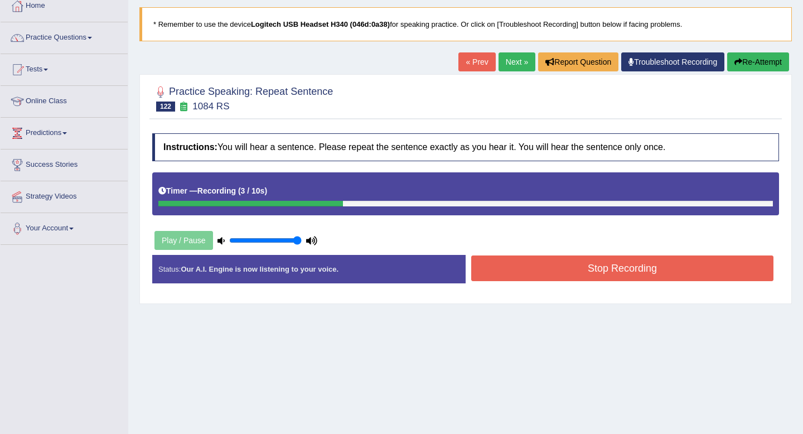
click at [600, 268] on button "Stop Recording" at bounding box center [622, 268] width 302 height 26
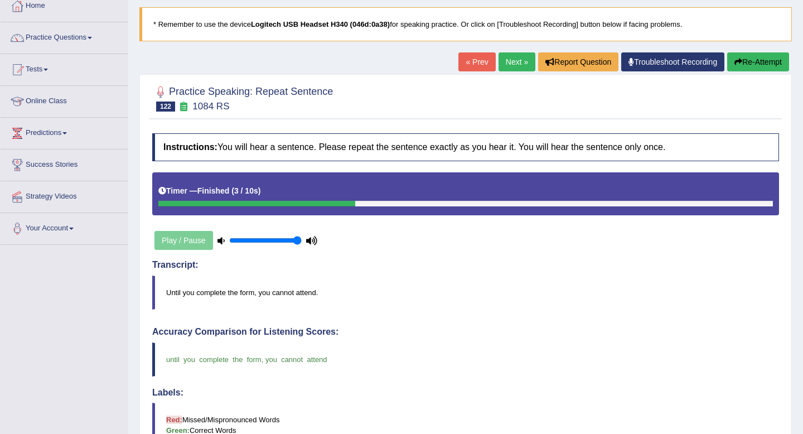
click at [500, 68] on link "Next »" at bounding box center [517, 61] width 37 height 19
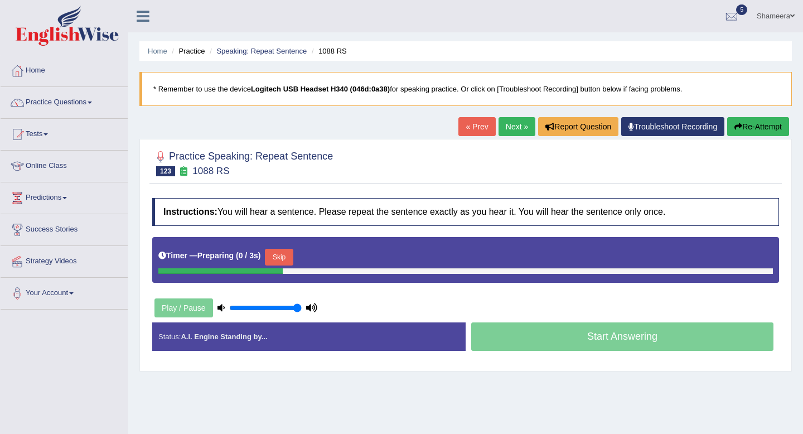
click at [292, 254] on button "Skip" at bounding box center [279, 257] width 28 height 17
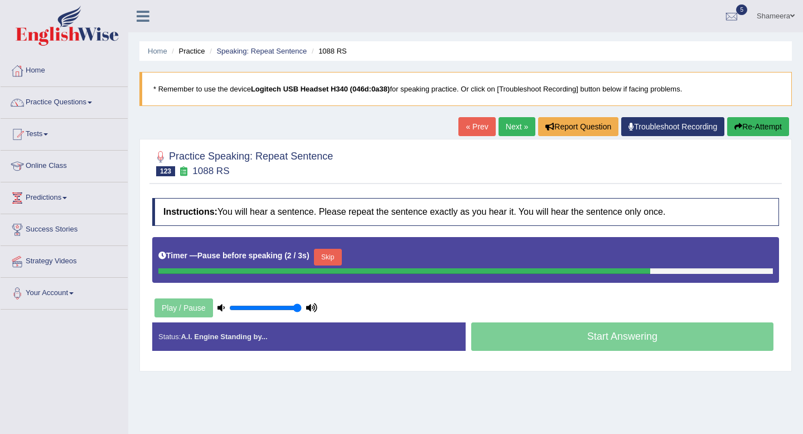
click at [331, 259] on button "Skip" at bounding box center [328, 257] width 28 height 17
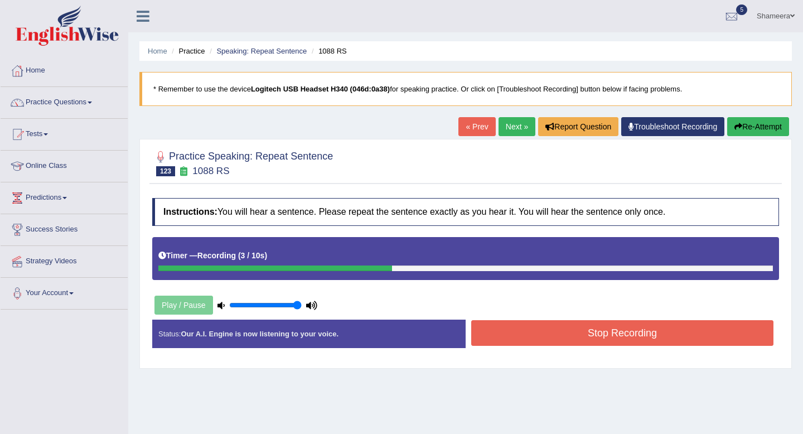
click at [610, 340] on button "Stop Recording" at bounding box center [622, 333] width 302 height 26
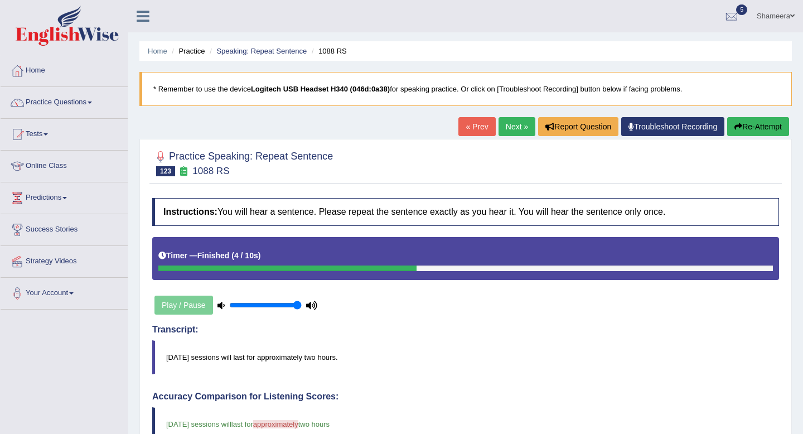
click at [503, 127] on link "Next »" at bounding box center [517, 126] width 37 height 19
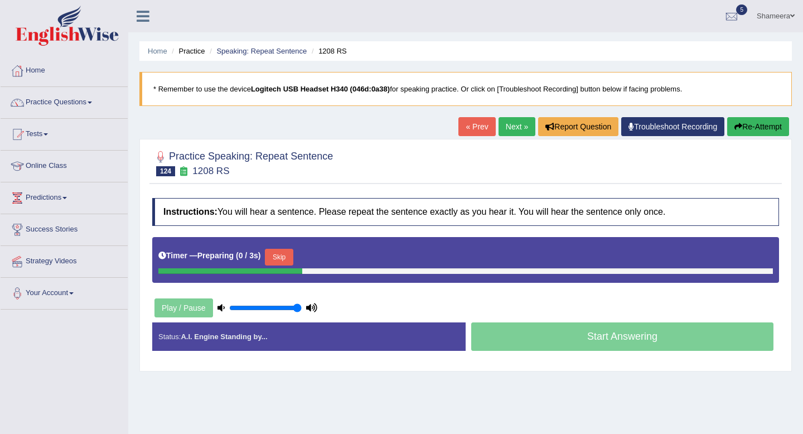
click at [292, 259] on button "Skip" at bounding box center [279, 257] width 28 height 17
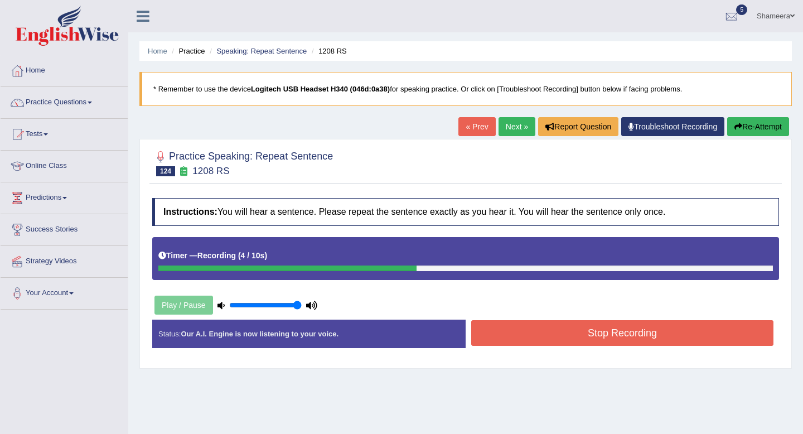
click at [650, 328] on button "Stop Recording" at bounding box center [622, 333] width 302 height 26
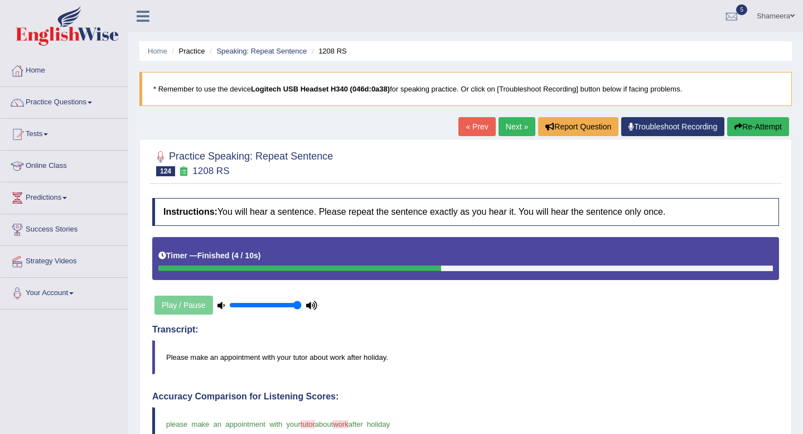
click at [508, 125] on link "Next »" at bounding box center [517, 126] width 37 height 19
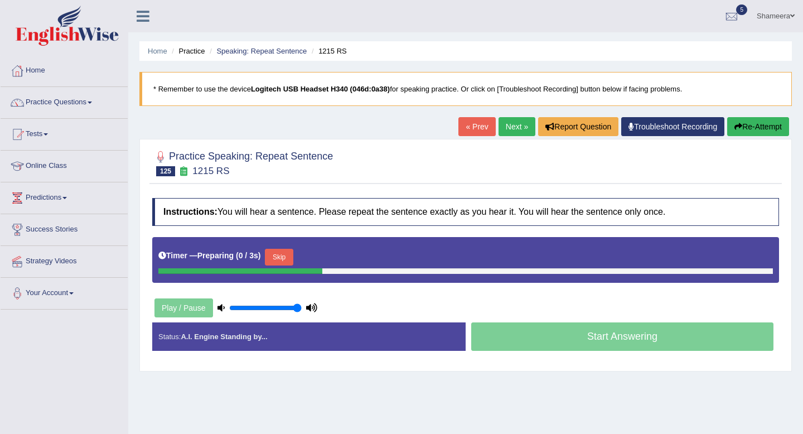
click at [282, 259] on button "Skip" at bounding box center [279, 257] width 28 height 17
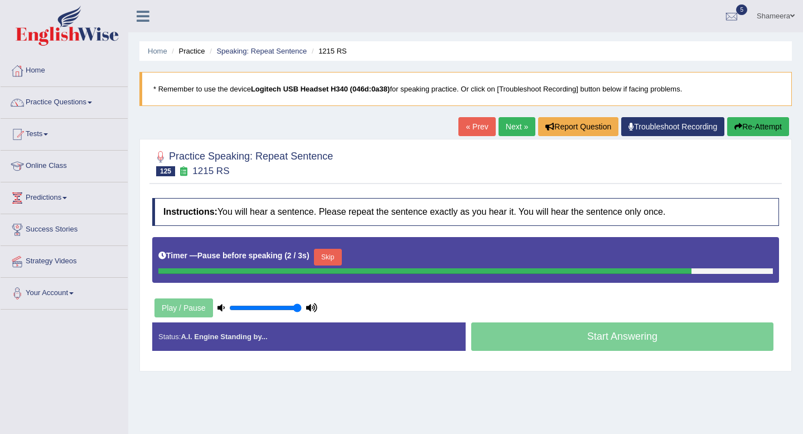
click at [333, 259] on button "Skip" at bounding box center [328, 257] width 28 height 17
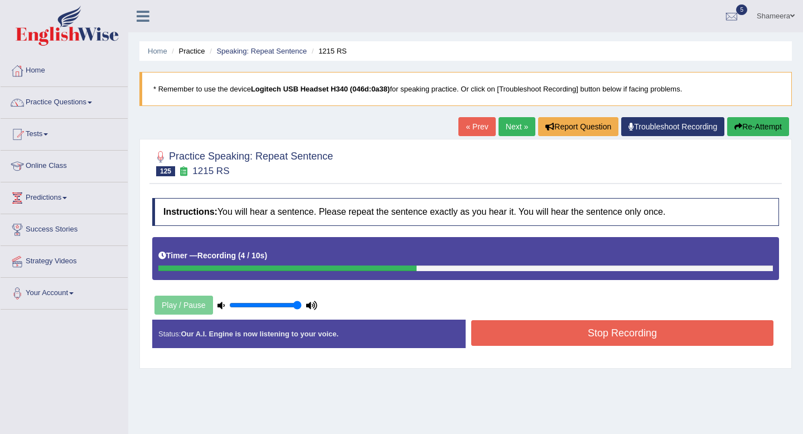
click at [579, 339] on button "Stop Recording" at bounding box center [622, 333] width 302 height 26
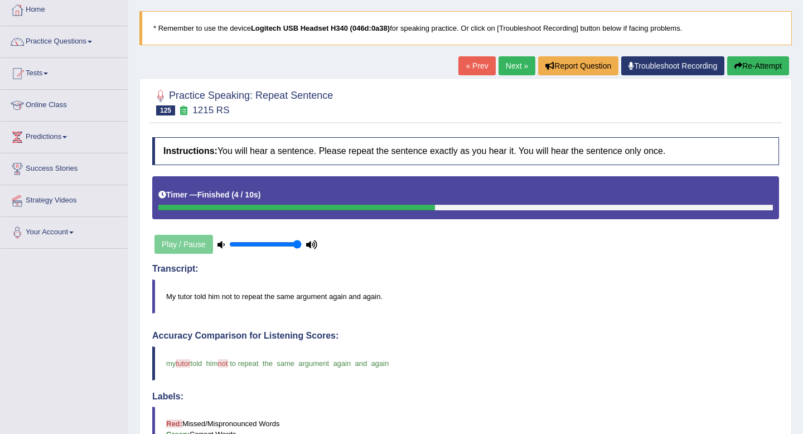
scroll to position [59, 0]
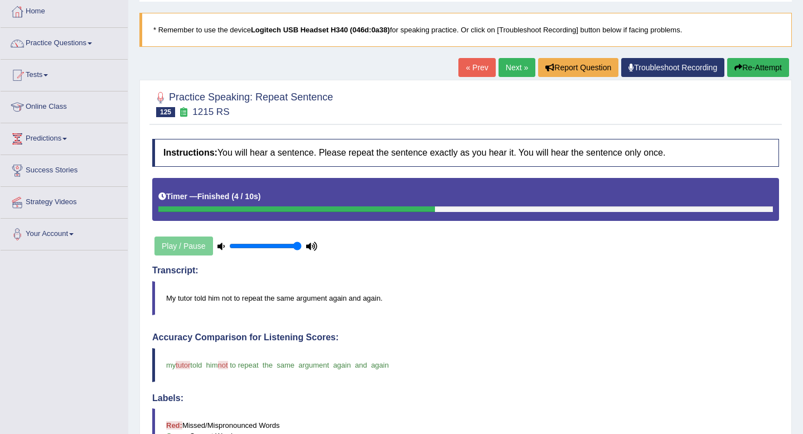
click at [510, 69] on link "Next »" at bounding box center [517, 67] width 37 height 19
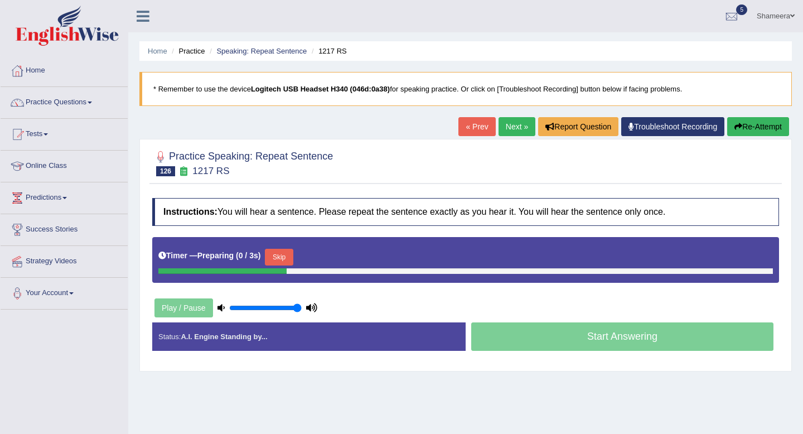
click at [280, 255] on button "Skip" at bounding box center [279, 257] width 28 height 17
click at [333, 254] on button "Skip" at bounding box center [328, 257] width 28 height 17
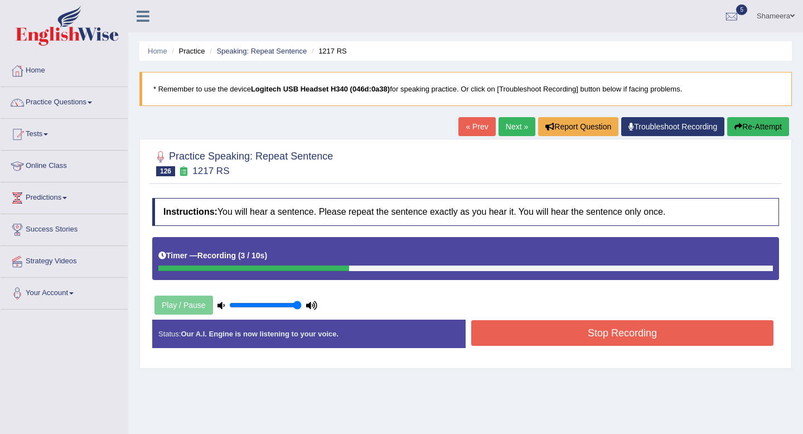
click at [563, 326] on button "Stop Recording" at bounding box center [622, 333] width 302 height 26
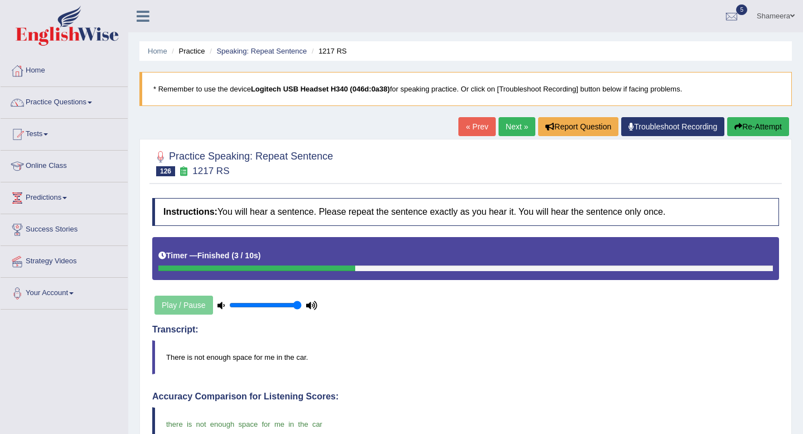
click at [509, 128] on body "Toggle navigation Home Practice Questions Speaking Practice Read Aloud Repeat S…" at bounding box center [401, 217] width 803 height 434
click at [509, 128] on link "Next »" at bounding box center [517, 126] width 37 height 19
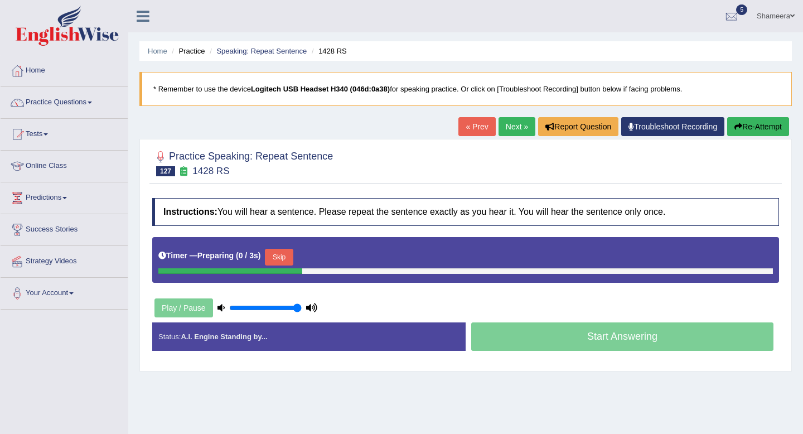
click at [283, 255] on button "Skip" at bounding box center [279, 257] width 28 height 17
click at [339, 253] on button "Skip" at bounding box center [328, 257] width 28 height 17
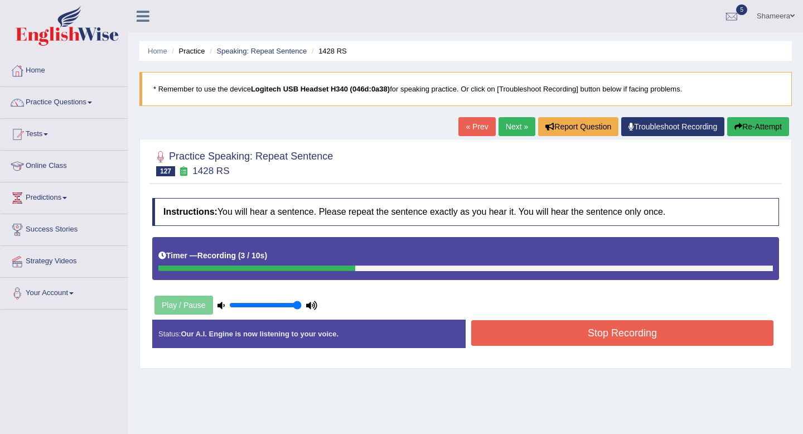
click at [594, 336] on button "Stop Recording" at bounding box center [622, 333] width 302 height 26
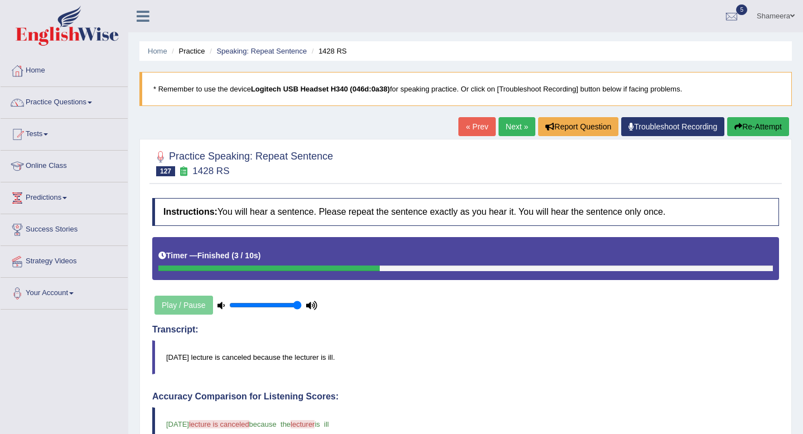
click at [512, 127] on link "Next »" at bounding box center [517, 126] width 37 height 19
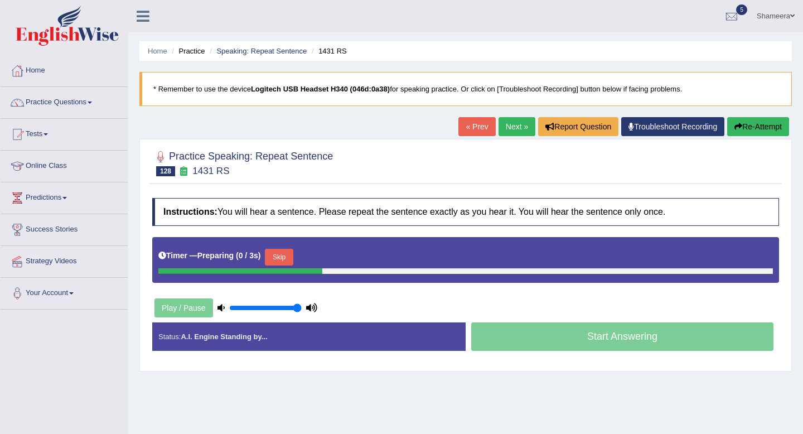
click at [284, 263] on button "Skip" at bounding box center [279, 257] width 28 height 17
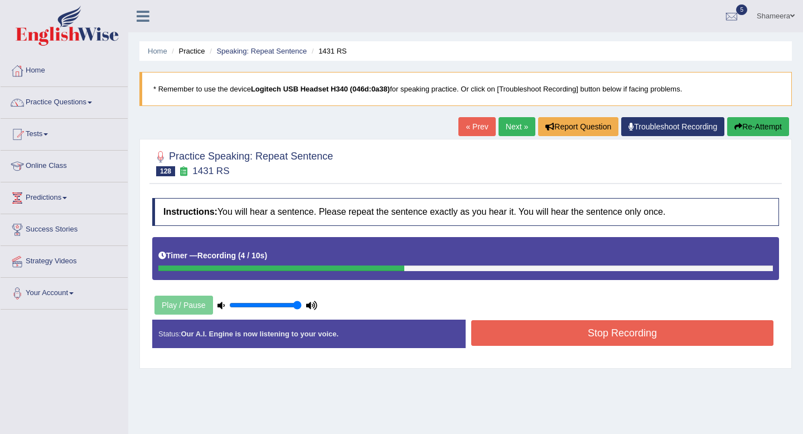
click at [601, 334] on button "Stop Recording" at bounding box center [622, 333] width 302 height 26
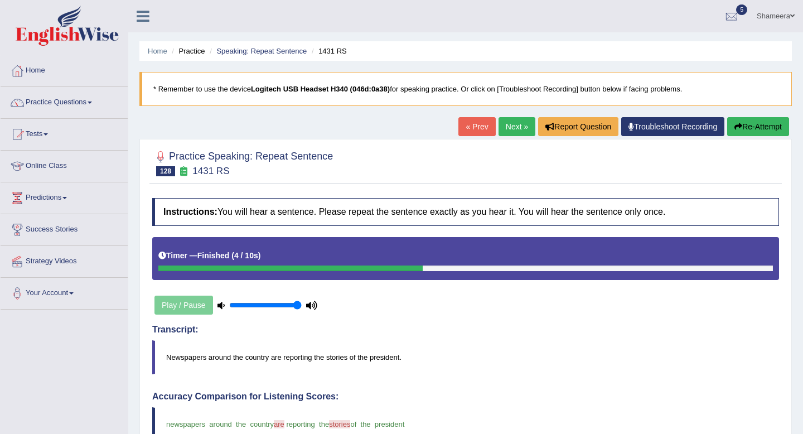
click at [510, 126] on link "Next »" at bounding box center [517, 126] width 37 height 19
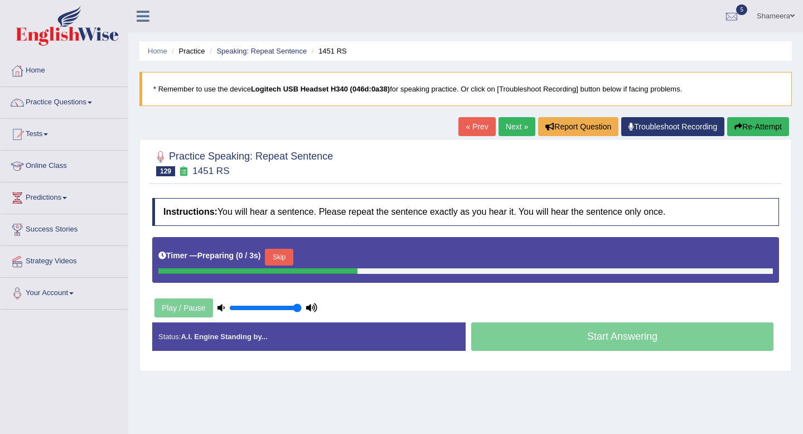
click at [277, 260] on button "Skip" at bounding box center [279, 257] width 28 height 17
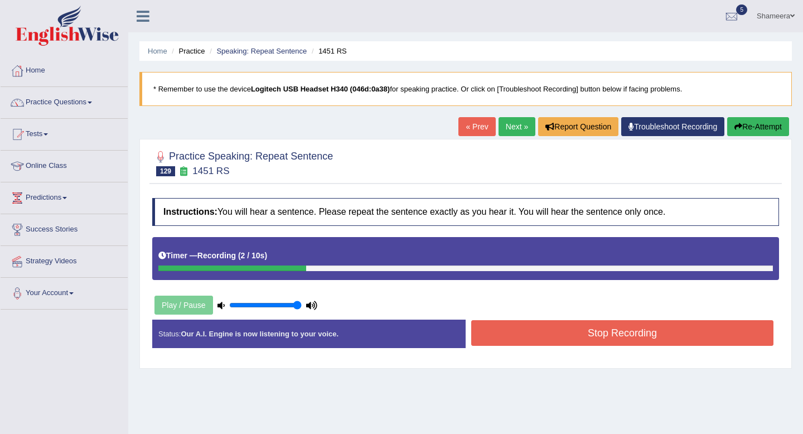
click at [759, 120] on button "Re-Attempt" at bounding box center [758, 126] width 62 height 19
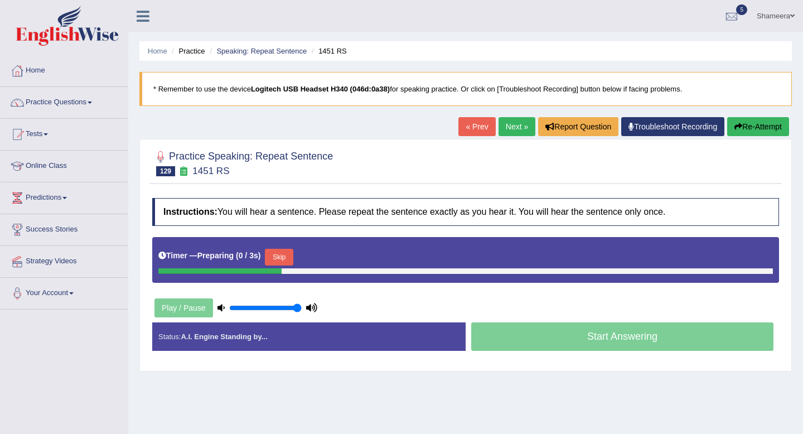
click at [288, 260] on button "Skip" at bounding box center [279, 257] width 28 height 17
click at [339, 258] on button "Skip" at bounding box center [328, 257] width 28 height 17
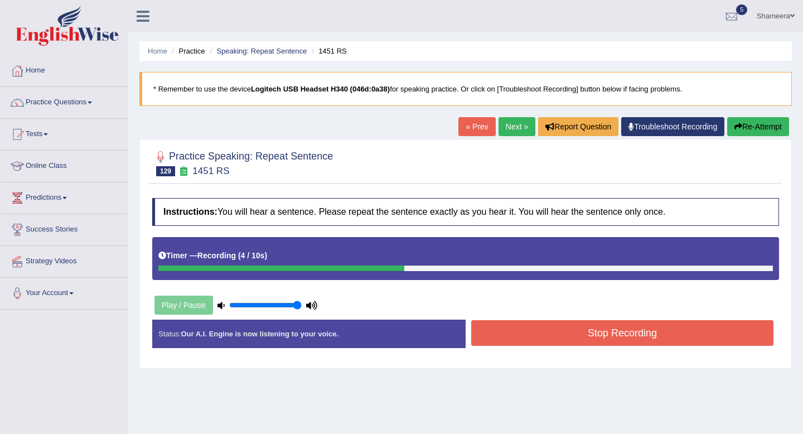
click at [764, 129] on button "Re-Attempt" at bounding box center [758, 126] width 62 height 19
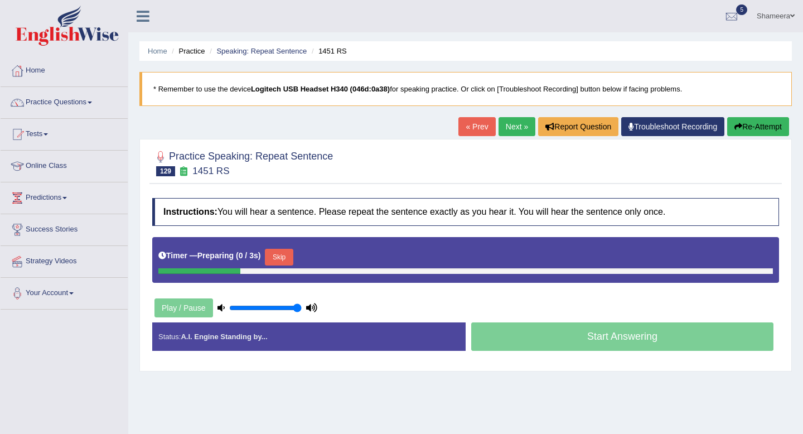
click at [290, 260] on button "Skip" at bounding box center [279, 257] width 28 height 17
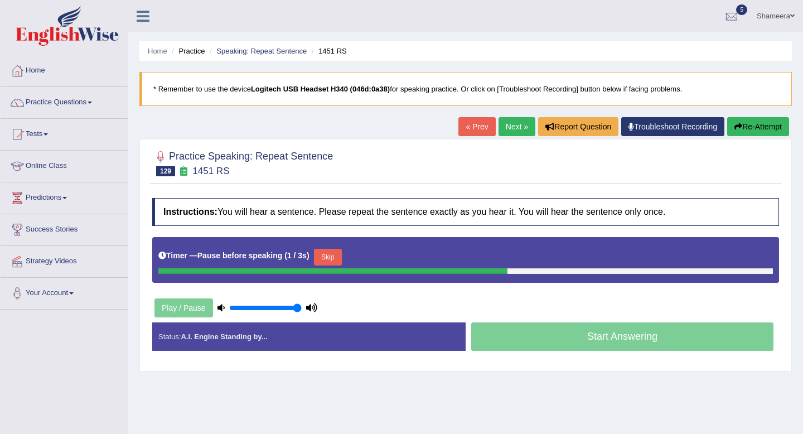
click at [333, 257] on button "Skip" at bounding box center [328, 257] width 28 height 17
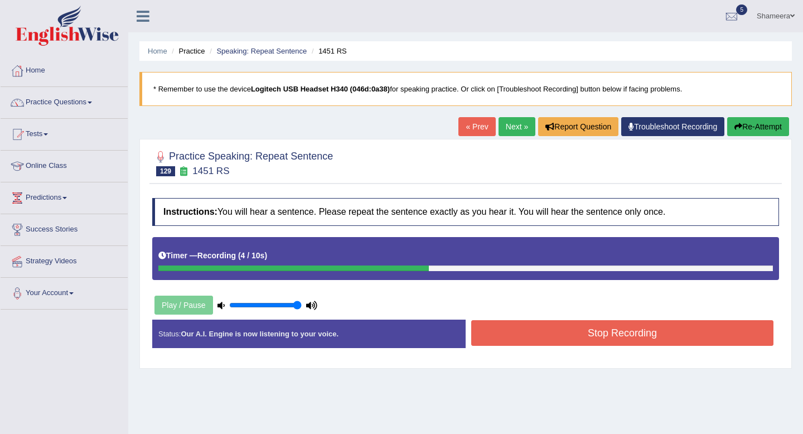
click at [646, 327] on button "Stop Recording" at bounding box center [622, 333] width 302 height 26
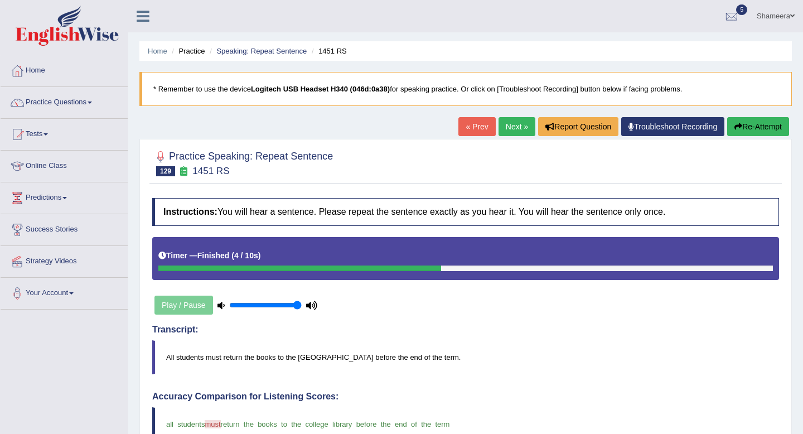
click at [511, 133] on link "Next »" at bounding box center [517, 126] width 37 height 19
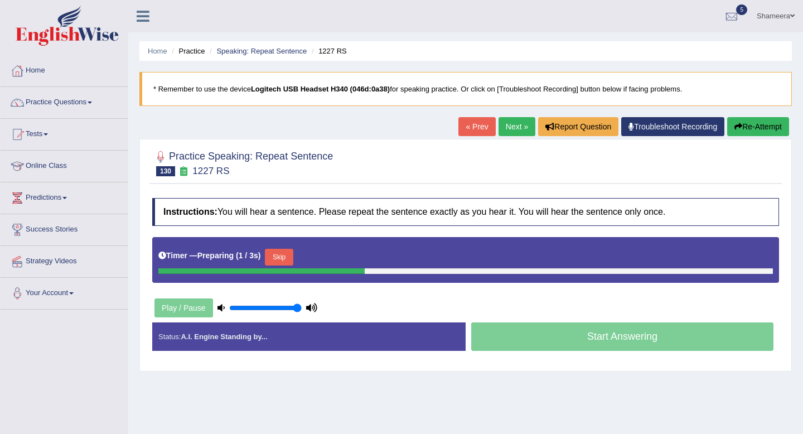
click at [279, 262] on button "Skip" at bounding box center [279, 257] width 28 height 17
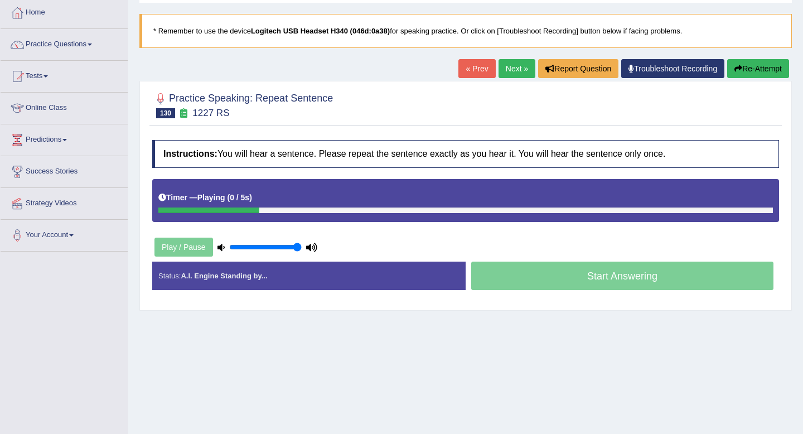
scroll to position [64, 0]
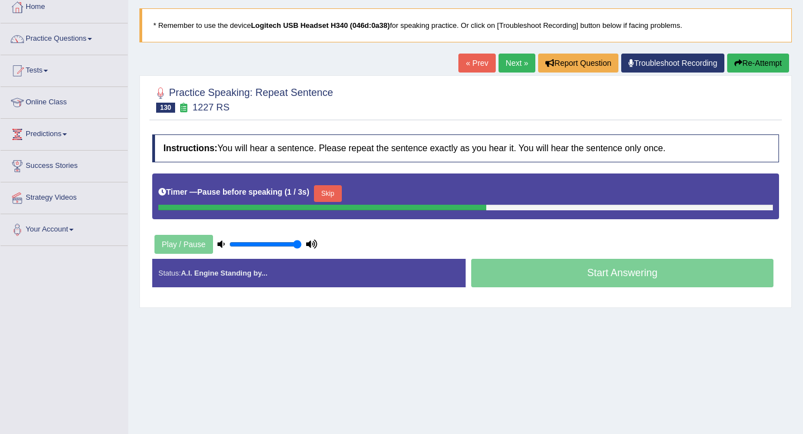
click at [336, 194] on button "Skip" at bounding box center [328, 193] width 28 height 17
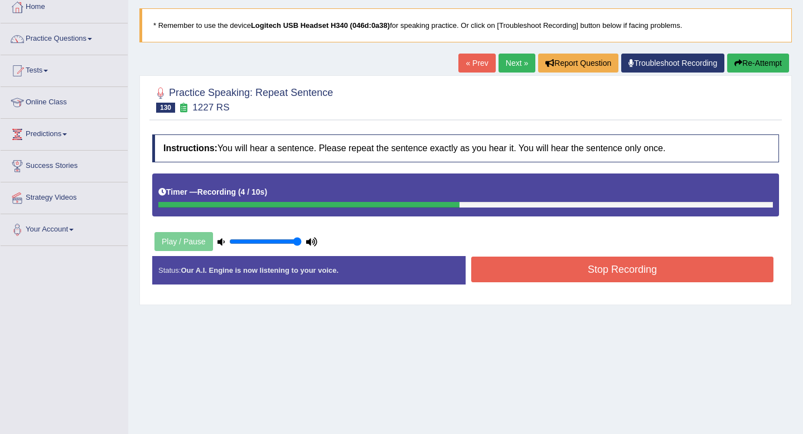
click at [610, 278] on button "Stop Recording" at bounding box center [622, 270] width 302 height 26
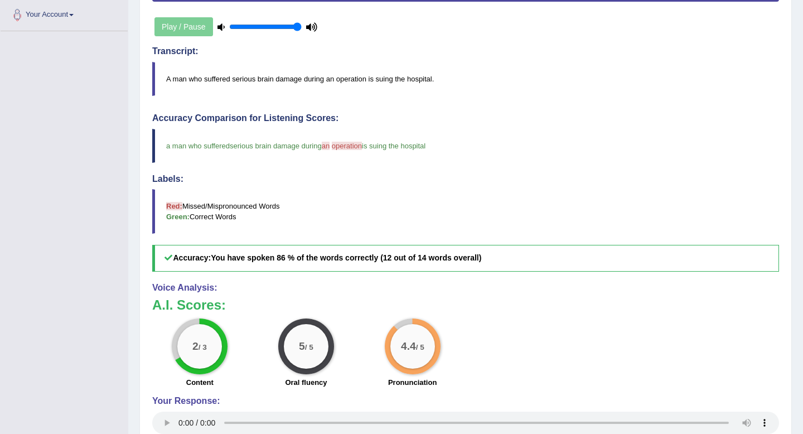
scroll to position [0, 0]
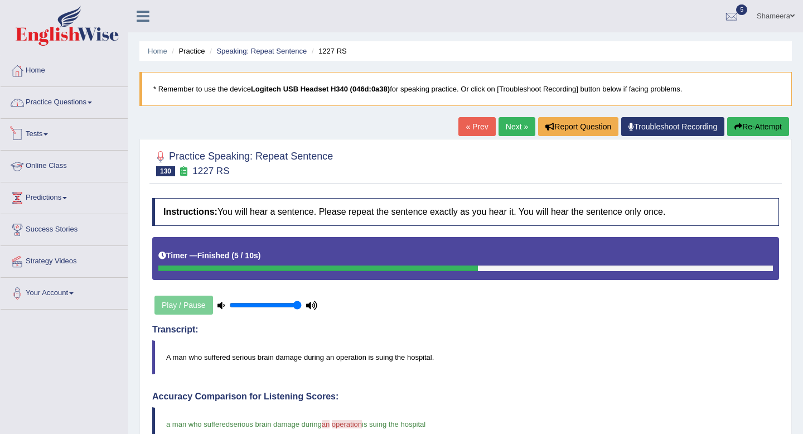
click at [69, 109] on link "Practice Questions" at bounding box center [64, 101] width 127 height 28
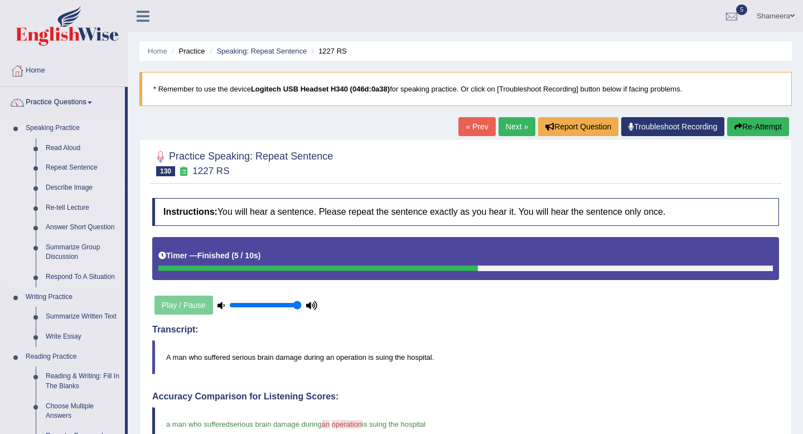
click at [76, 186] on link "Describe Image" at bounding box center [83, 188] width 84 height 20
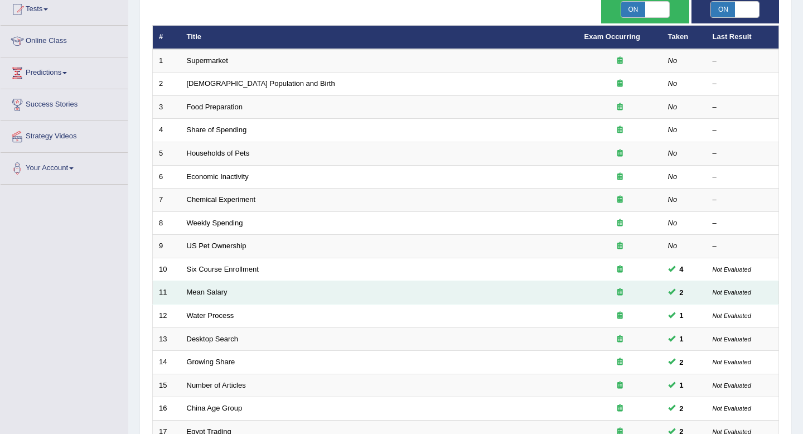
scroll to position [104, 0]
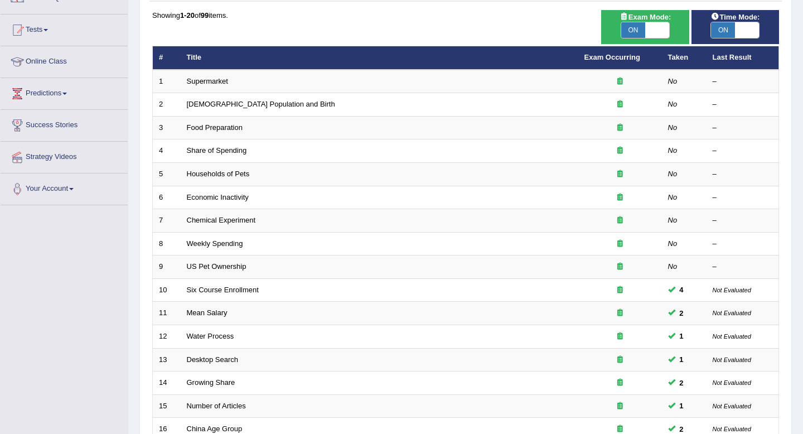
click at [652, 38] on div "ON OFF" at bounding box center [645, 30] width 49 height 17
click at [654, 28] on span at bounding box center [657, 30] width 24 height 16
checkbox input "false"
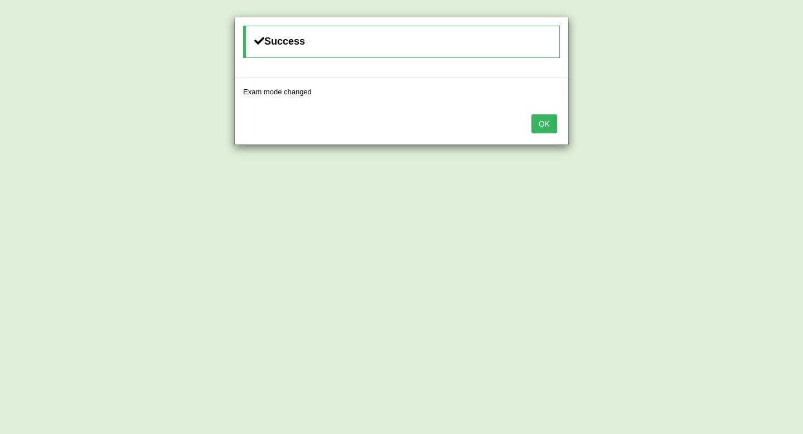
click at [549, 122] on button "OK" at bounding box center [545, 123] width 26 height 19
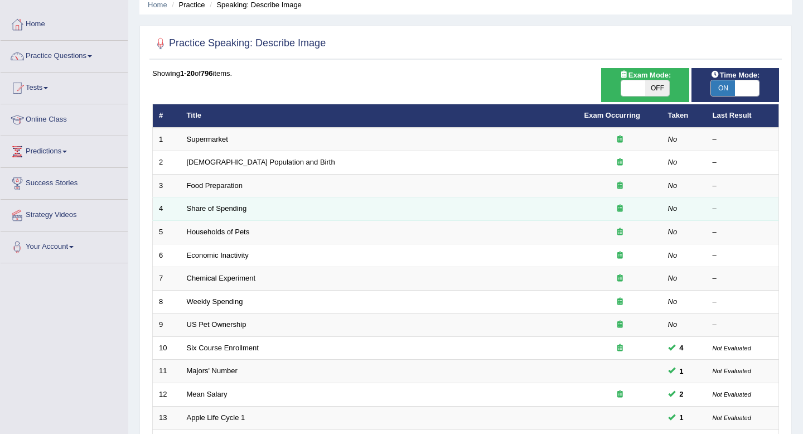
scroll to position [49, 0]
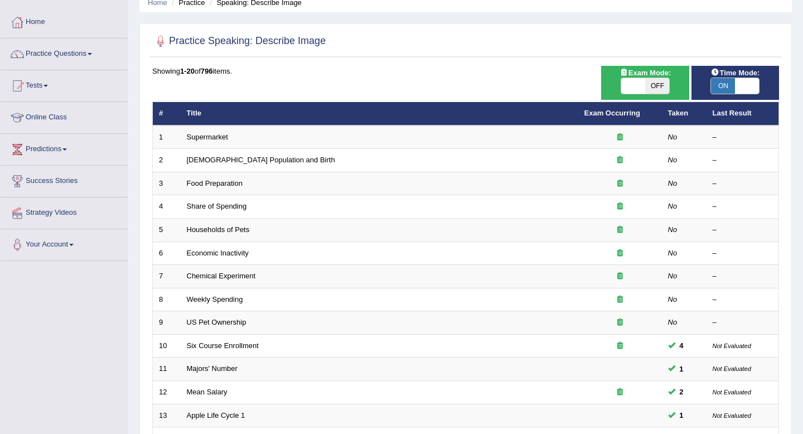
click at [744, 83] on span at bounding box center [747, 86] width 24 height 16
checkbox input "false"
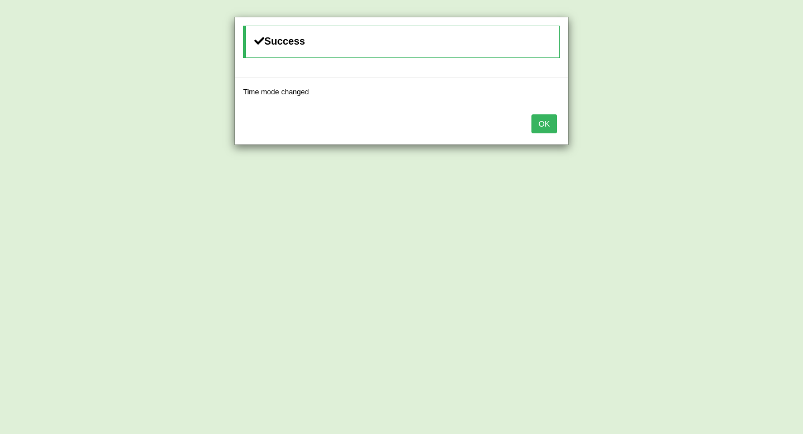
click at [546, 122] on button "OK" at bounding box center [545, 123] width 26 height 19
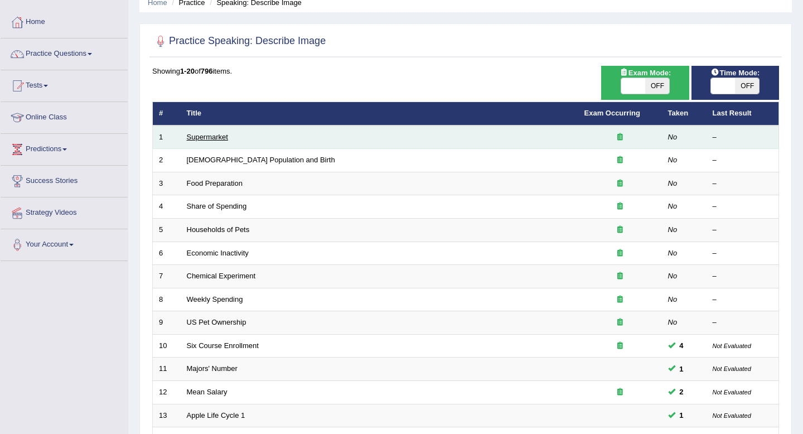
click at [221, 138] on link "Supermarket" at bounding box center [207, 137] width 41 height 8
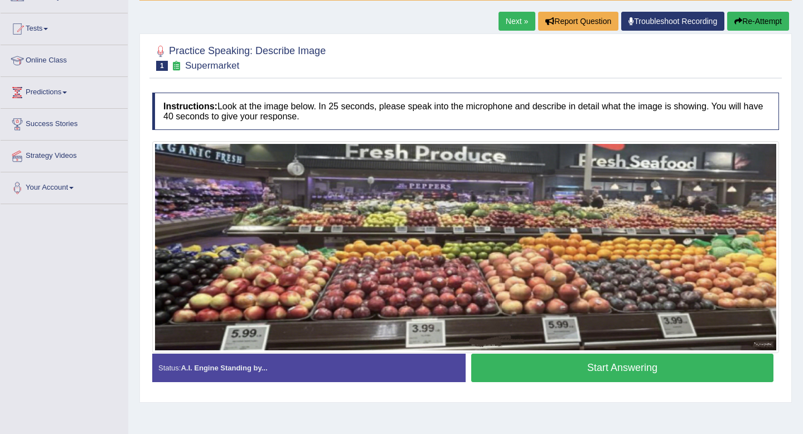
scroll to position [106, 0]
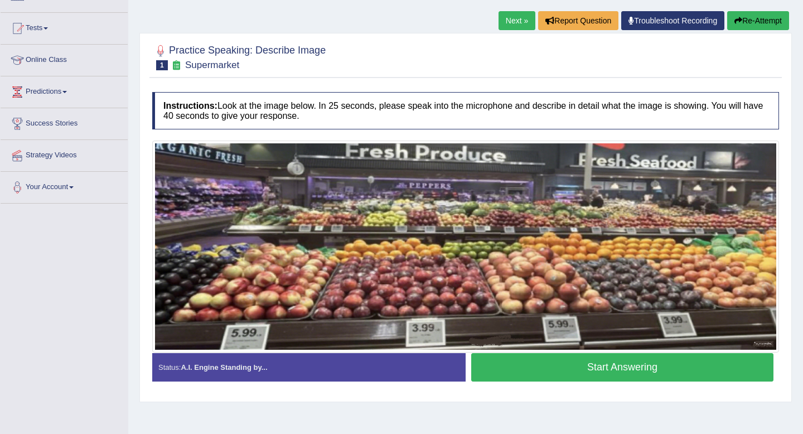
click at [557, 361] on button "Start Answering" at bounding box center [622, 367] width 302 height 28
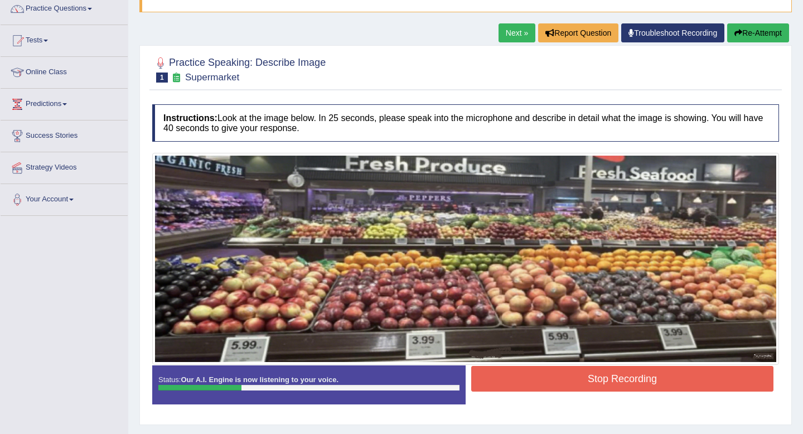
scroll to position [84, 0]
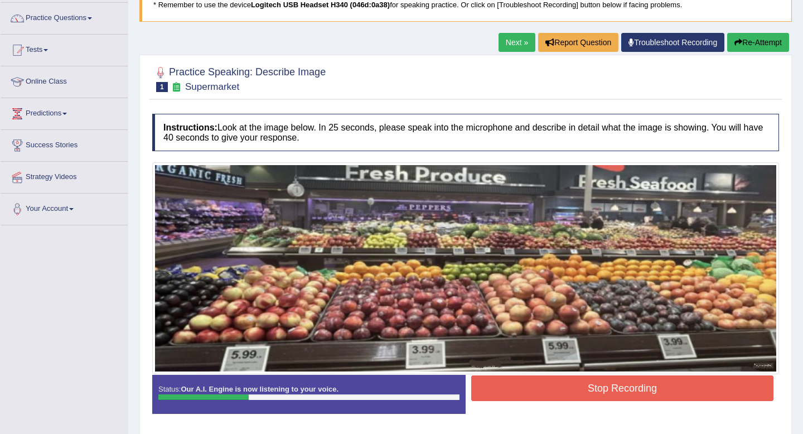
click at [751, 45] on button "Re-Attempt" at bounding box center [758, 42] width 62 height 19
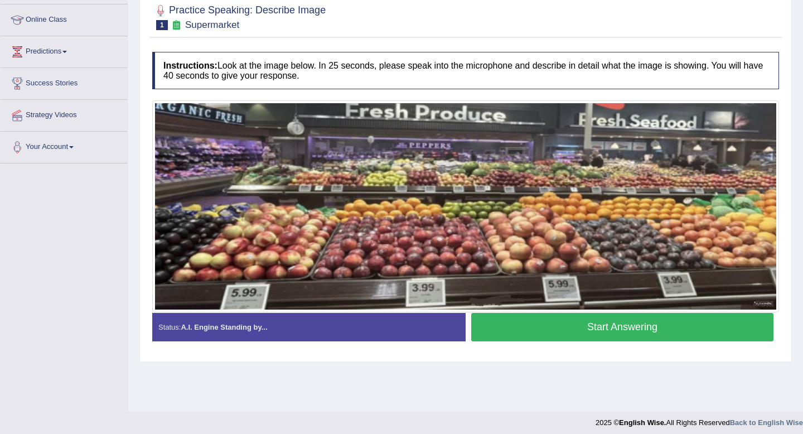
scroll to position [152, 0]
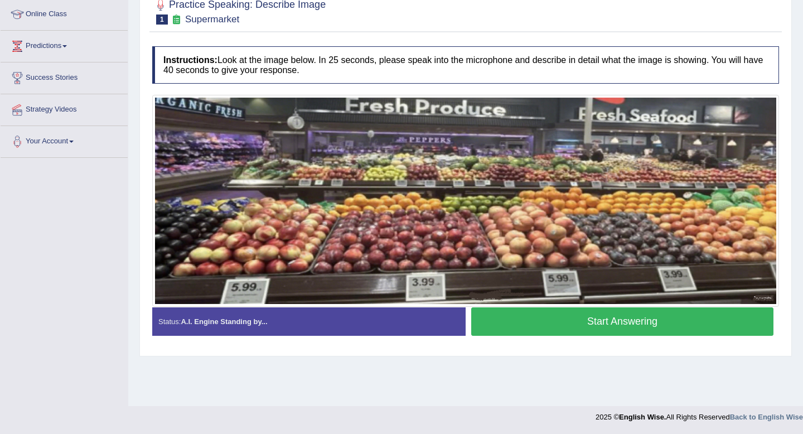
click at [628, 319] on button "Start Answering" at bounding box center [622, 321] width 302 height 28
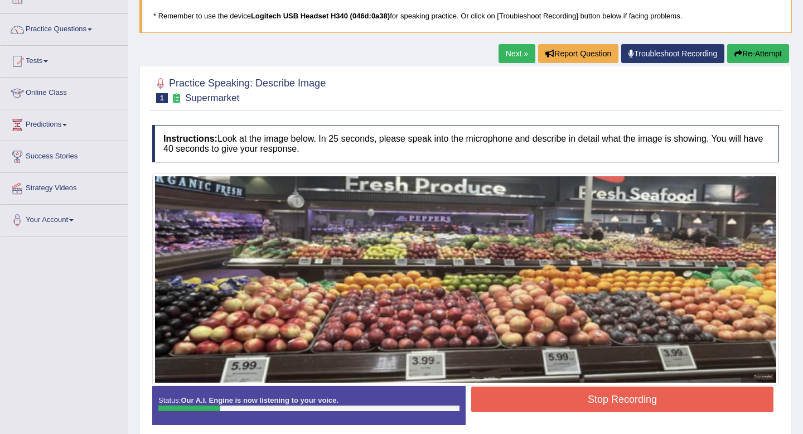
scroll to position [71, 0]
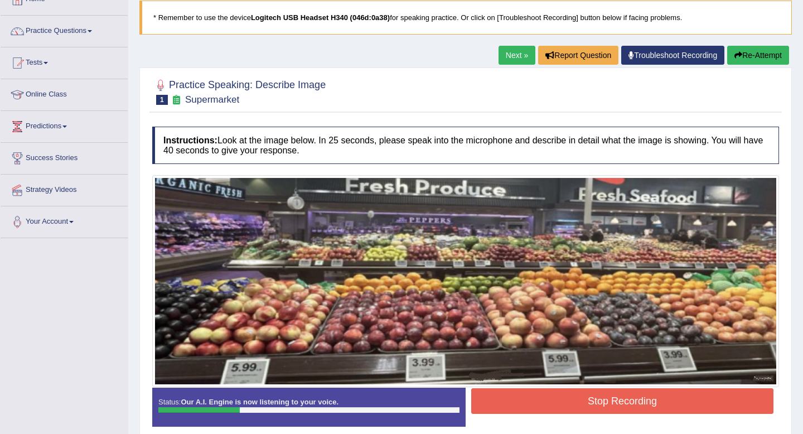
click at [759, 54] on button "Re-Attempt" at bounding box center [758, 55] width 62 height 19
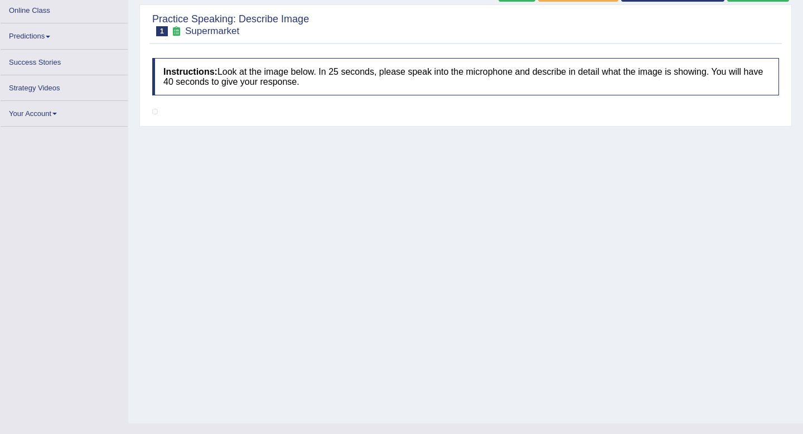
scroll to position [146, 0]
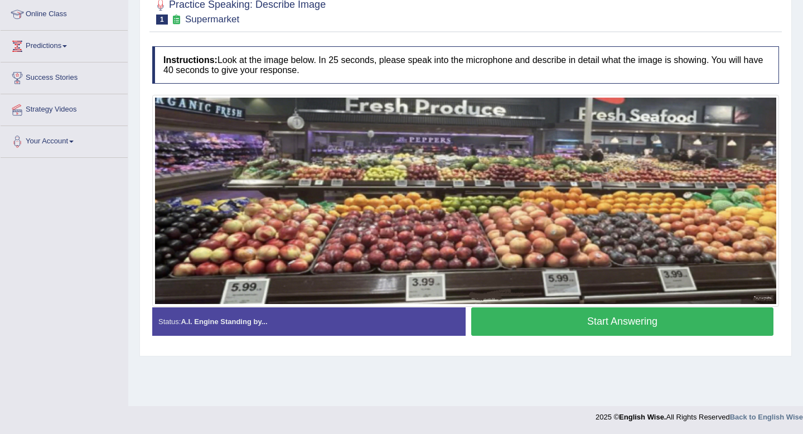
click at [529, 324] on button "Start Answering" at bounding box center [622, 321] width 302 height 28
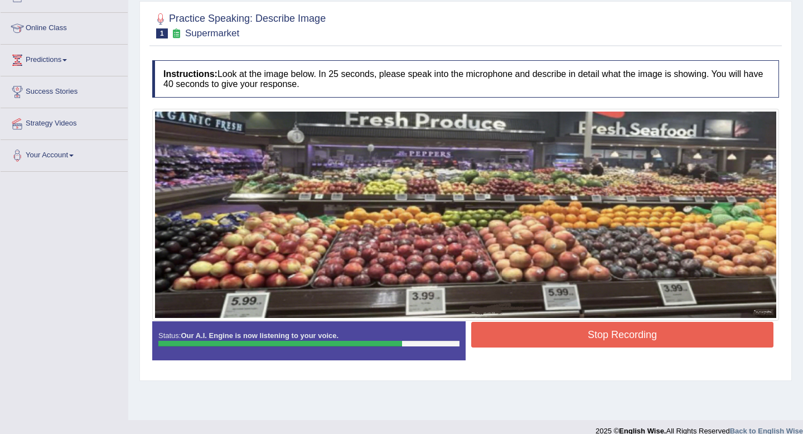
scroll to position [45, 0]
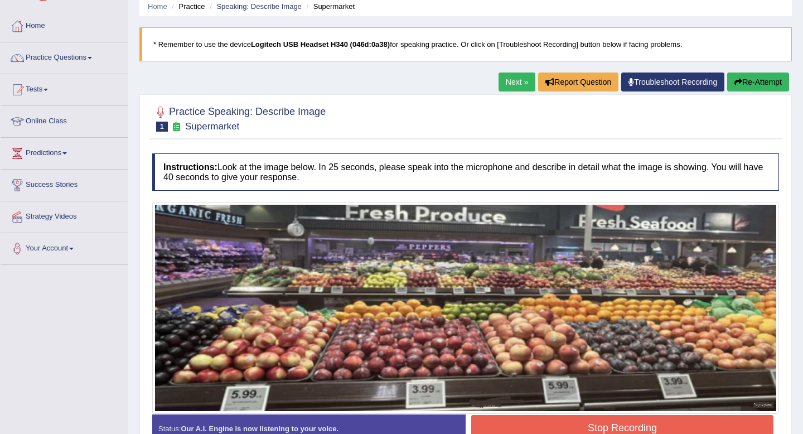
click at [742, 80] on button "Re-Attempt" at bounding box center [758, 82] width 62 height 19
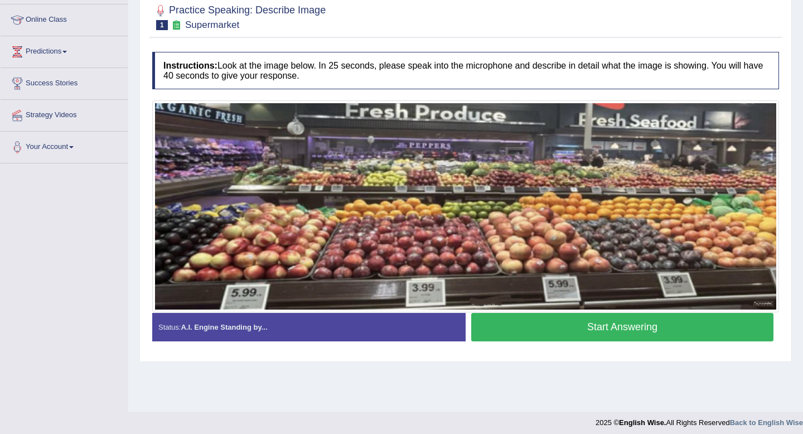
scroll to position [152, 0]
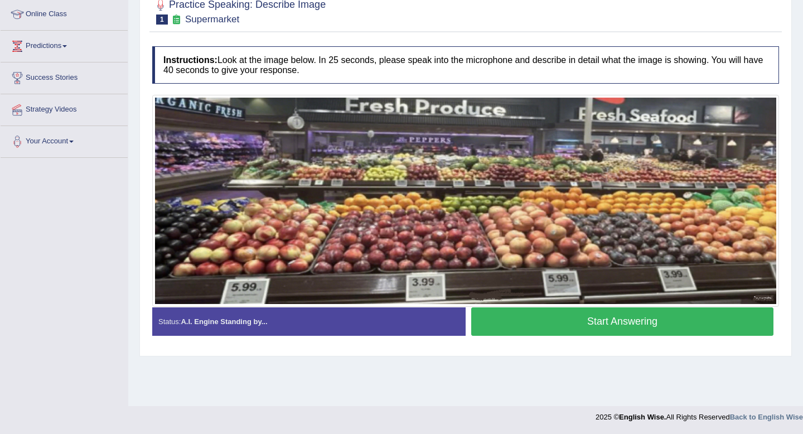
click at [553, 324] on button "Start Answering" at bounding box center [622, 321] width 302 height 28
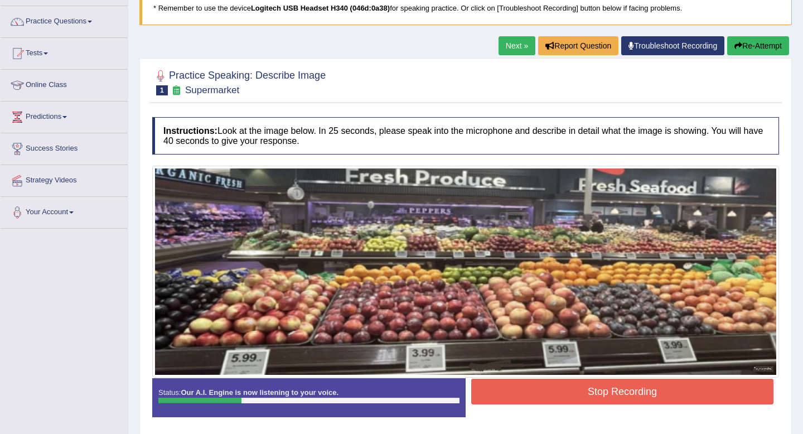
scroll to position [74, 0]
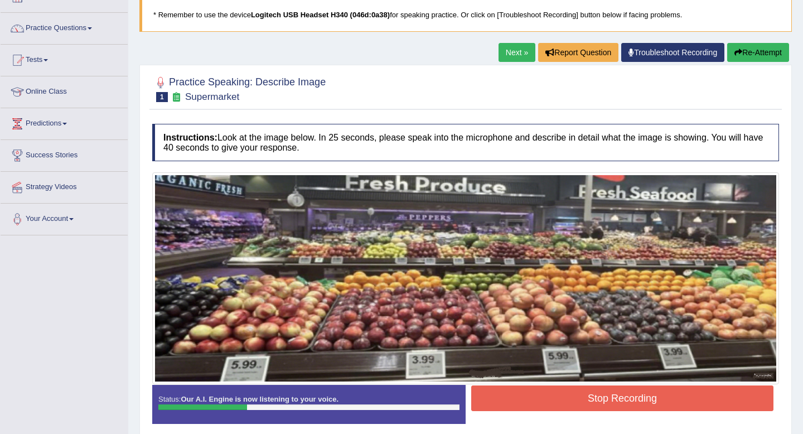
click at [754, 49] on button "Re-Attempt" at bounding box center [758, 52] width 62 height 19
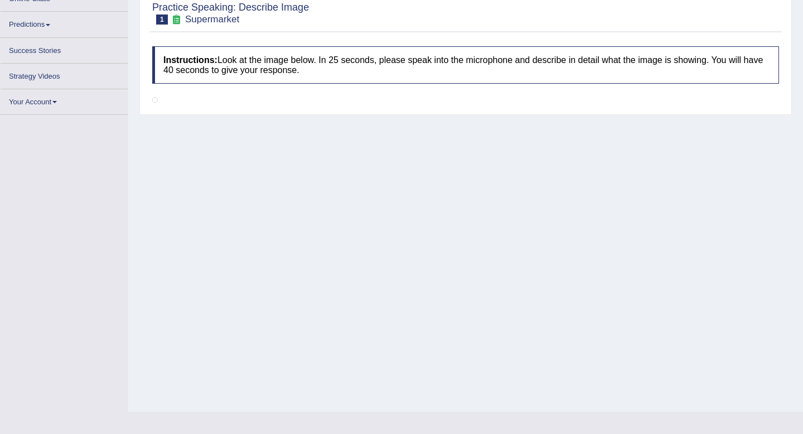
scroll to position [152, 0]
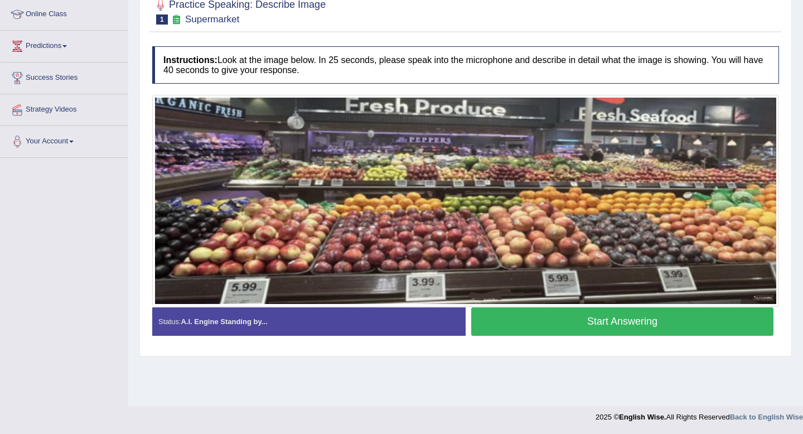
click at [579, 321] on button "Start Answering" at bounding box center [622, 321] width 302 height 28
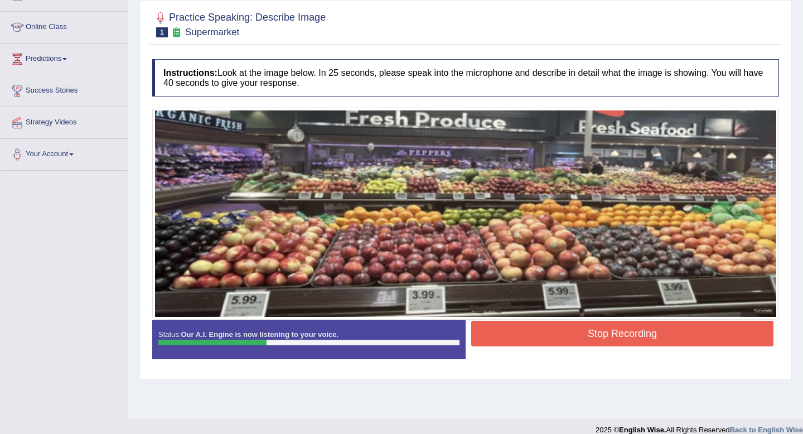
scroll to position [139, 0]
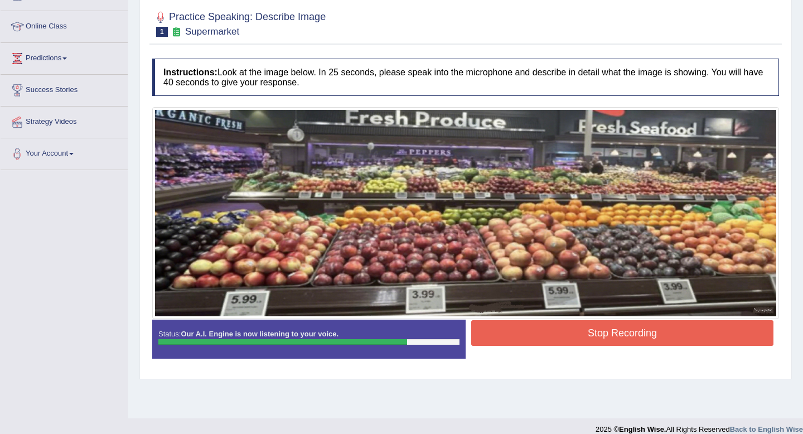
click at [588, 336] on button "Stop Recording" at bounding box center [622, 333] width 302 height 26
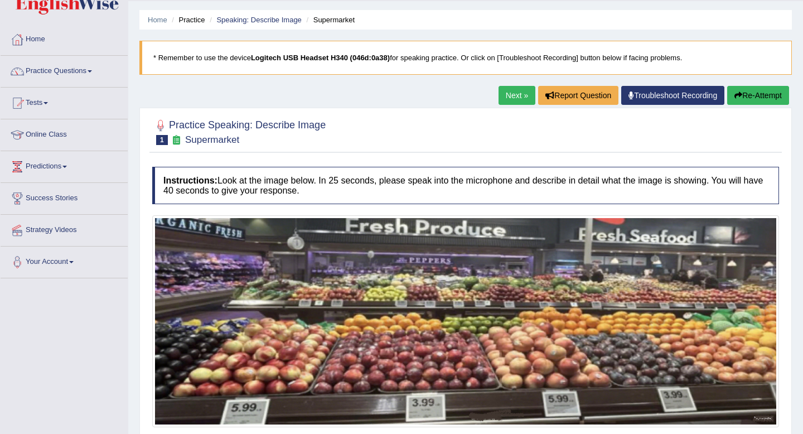
scroll to position [19, 0]
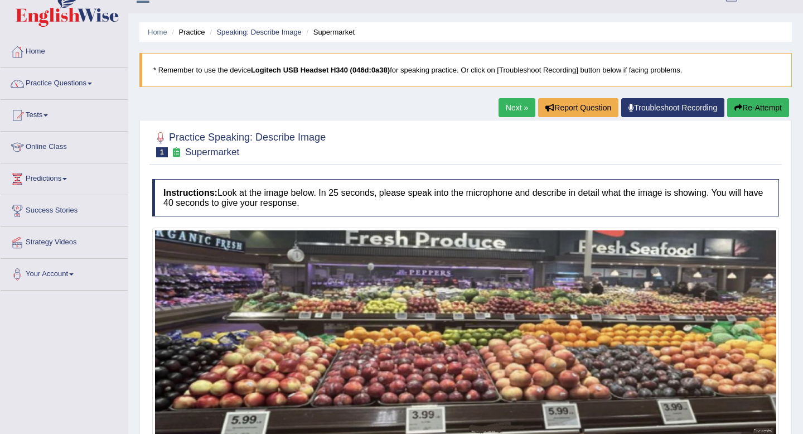
click at [512, 111] on link "Next »" at bounding box center [517, 107] width 37 height 19
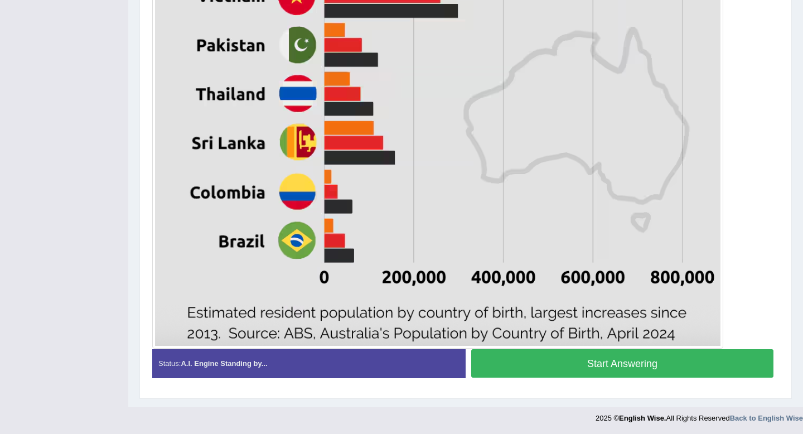
scroll to position [625, 0]
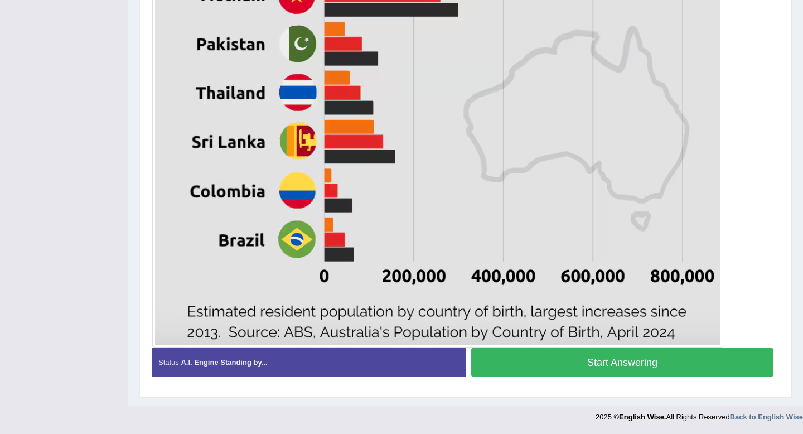
click at [566, 359] on button "Start Answering" at bounding box center [622, 362] width 302 height 28
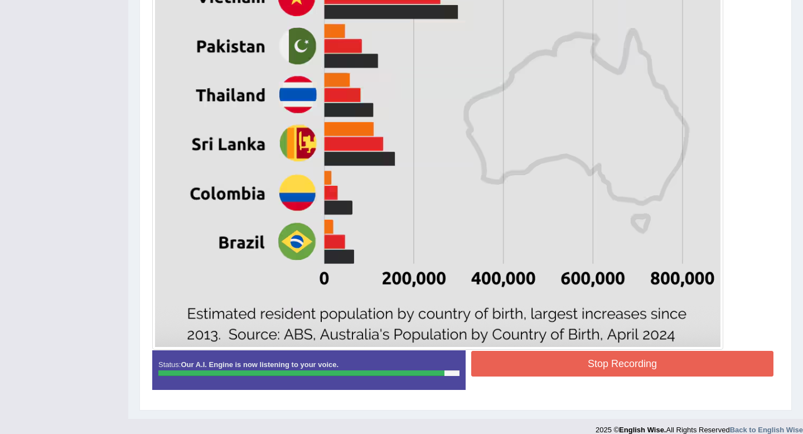
scroll to position [636, 0]
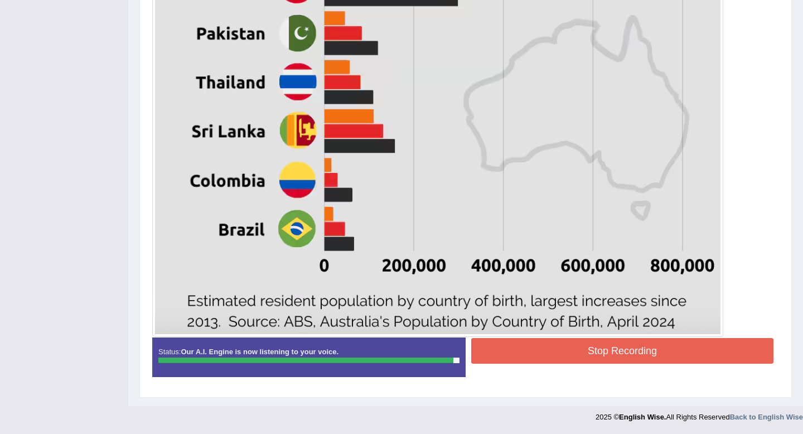
click at [588, 357] on button "Stop Recording" at bounding box center [622, 351] width 302 height 26
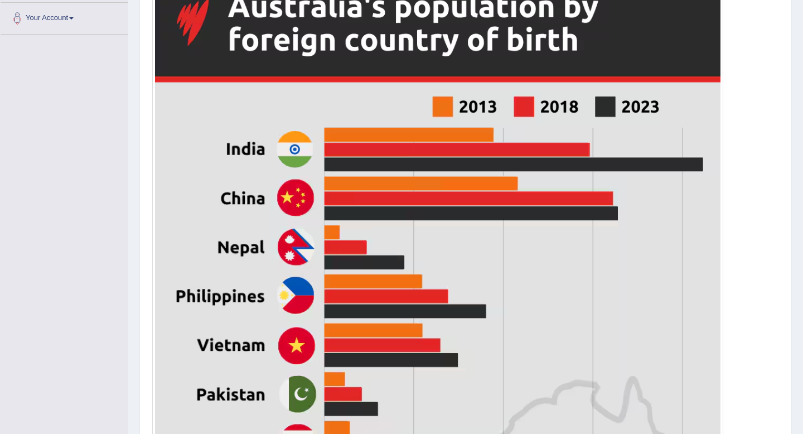
scroll to position [0, 0]
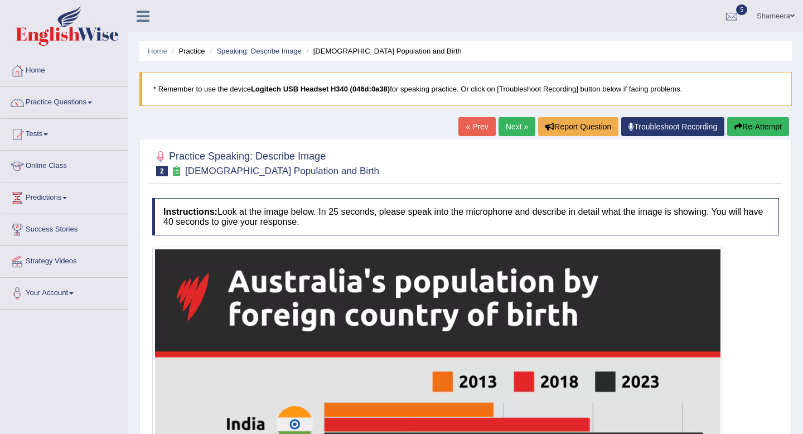
click at [502, 129] on link "Next »" at bounding box center [517, 126] width 37 height 19
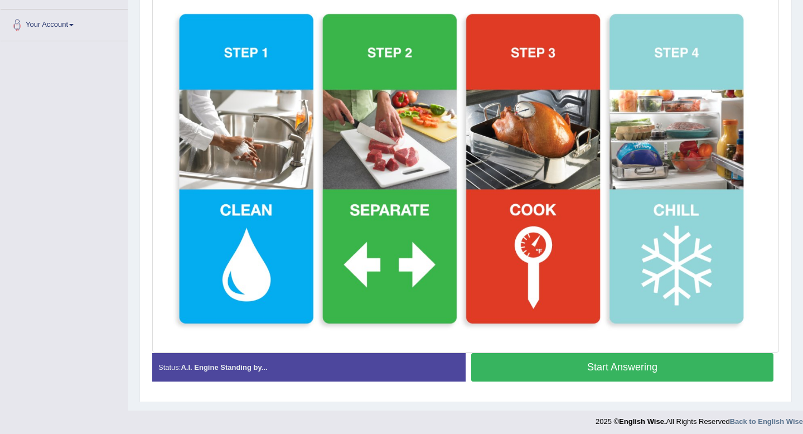
scroll to position [273, 0]
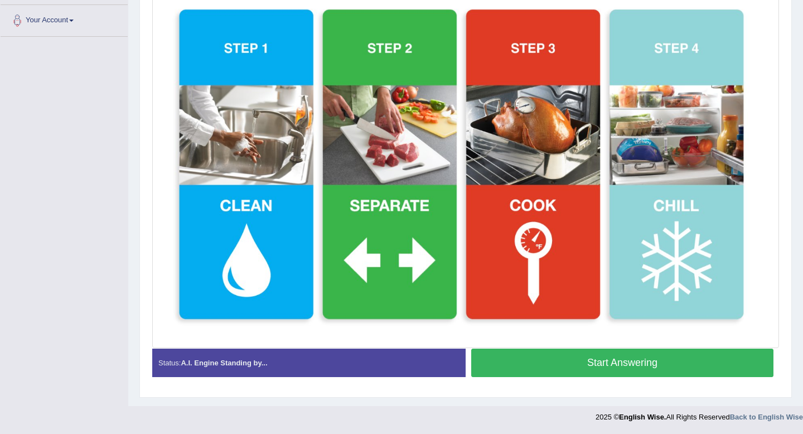
click at [550, 363] on button "Start Answering" at bounding box center [622, 363] width 302 height 28
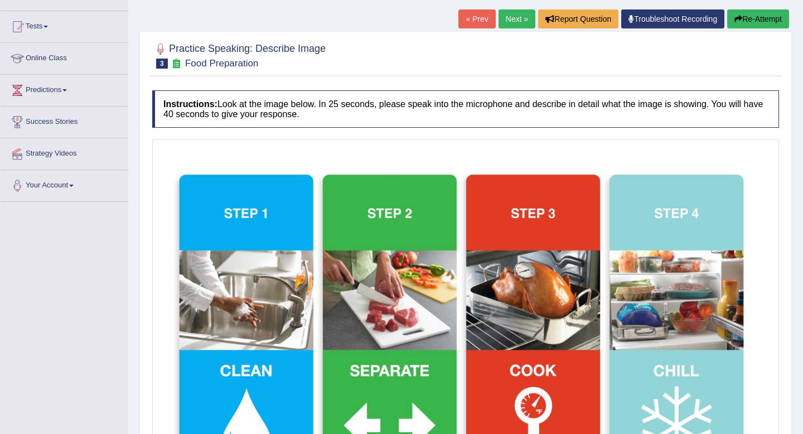
scroll to position [74, 0]
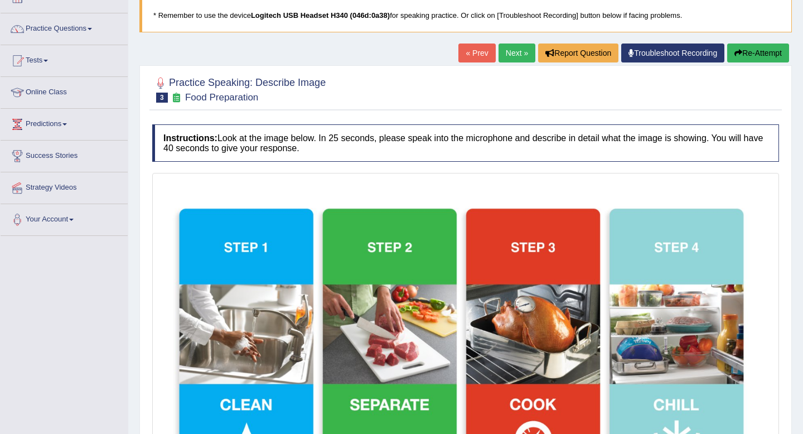
click at [751, 54] on button "Re-Attempt" at bounding box center [758, 53] width 62 height 19
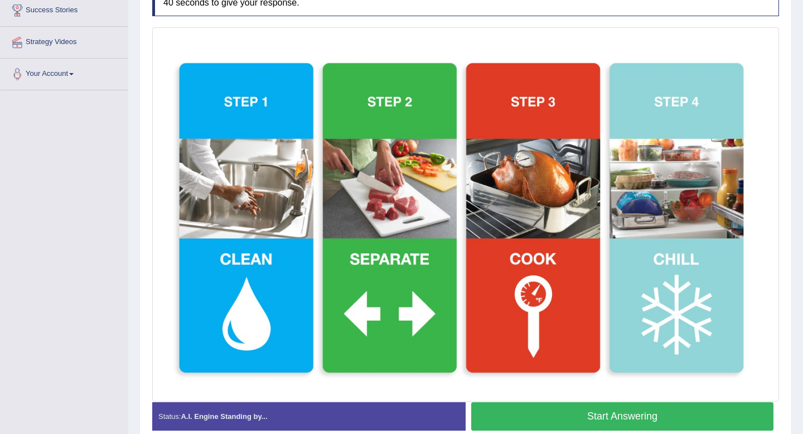
scroll to position [268, 0]
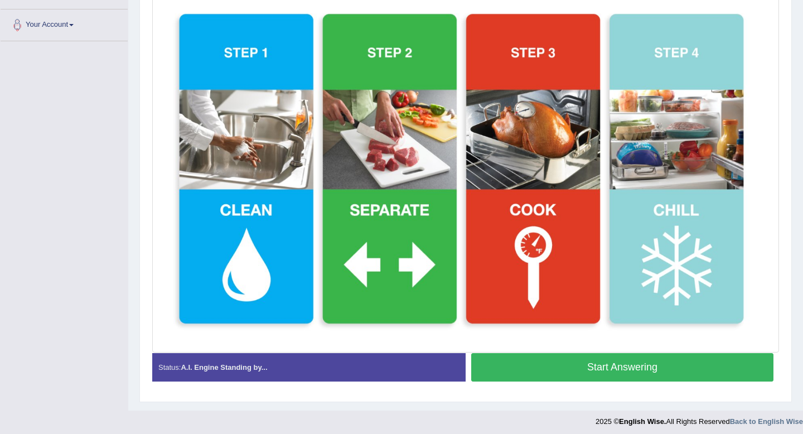
click at [545, 374] on button "Start Answering" at bounding box center [622, 367] width 302 height 28
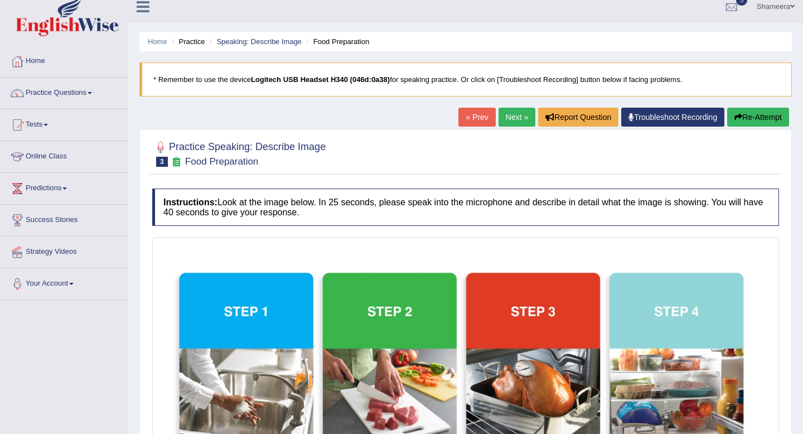
scroll to position [0, 0]
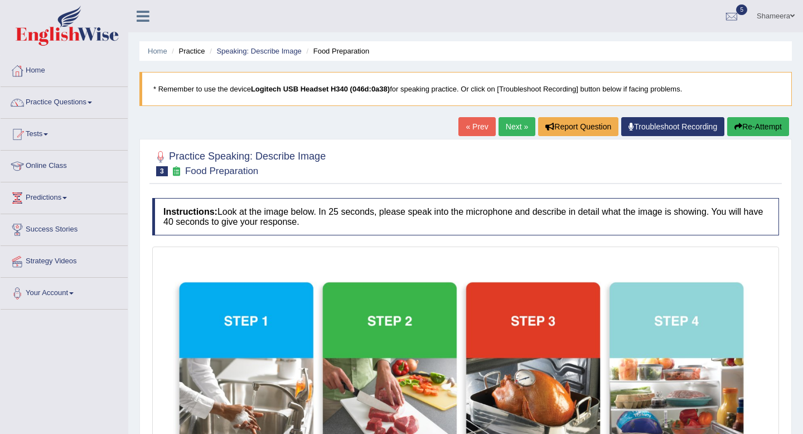
click at [755, 128] on button "Re-Attempt" at bounding box center [758, 126] width 62 height 19
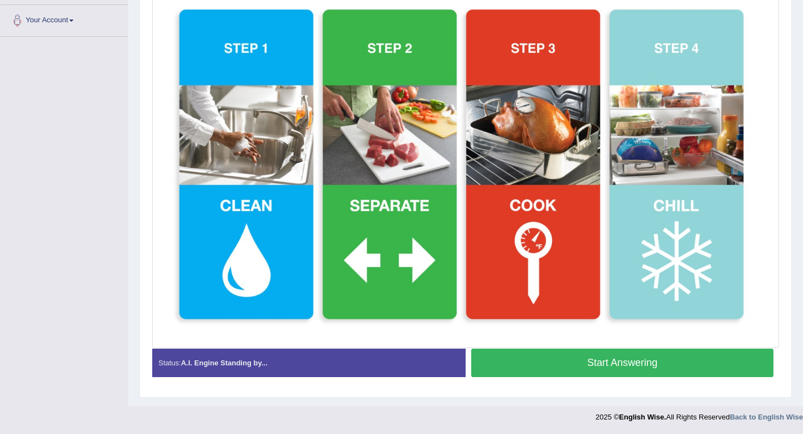
click at [631, 362] on button "Start Answering" at bounding box center [622, 363] width 302 height 28
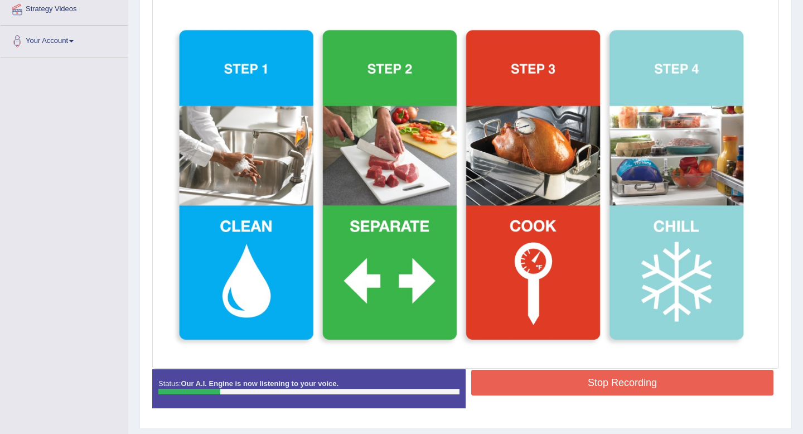
scroll to position [261, 0]
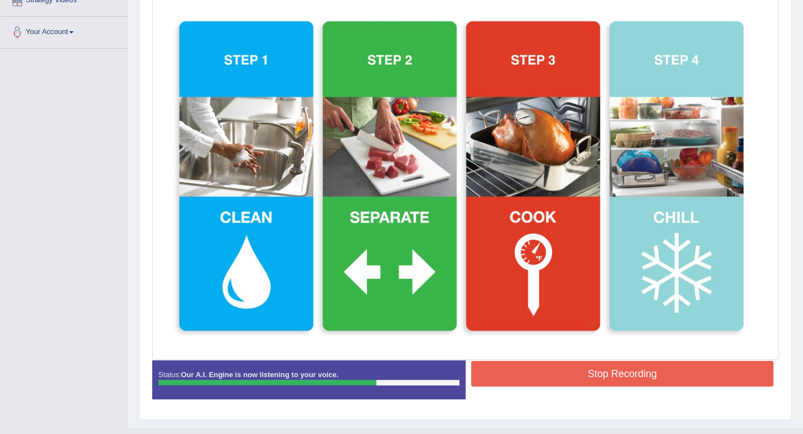
click at [612, 373] on button "Stop Recording" at bounding box center [622, 374] width 302 height 26
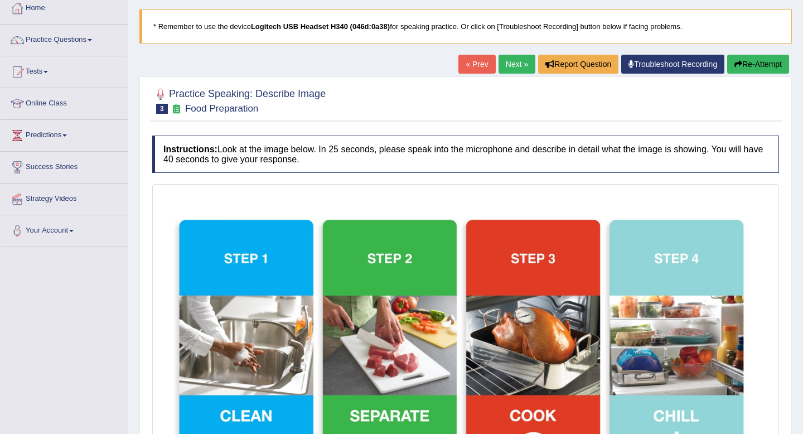
scroll to position [54, 0]
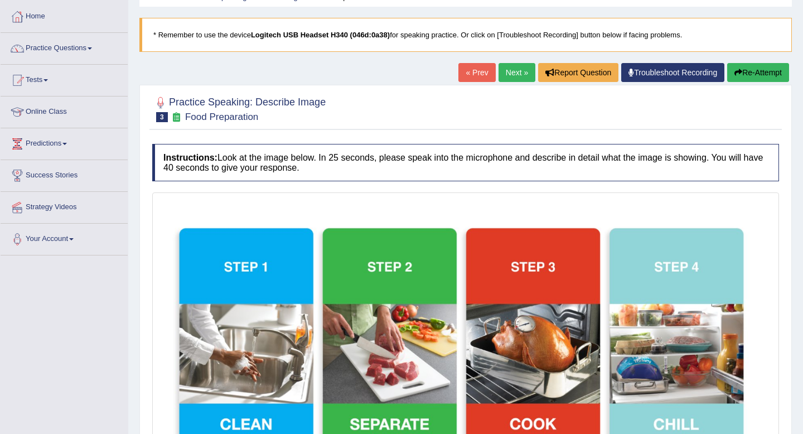
click at [517, 71] on link "Next »" at bounding box center [517, 72] width 37 height 19
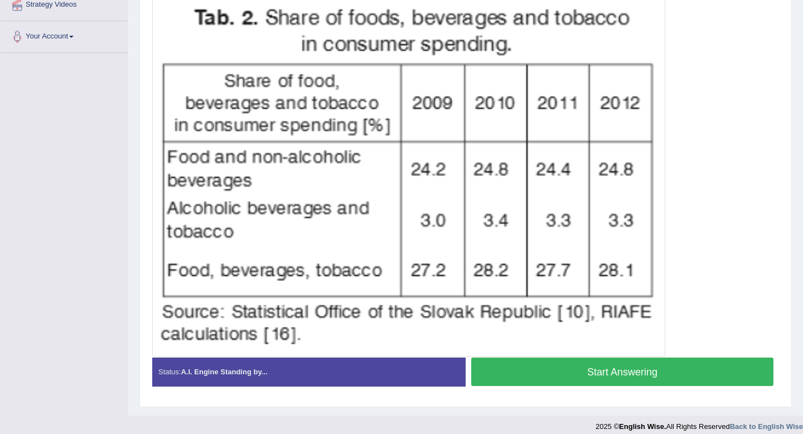
scroll to position [266, 0]
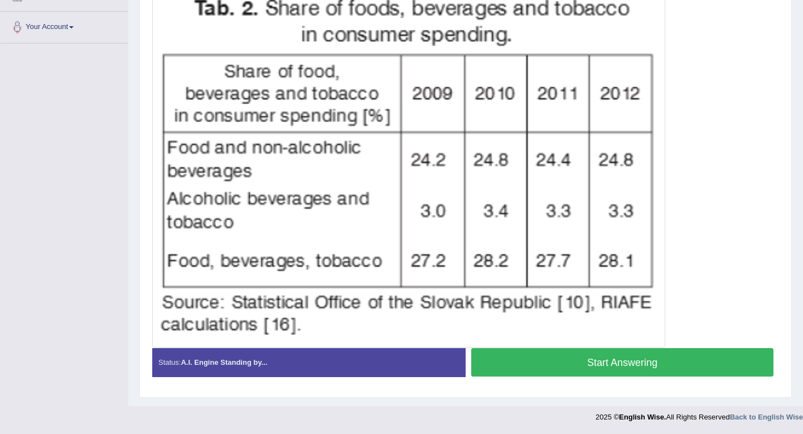
click at [599, 365] on button "Start Answering" at bounding box center [622, 362] width 302 height 28
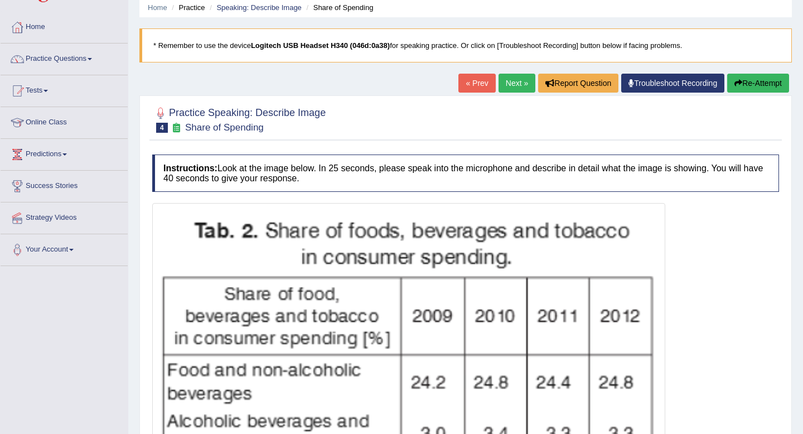
scroll to position [0, 0]
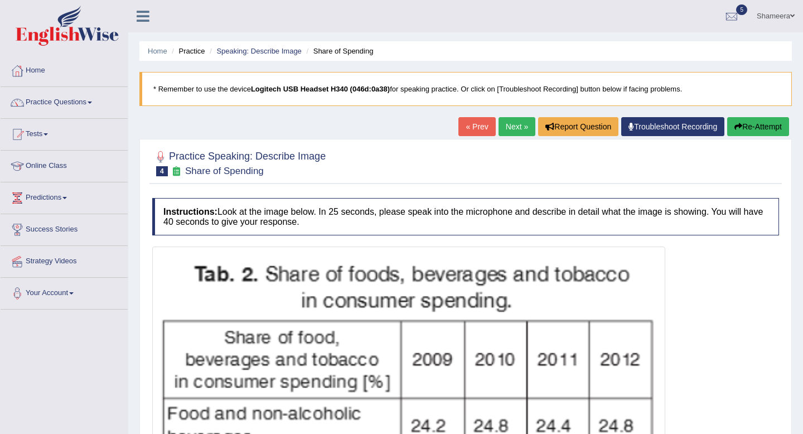
click at [762, 124] on button "Re-Attempt" at bounding box center [758, 126] width 62 height 19
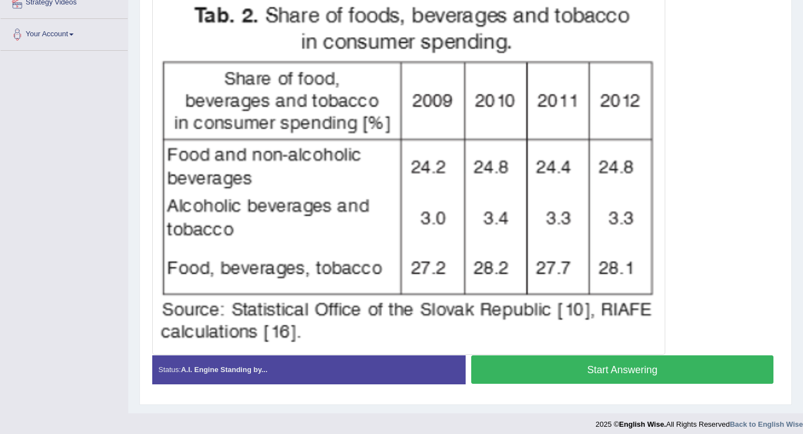
scroll to position [266, 0]
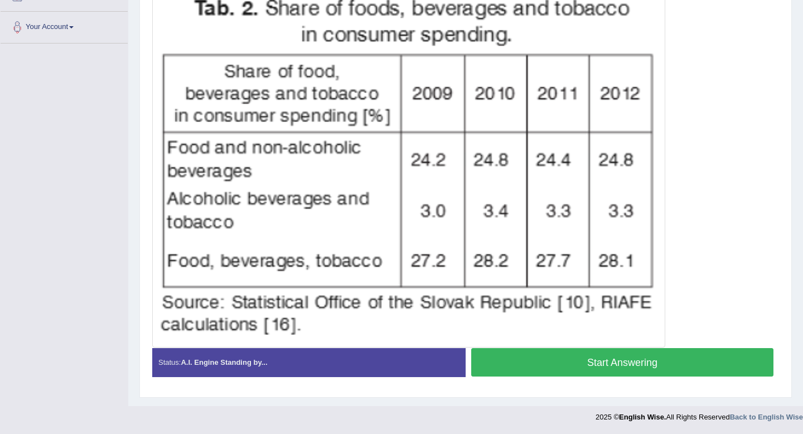
click at [622, 358] on button "Start Answering" at bounding box center [622, 362] width 302 height 28
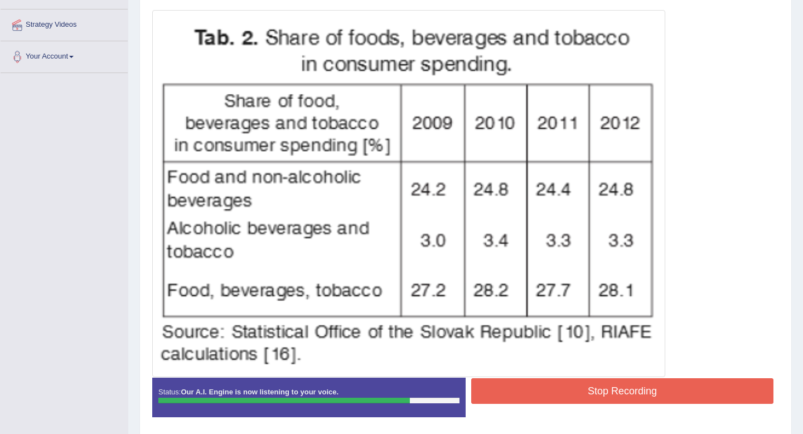
scroll to position [233, 0]
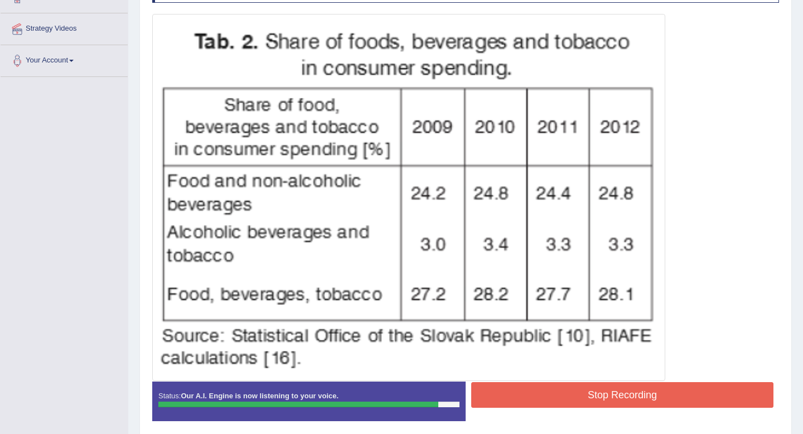
click at [612, 384] on button "Stop Recording" at bounding box center [622, 395] width 302 height 26
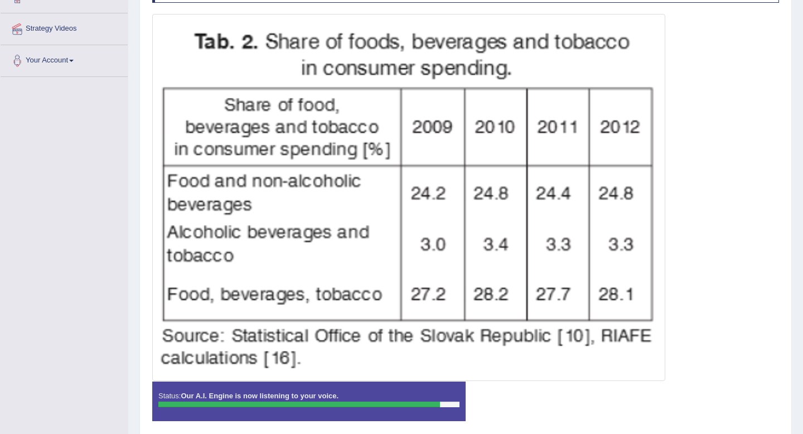
click at [612, 384] on div "Instructions: Look at the image below. In 25 seconds, please speak into the mic…" at bounding box center [465, 197] width 633 height 475
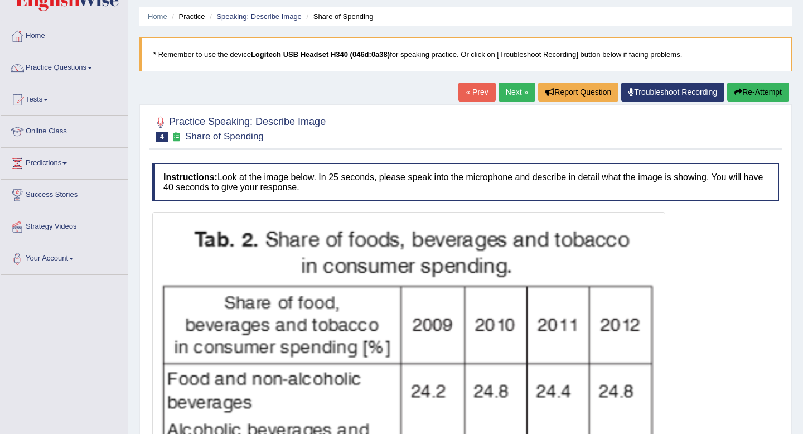
scroll to position [0, 0]
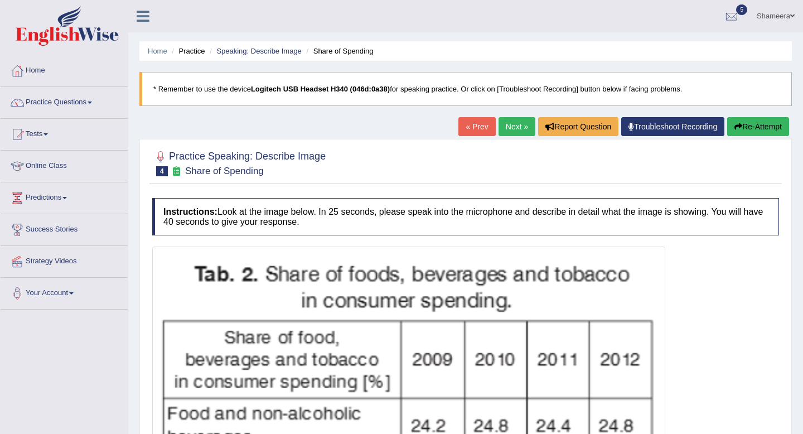
click at [514, 125] on link "Next »" at bounding box center [517, 126] width 37 height 19
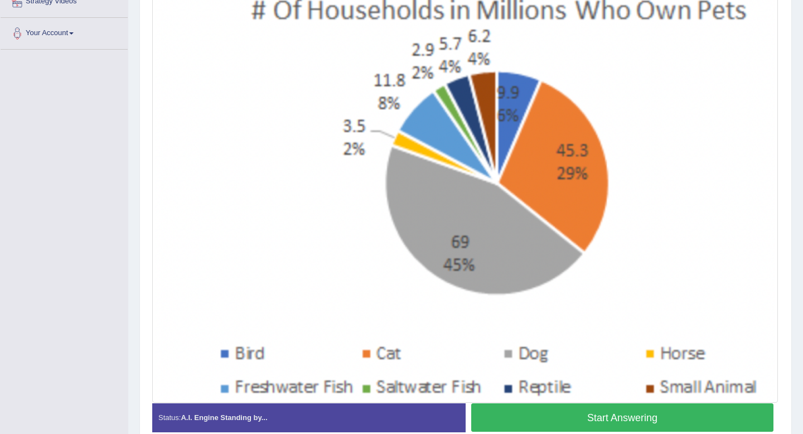
scroll to position [260, 0]
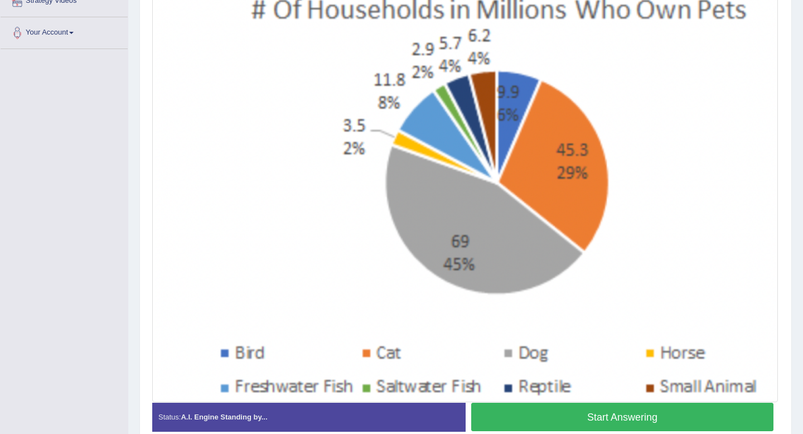
click at [596, 321] on img at bounding box center [465, 194] width 620 height 411
click at [591, 413] on button "Start Answering" at bounding box center [622, 417] width 302 height 28
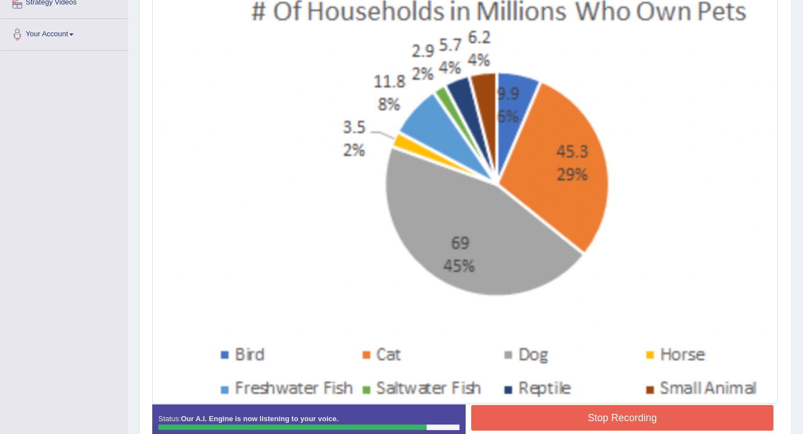
scroll to position [326, 0]
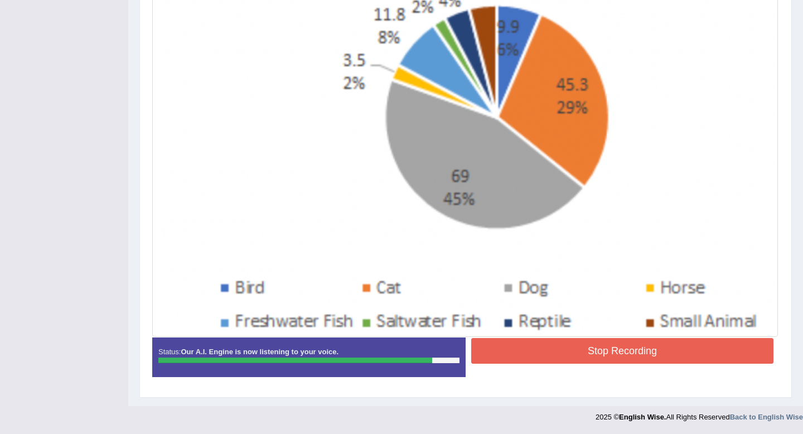
click at [552, 349] on button "Stop Recording" at bounding box center [622, 351] width 302 height 26
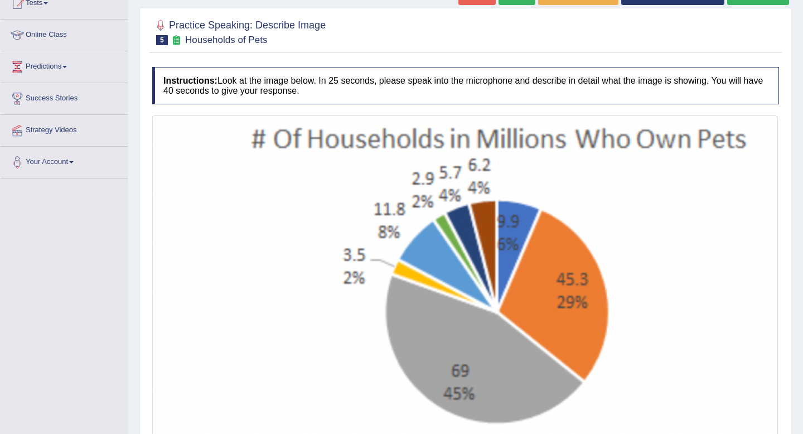
scroll to position [0, 0]
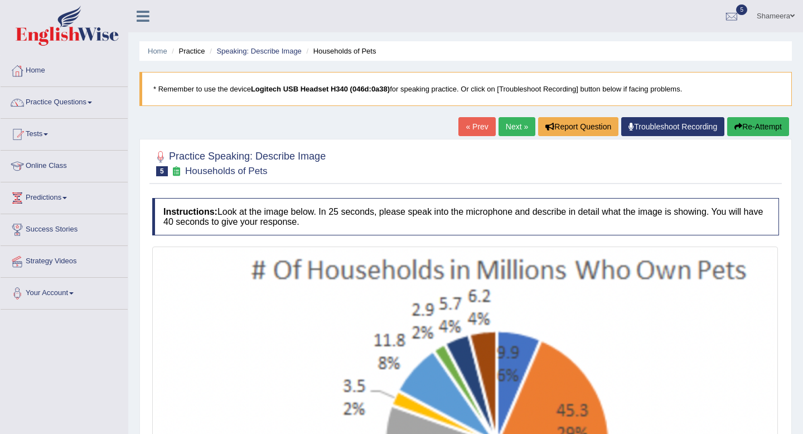
click at [499, 125] on link "Next »" at bounding box center [517, 126] width 37 height 19
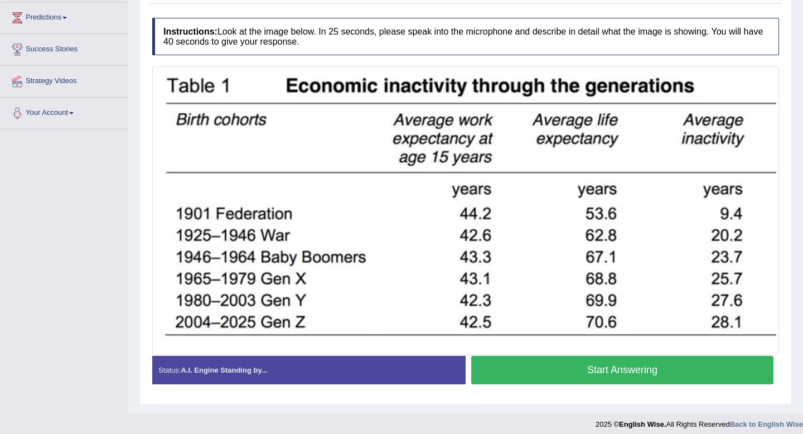
scroll to position [187, 0]
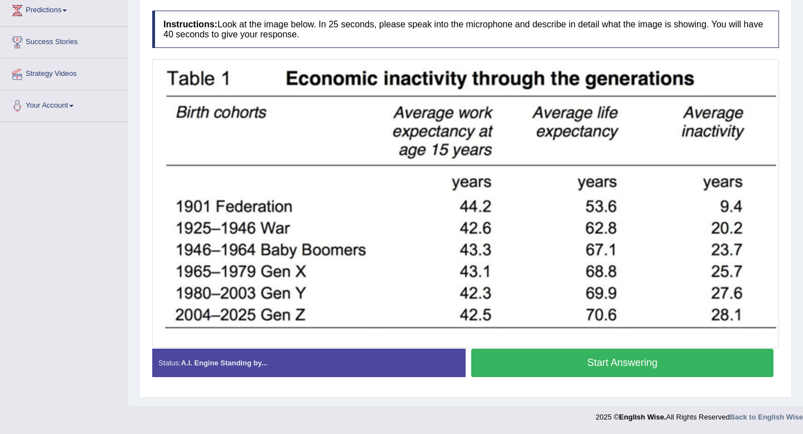
click at [611, 362] on button "Start Answering" at bounding box center [622, 363] width 302 height 28
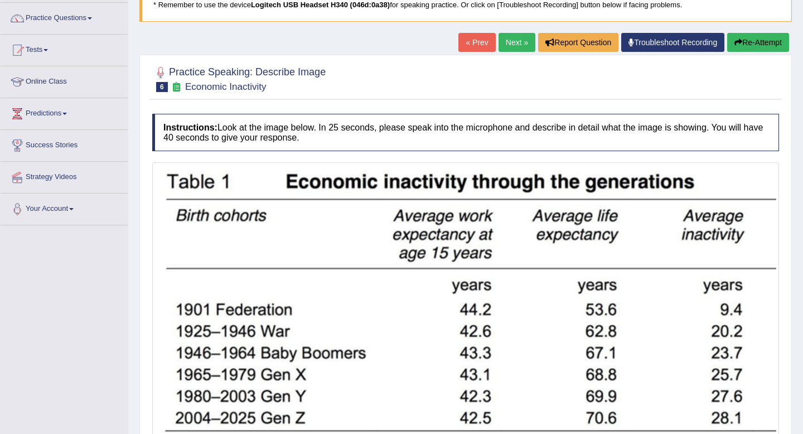
scroll to position [67, 0]
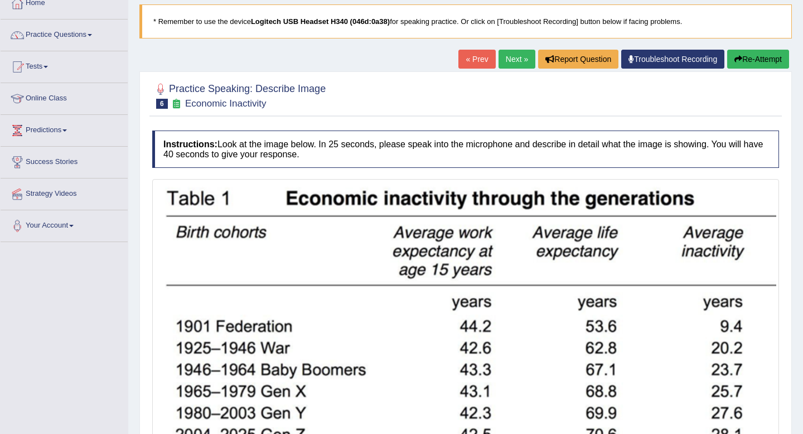
click at [766, 60] on button "Re-Attempt" at bounding box center [758, 59] width 62 height 19
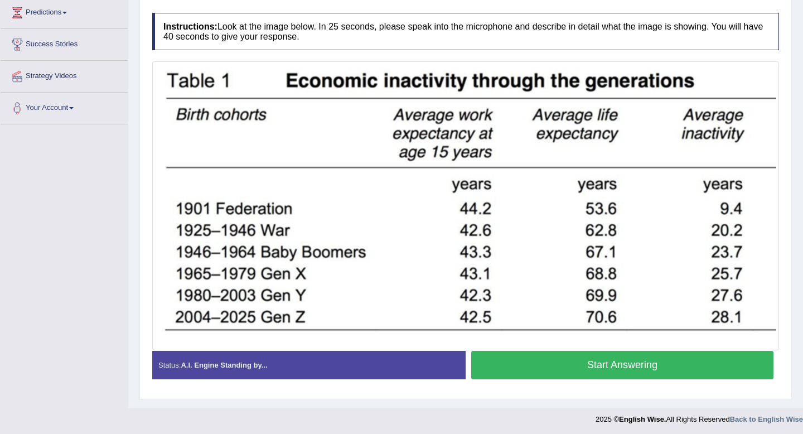
scroll to position [187, 0]
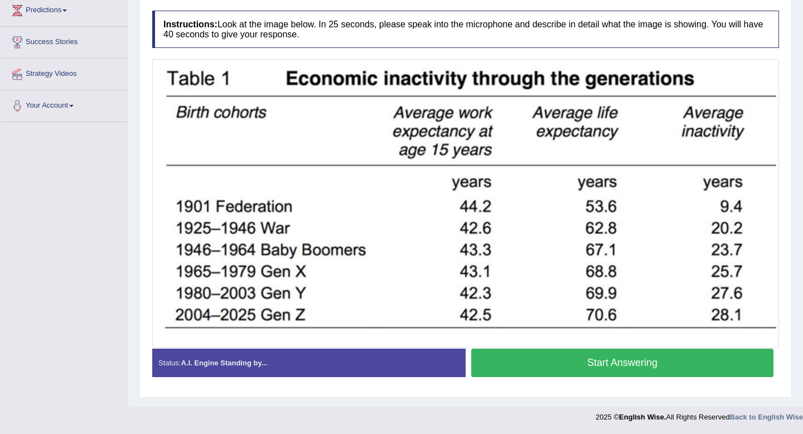
click at [640, 356] on button "Start Answering" at bounding box center [622, 363] width 302 height 28
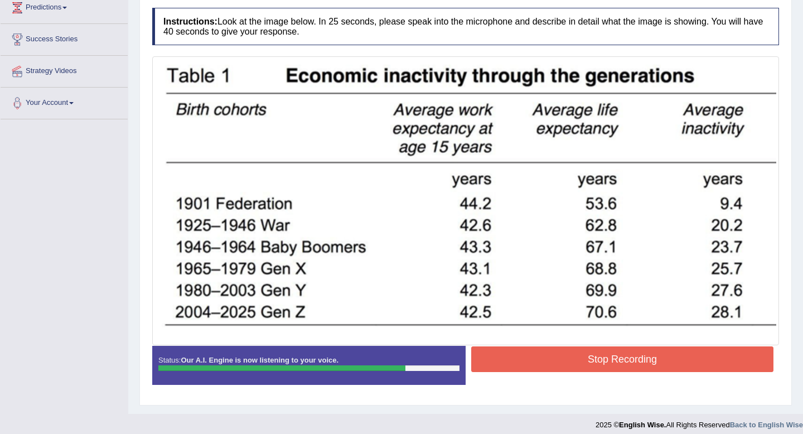
scroll to position [189, 0]
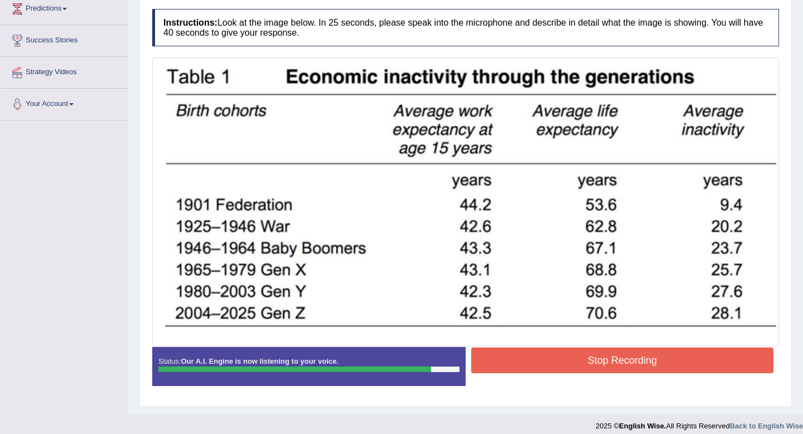
click at [594, 353] on button "Stop Recording" at bounding box center [622, 361] width 302 height 26
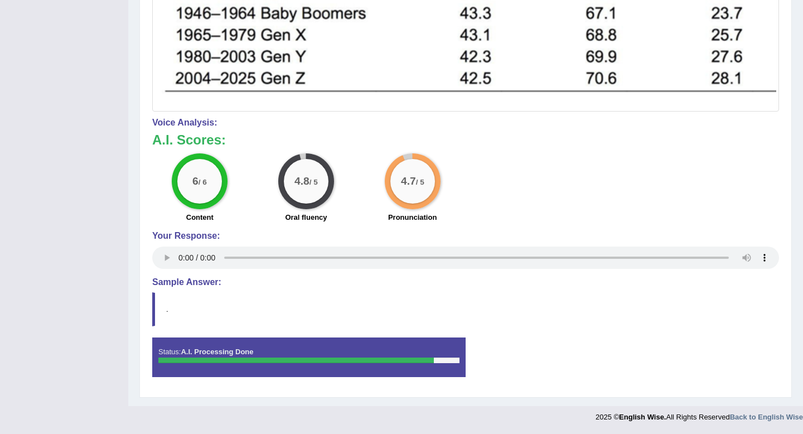
scroll to position [0, 0]
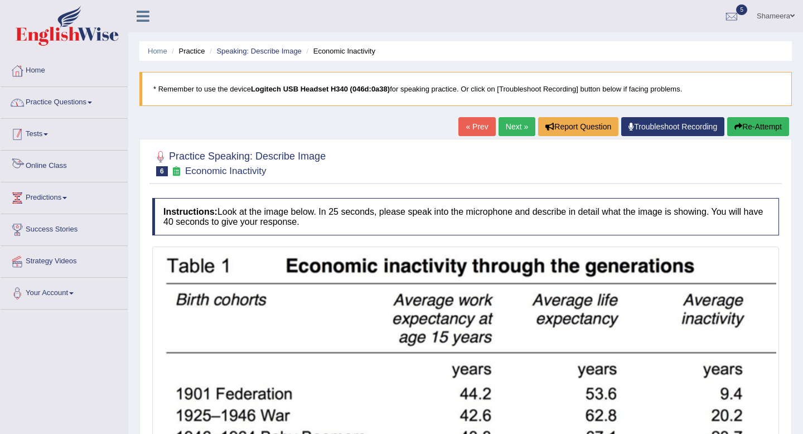
click at [95, 111] on link "Practice Questions" at bounding box center [64, 101] width 127 height 28
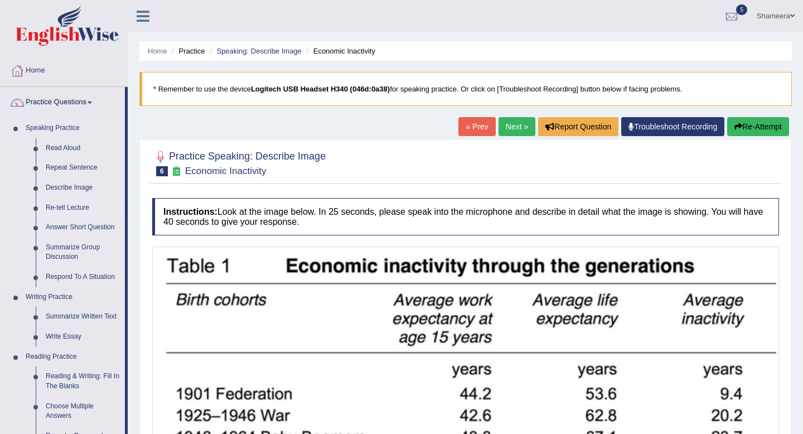
click at [85, 209] on link "Re-tell Lecture" at bounding box center [83, 208] width 84 height 20
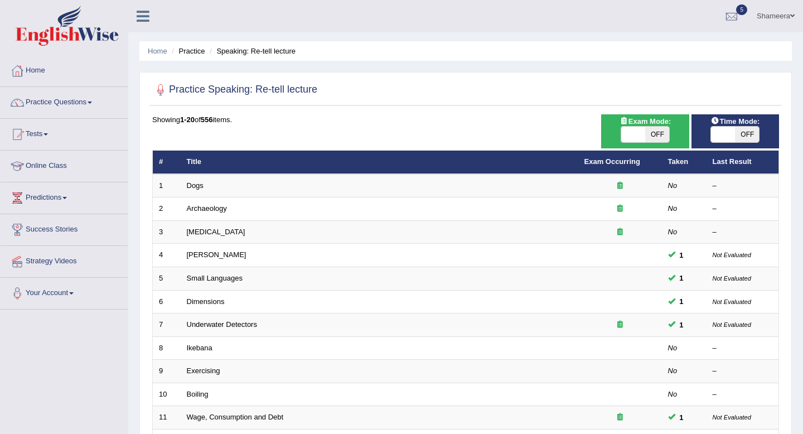
click at [657, 132] on span "OFF" at bounding box center [657, 135] width 24 height 16
checkbox input "true"
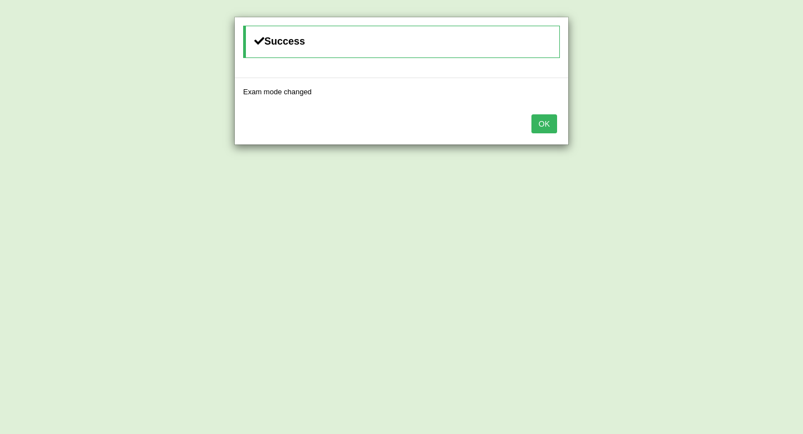
click at [544, 123] on button "OK" at bounding box center [545, 123] width 26 height 19
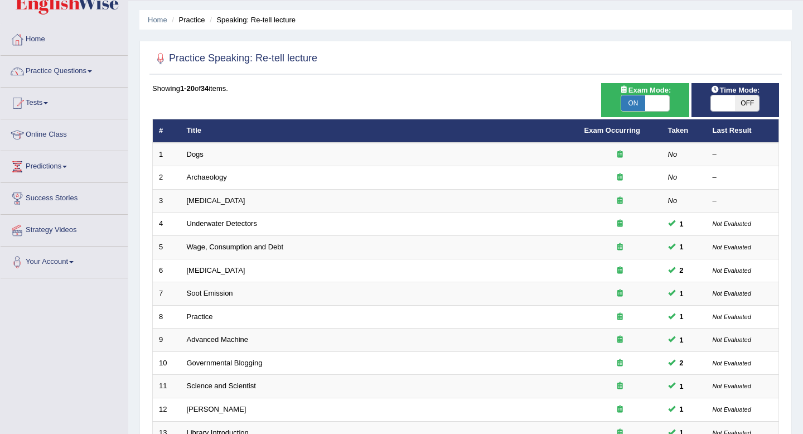
scroll to position [44, 0]
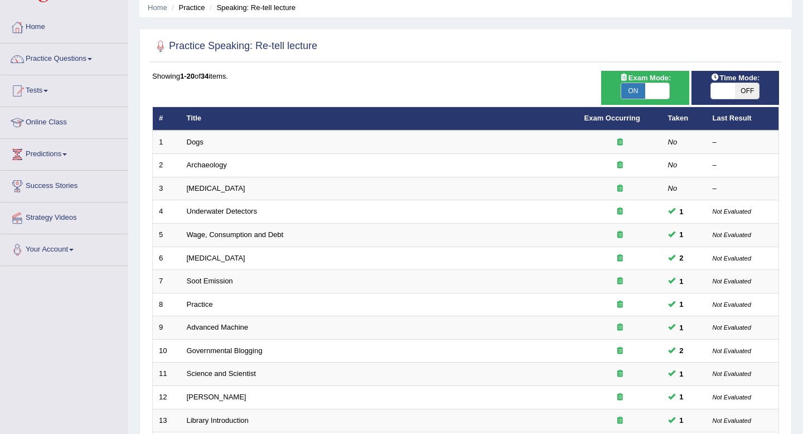
click at [736, 89] on span "OFF" at bounding box center [747, 91] width 24 height 16
checkbox input "true"
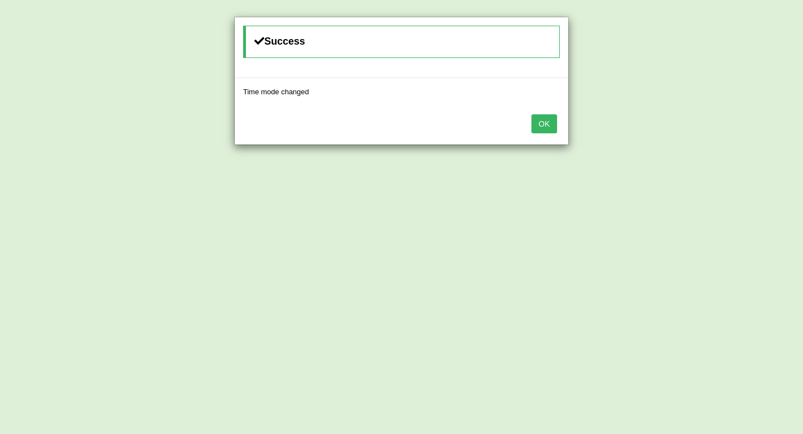
click at [535, 122] on button "OK" at bounding box center [545, 123] width 26 height 19
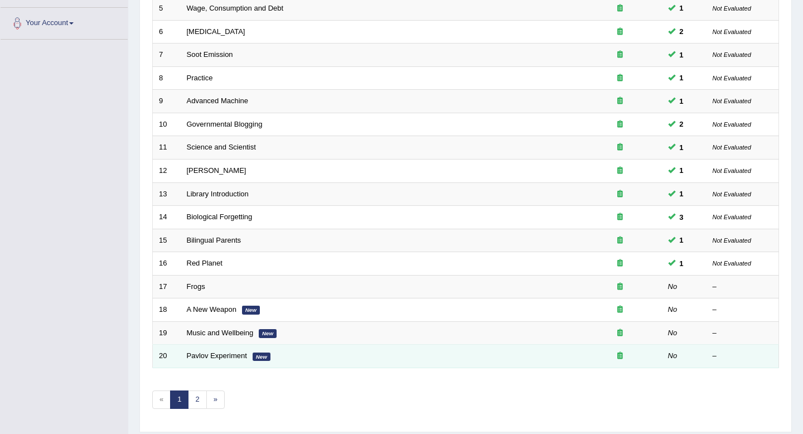
scroll to position [305, 0]
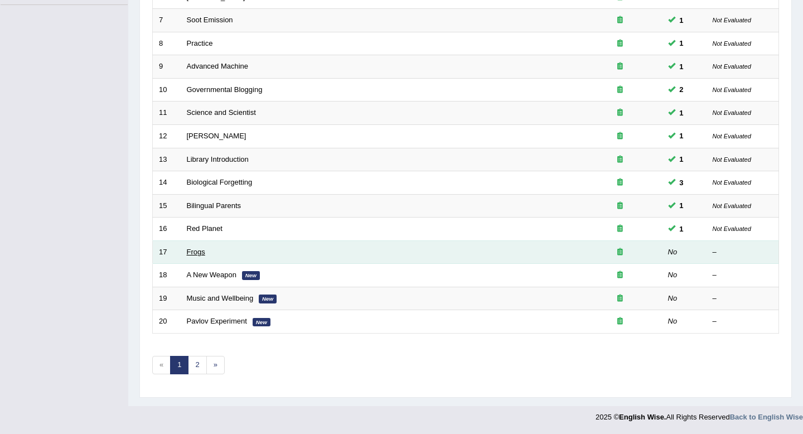
click at [192, 252] on link "Frogs" at bounding box center [196, 252] width 18 height 8
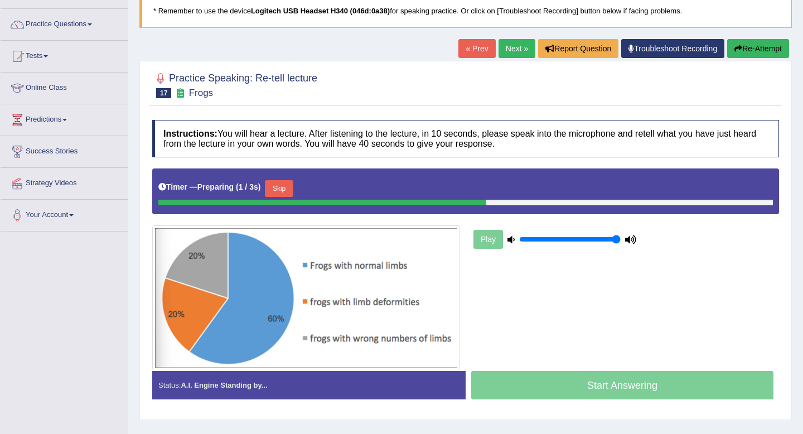
scroll to position [76, 0]
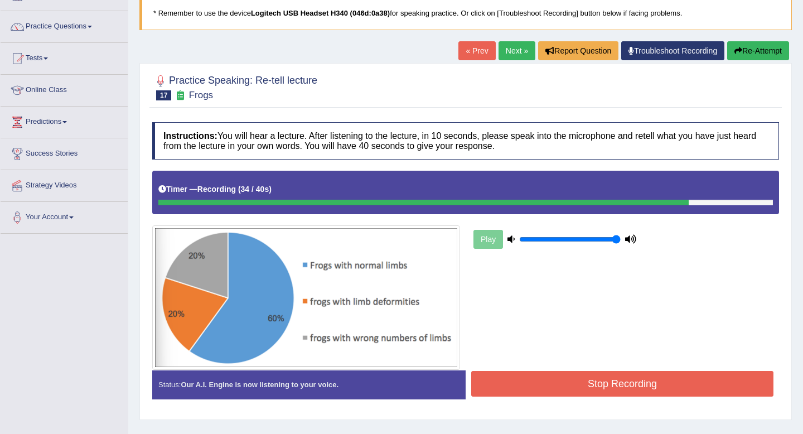
click at [529, 382] on button "Stop Recording" at bounding box center [622, 384] width 302 height 26
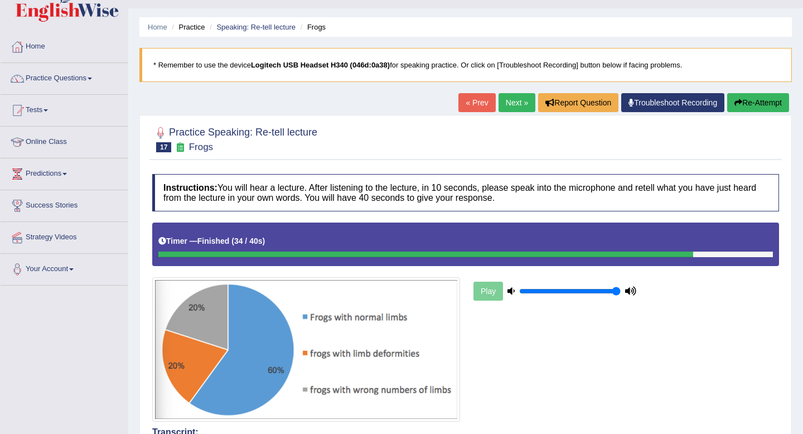
scroll to position [25, 0]
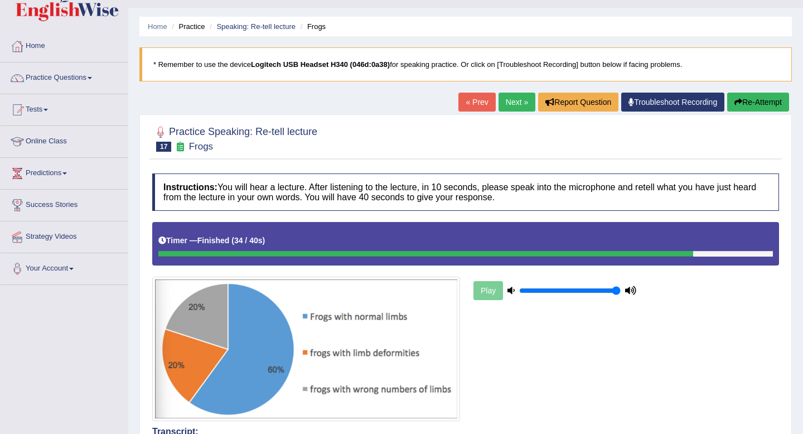
click at [506, 107] on link "Next »" at bounding box center [517, 102] width 37 height 19
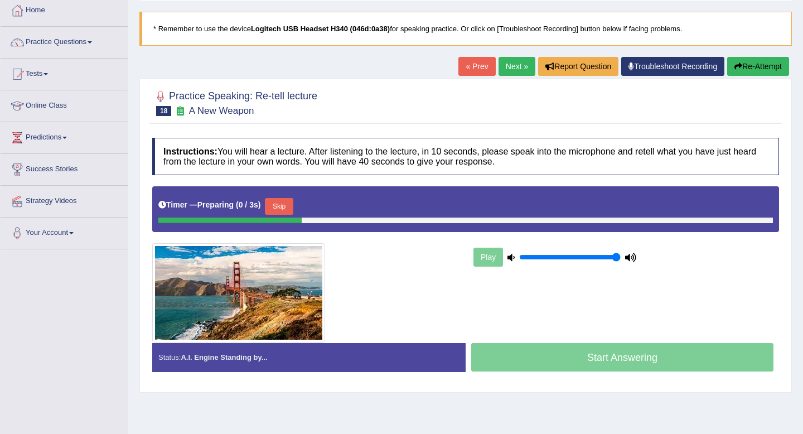
scroll to position [62, 0]
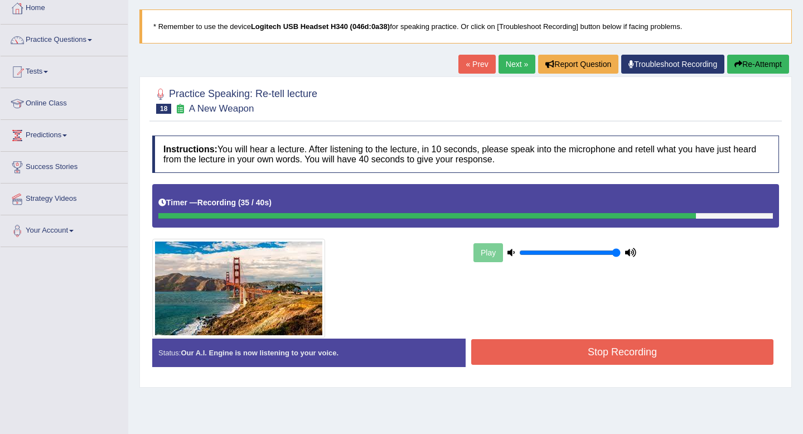
click at [522, 343] on button "Stop Recording" at bounding box center [622, 352] width 302 height 26
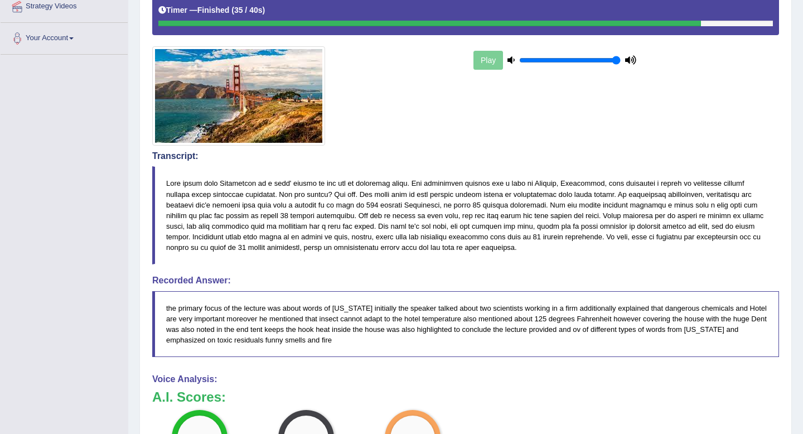
scroll to position [0, 0]
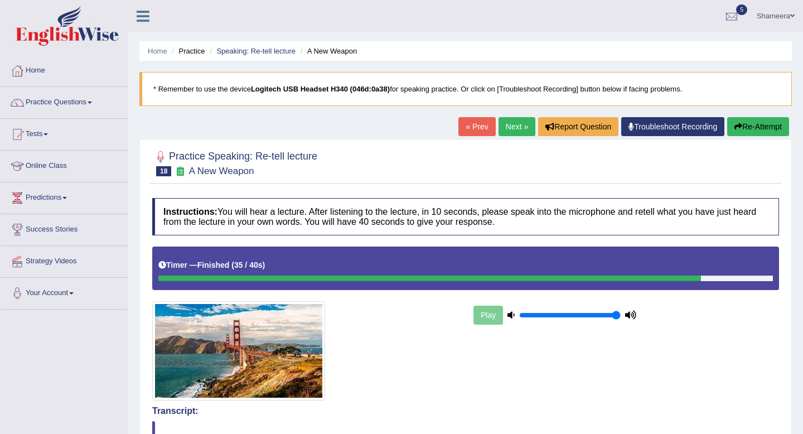
click at [503, 130] on link "Next »" at bounding box center [517, 126] width 37 height 19
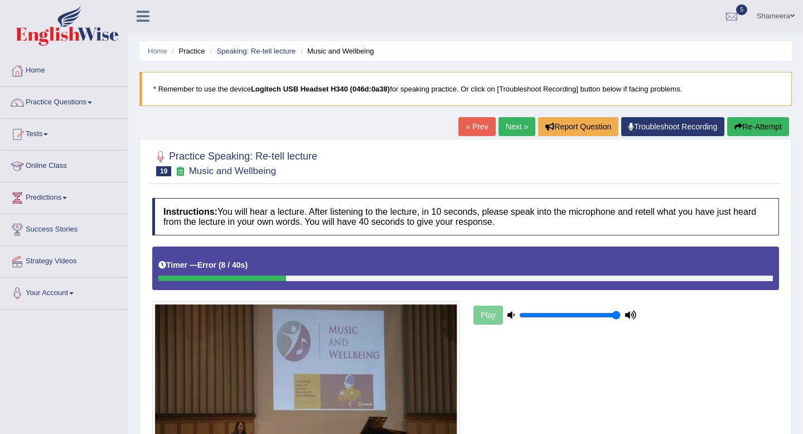
click at [759, 126] on button "Re-Attempt" at bounding box center [758, 126] width 62 height 19
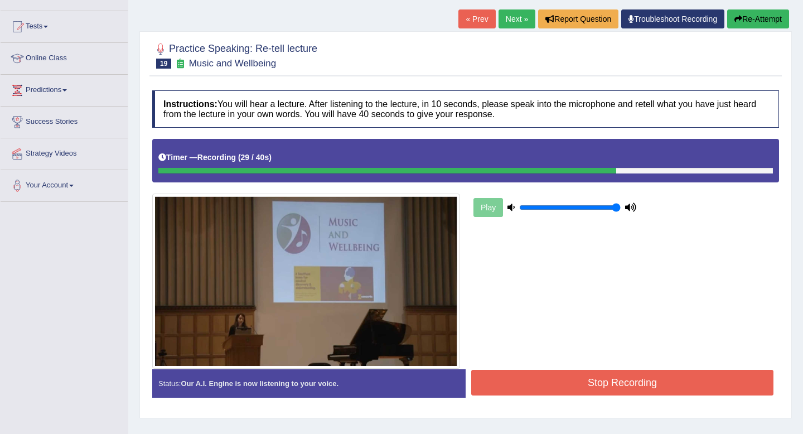
scroll to position [152, 0]
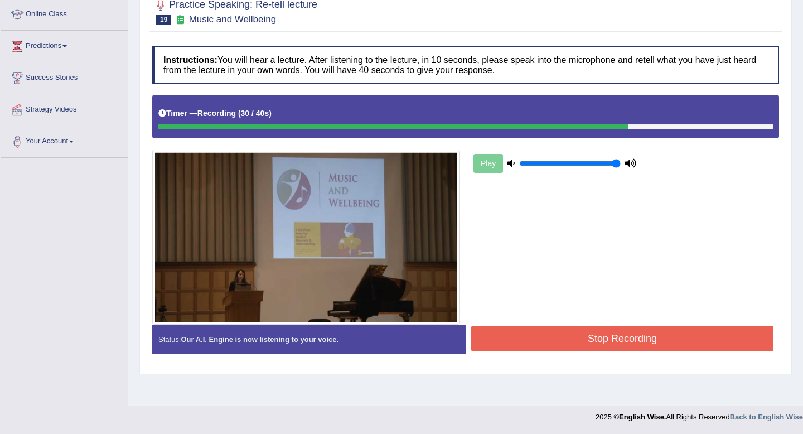
click at [612, 336] on button "Stop Recording" at bounding box center [622, 339] width 302 height 26
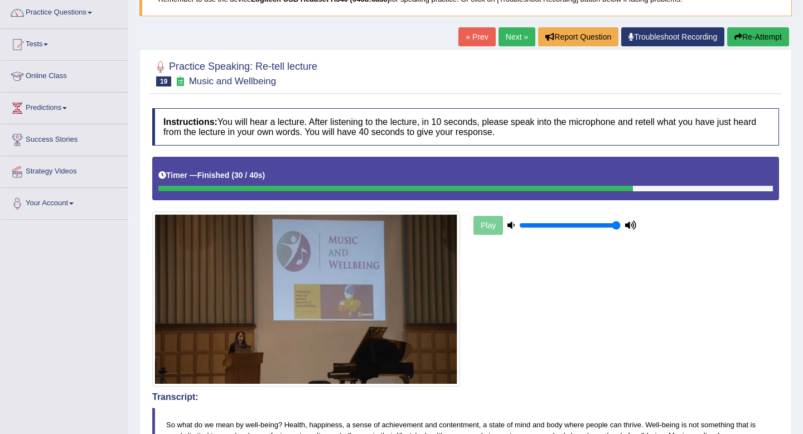
scroll to position [0, 0]
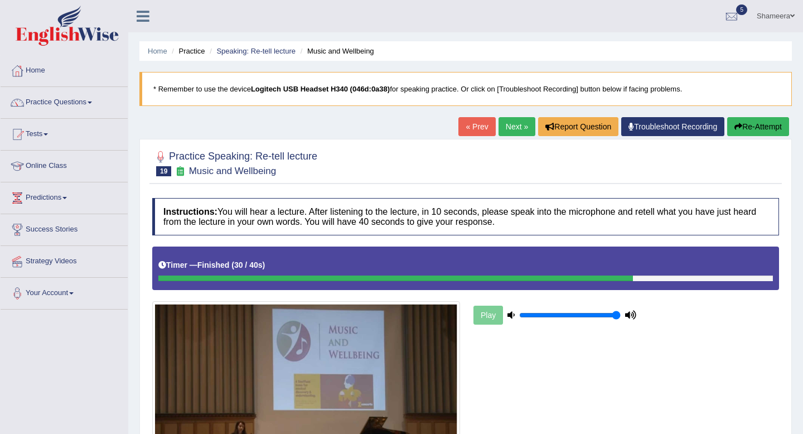
click at [508, 131] on link "Next »" at bounding box center [517, 126] width 37 height 19
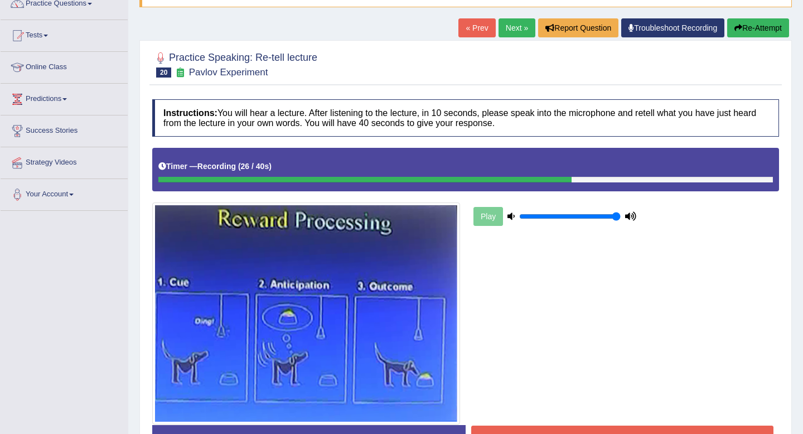
scroll to position [95, 0]
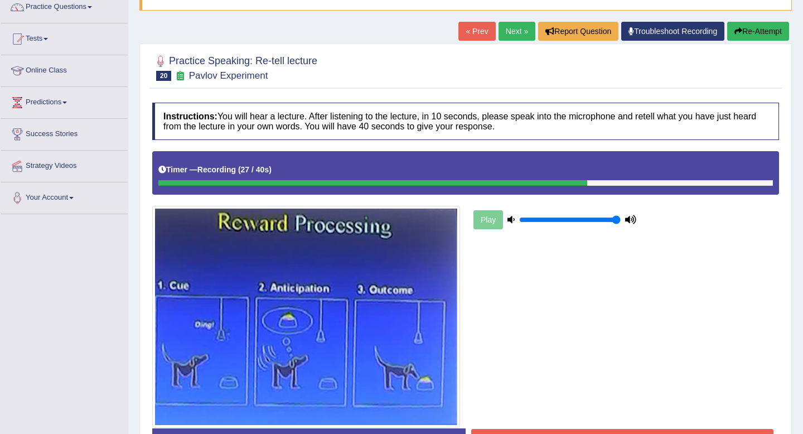
click at [749, 27] on button "Re-Attempt" at bounding box center [758, 31] width 62 height 19
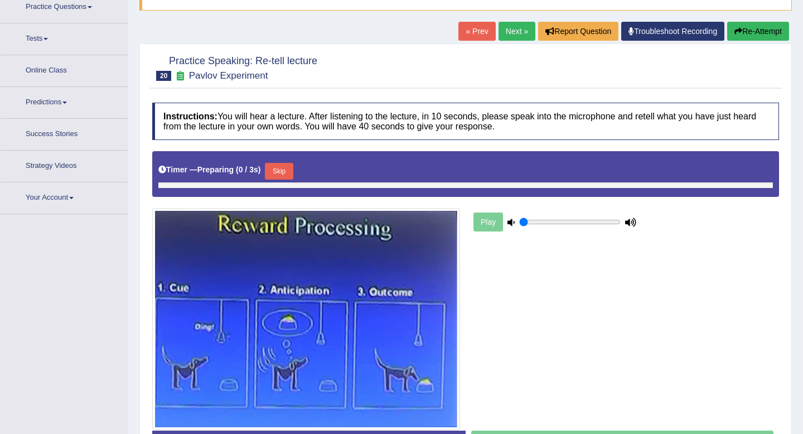
type input "1"
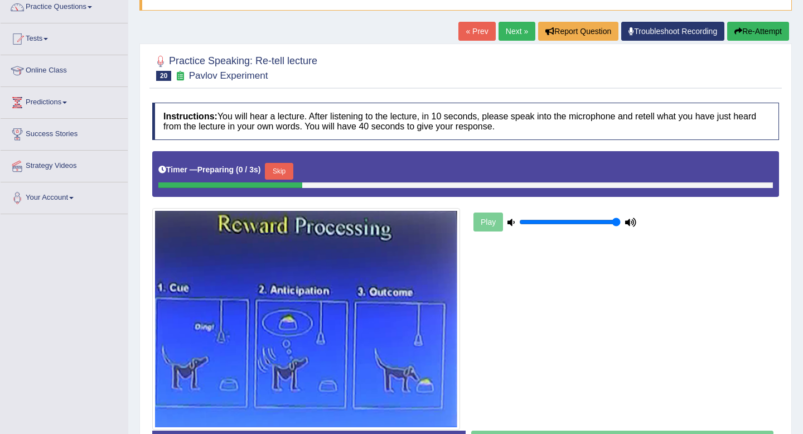
click at [288, 171] on button "Skip" at bounding box center [279, 171] width 28 height 17
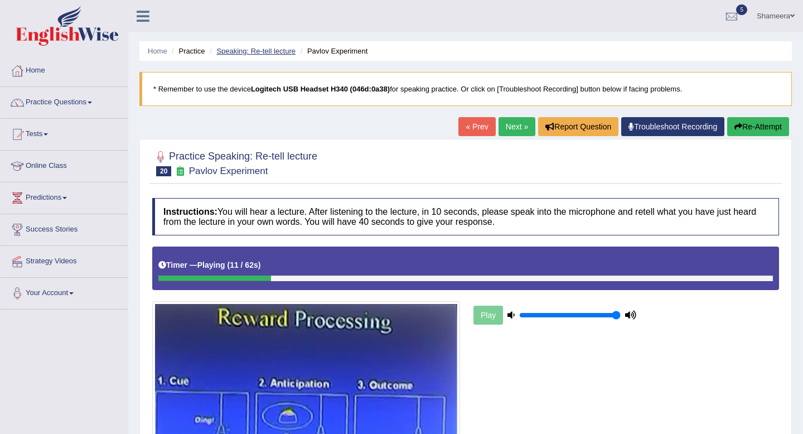
click at [282, 55] on link "Speaking: Re-tell lecture" at bounding box center [255, 51] width 79 height 8
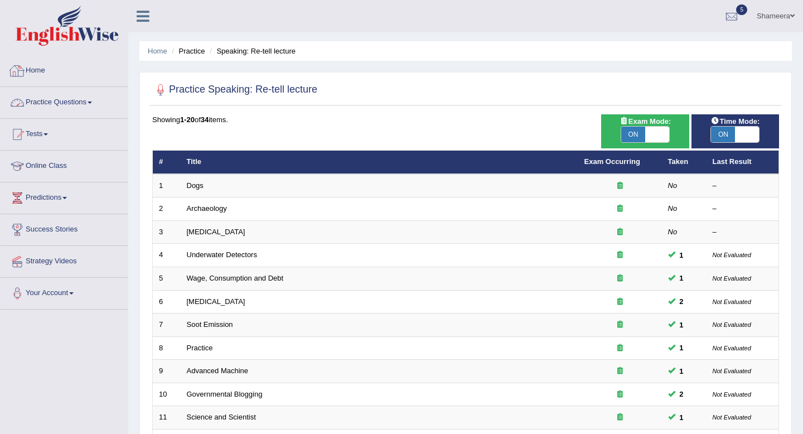
click at [71, 108] on link "Practice Questions" at bounding box center [64, 101] width 127 height 28
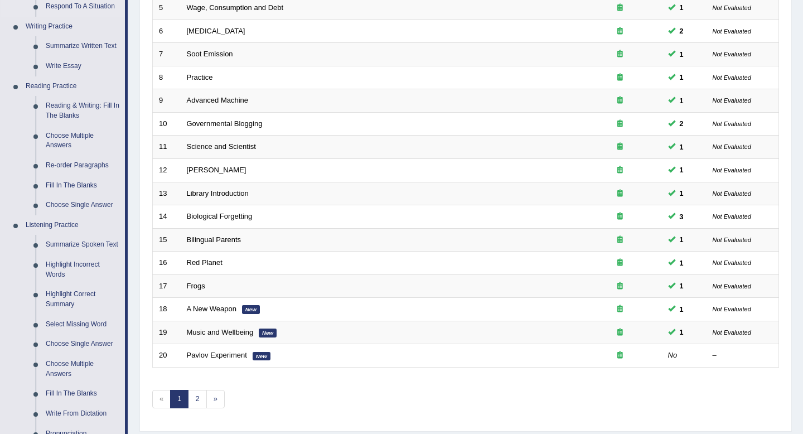
scroll to position [292, 0]
